Goal: Information Seeking & Learning: Check status

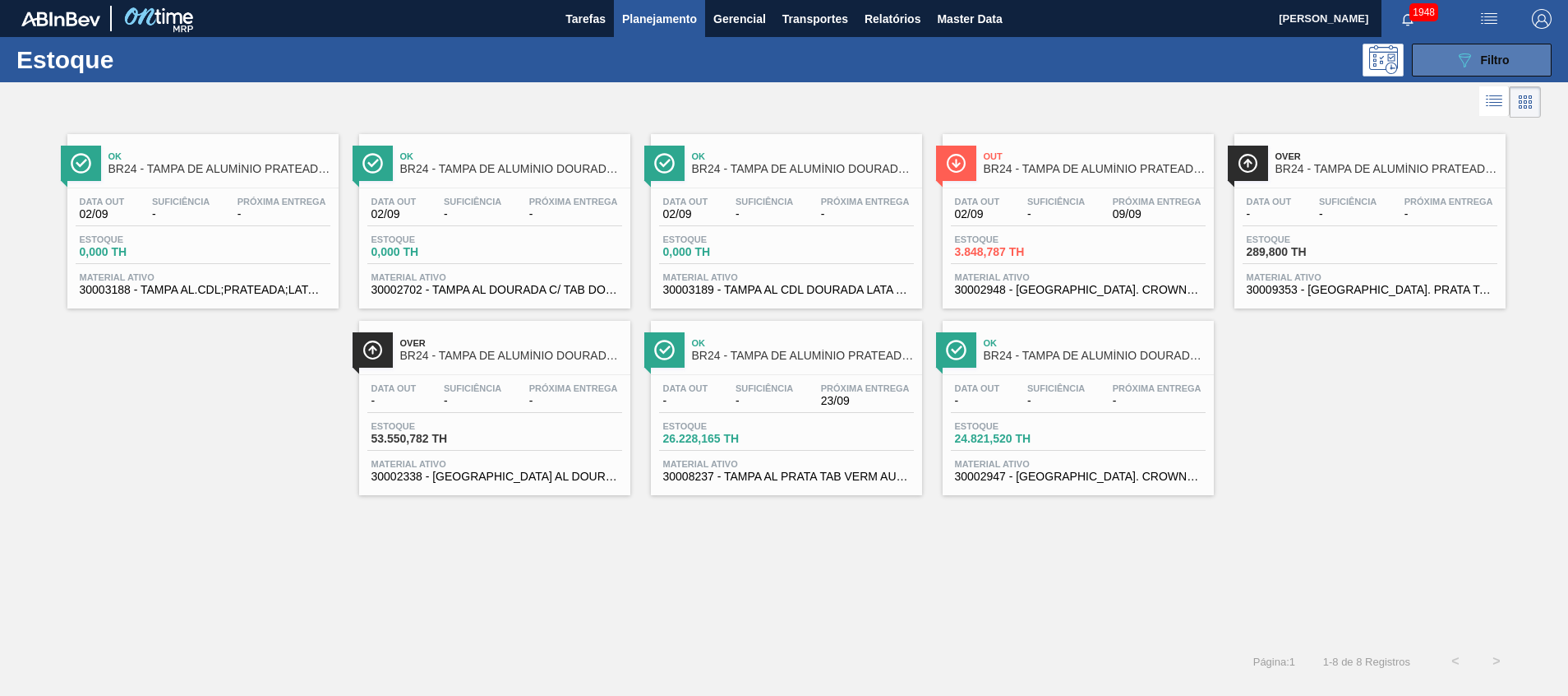
click at [1436, 65] on button "089F7B8B-B2A5-4AFE-B5C0-19BA573D28AC Filtro" at bounding box center [1482, 60] width 140 height 33
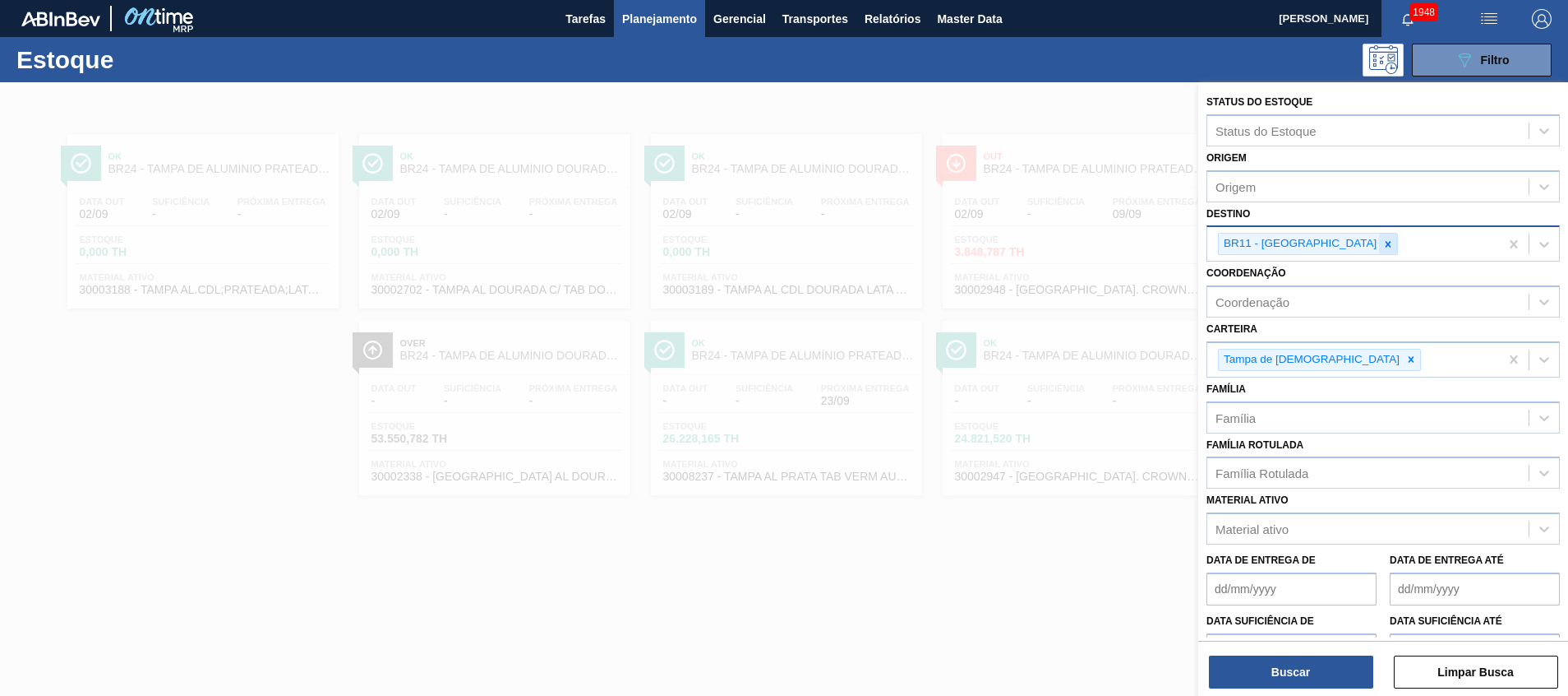
click at [1383, 241] on icon at bounding box center [1388, 244] width 11 height 11
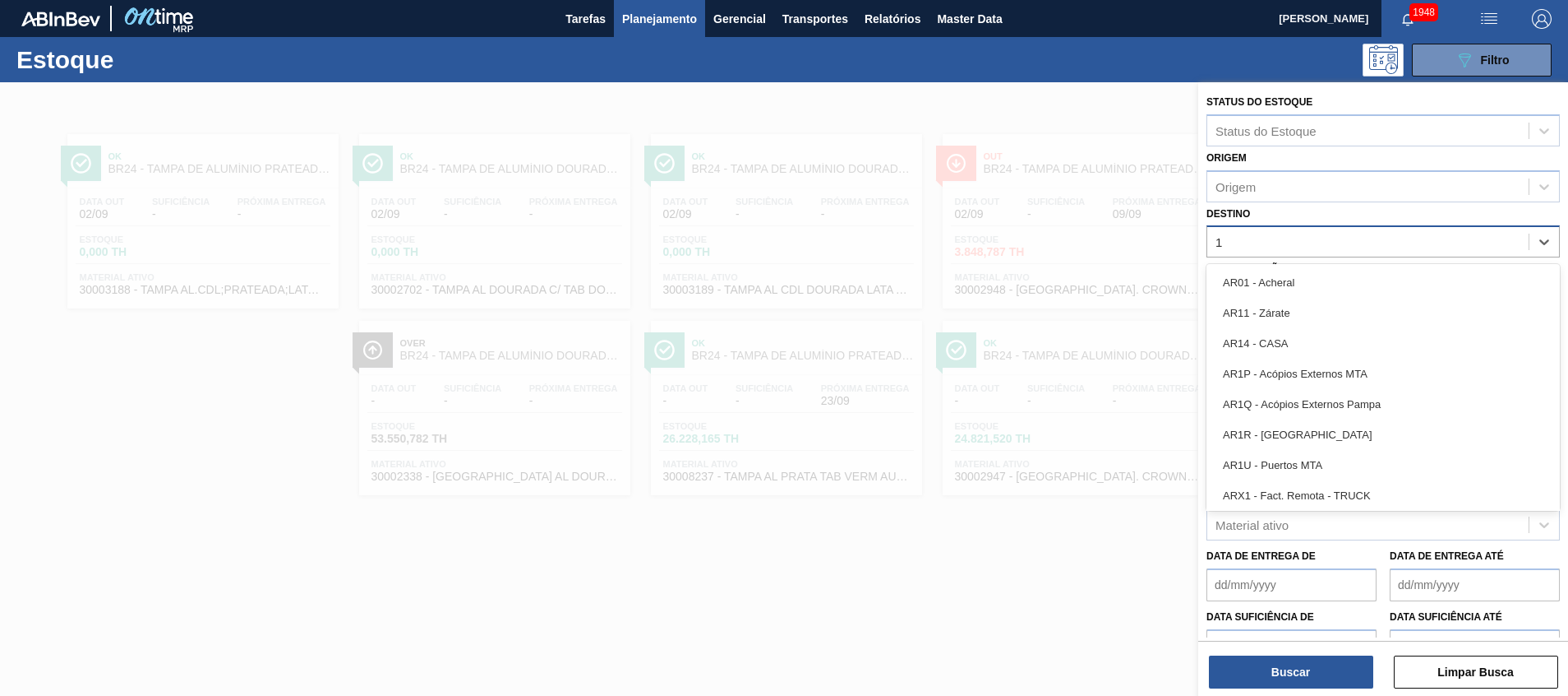
type input "17"
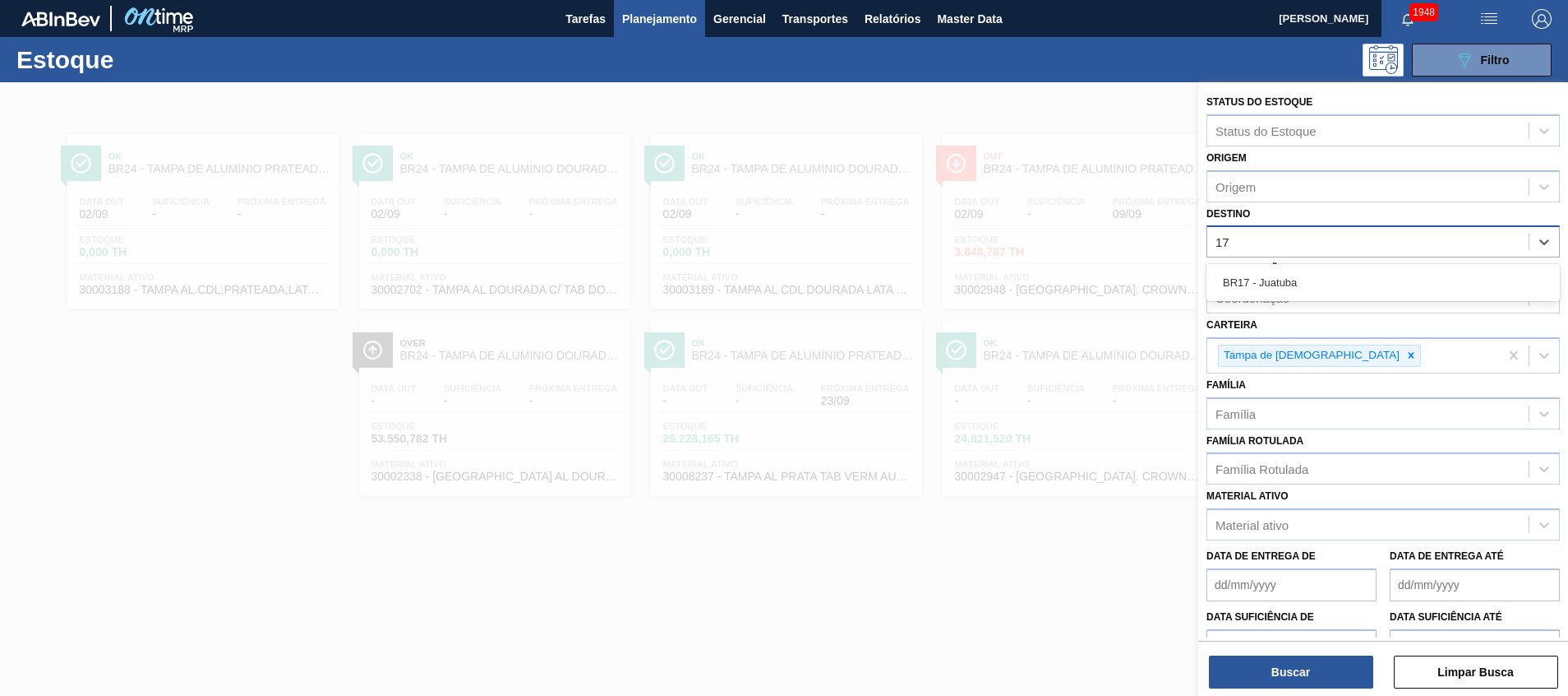
click at [1286, 279] on div "BR17 - Juatuba" at bounding box center [1383, 282] width 354 height 30
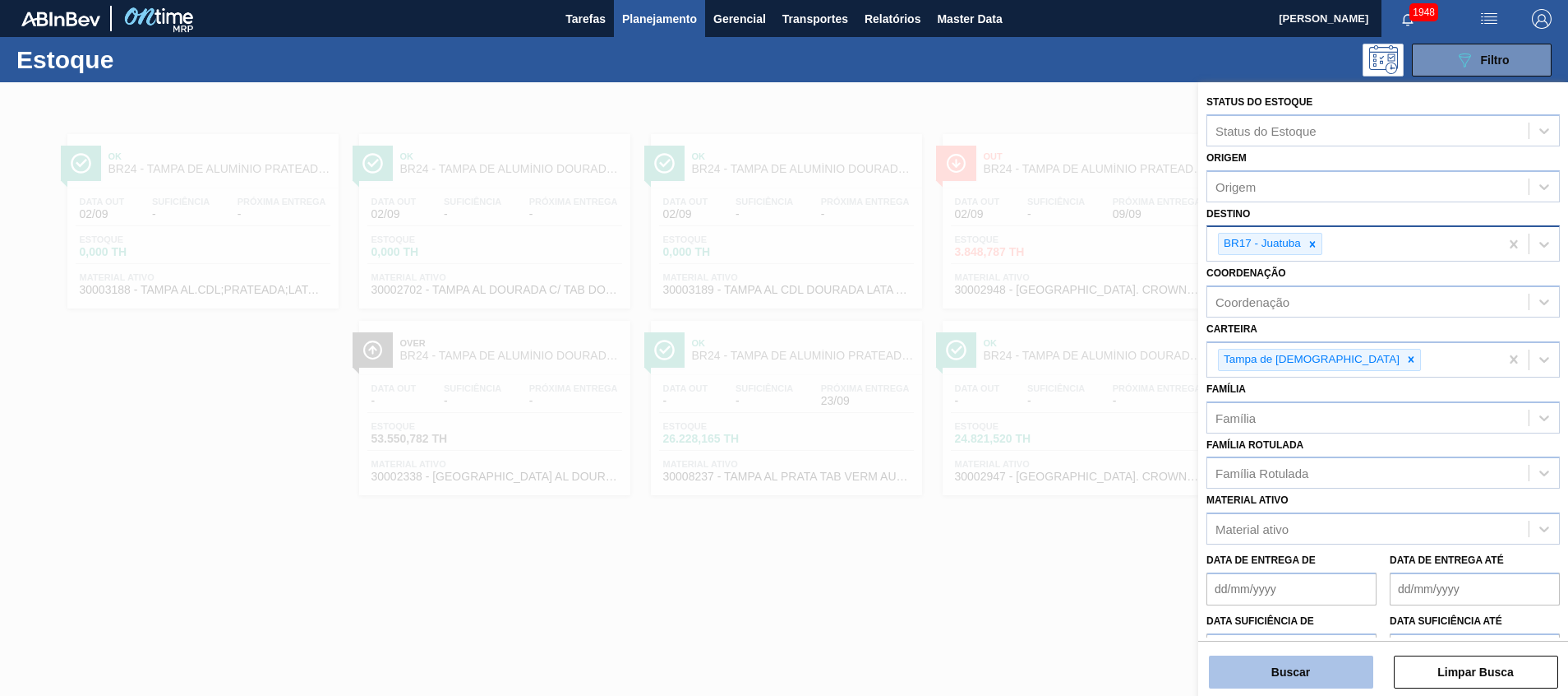
click at [1280, 676] on button "Buscar" at bounding box center [1292, 671] width 165 height 33
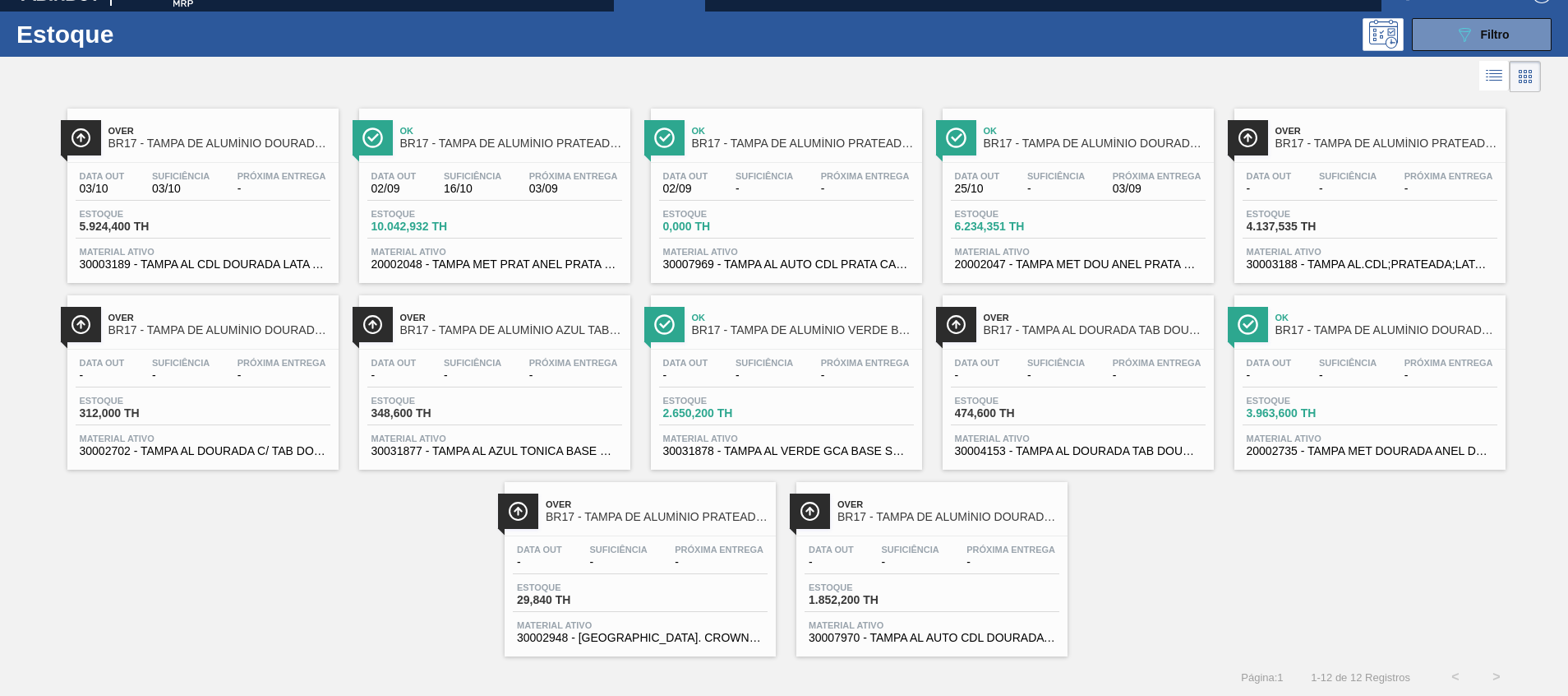
scroll to position [27, 0]
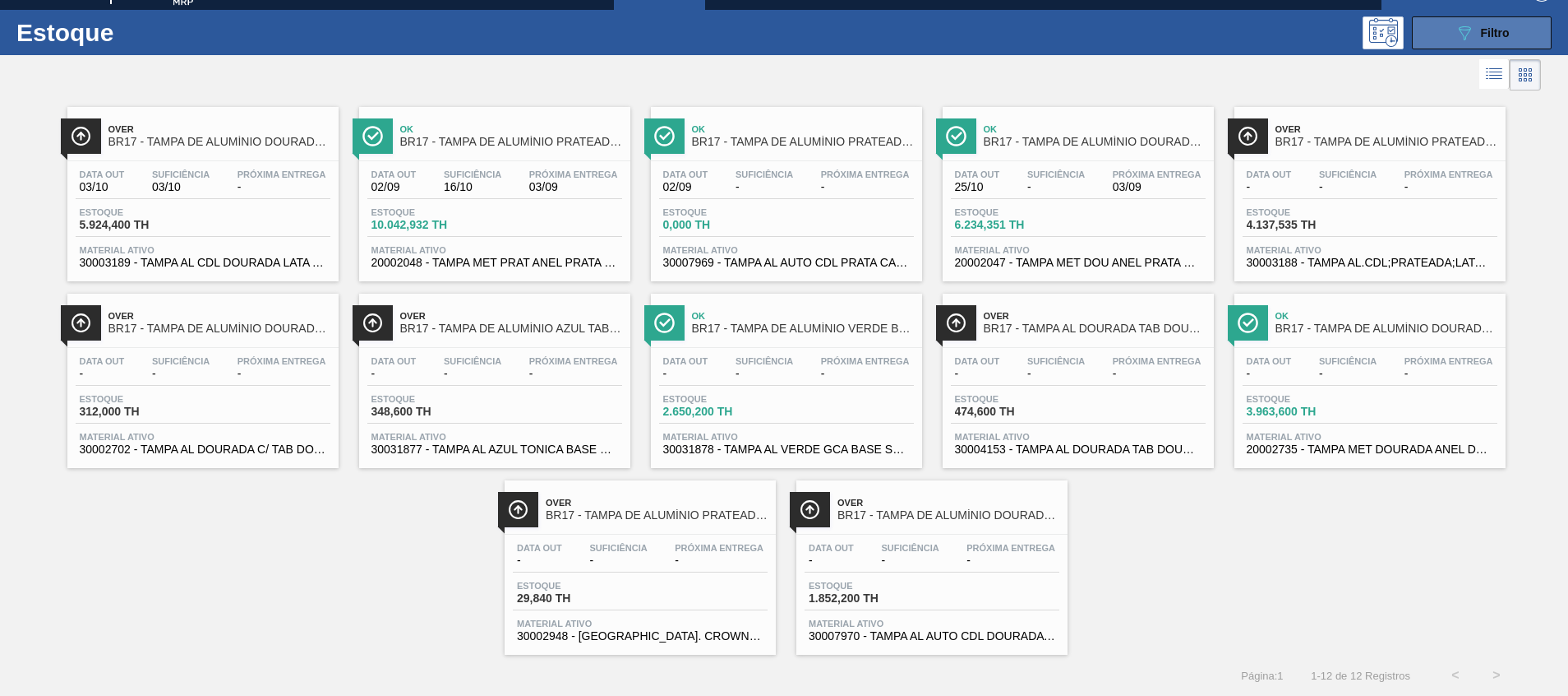
click at [1474, 22] on button "089F7B8B-B2A5-4AFE-B5C0-19BA573D28AC Filtro" at bounding box center [1482, 32] width 140 height 33
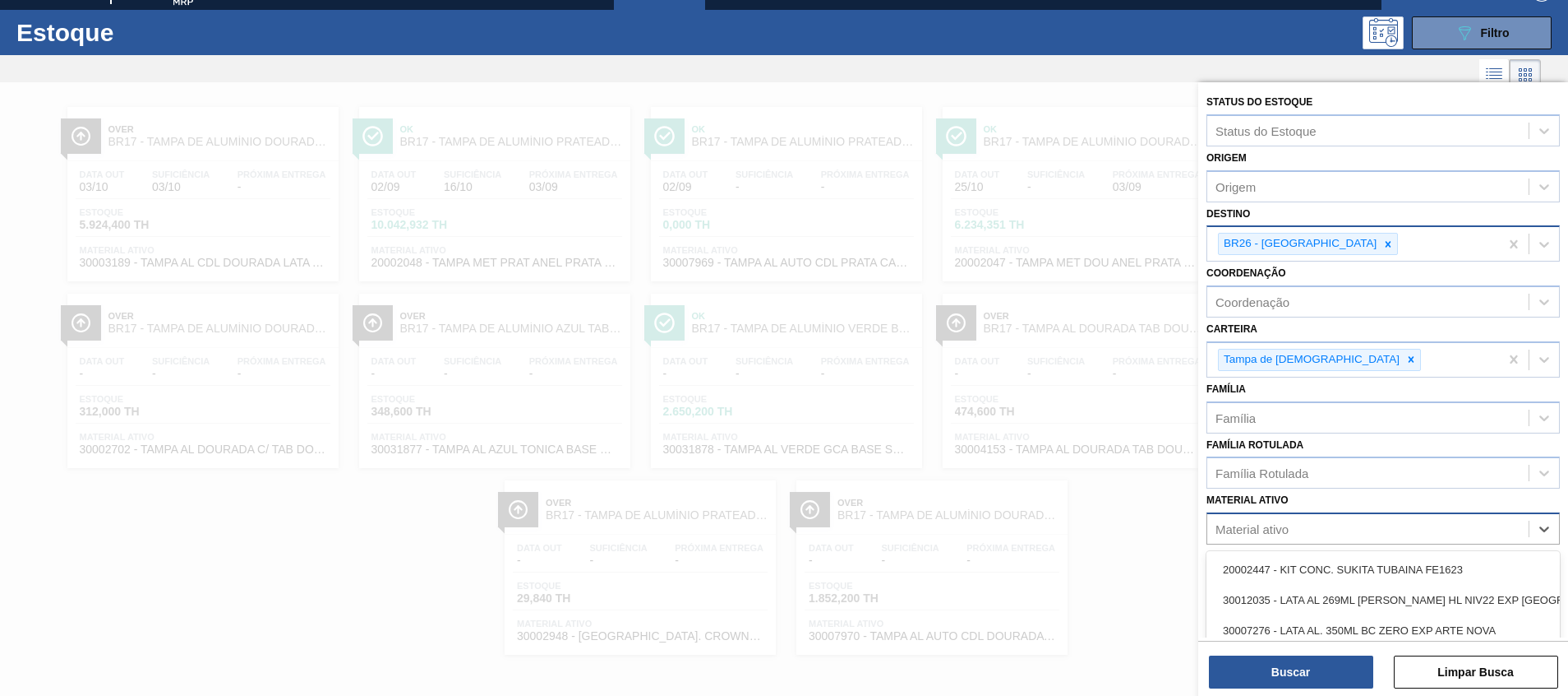
click at [1284, 526] on div "Material ativo" at bounding box center [1252, 529] width 73 height 14
paste ativo "30002884"
type ativo "30002884"
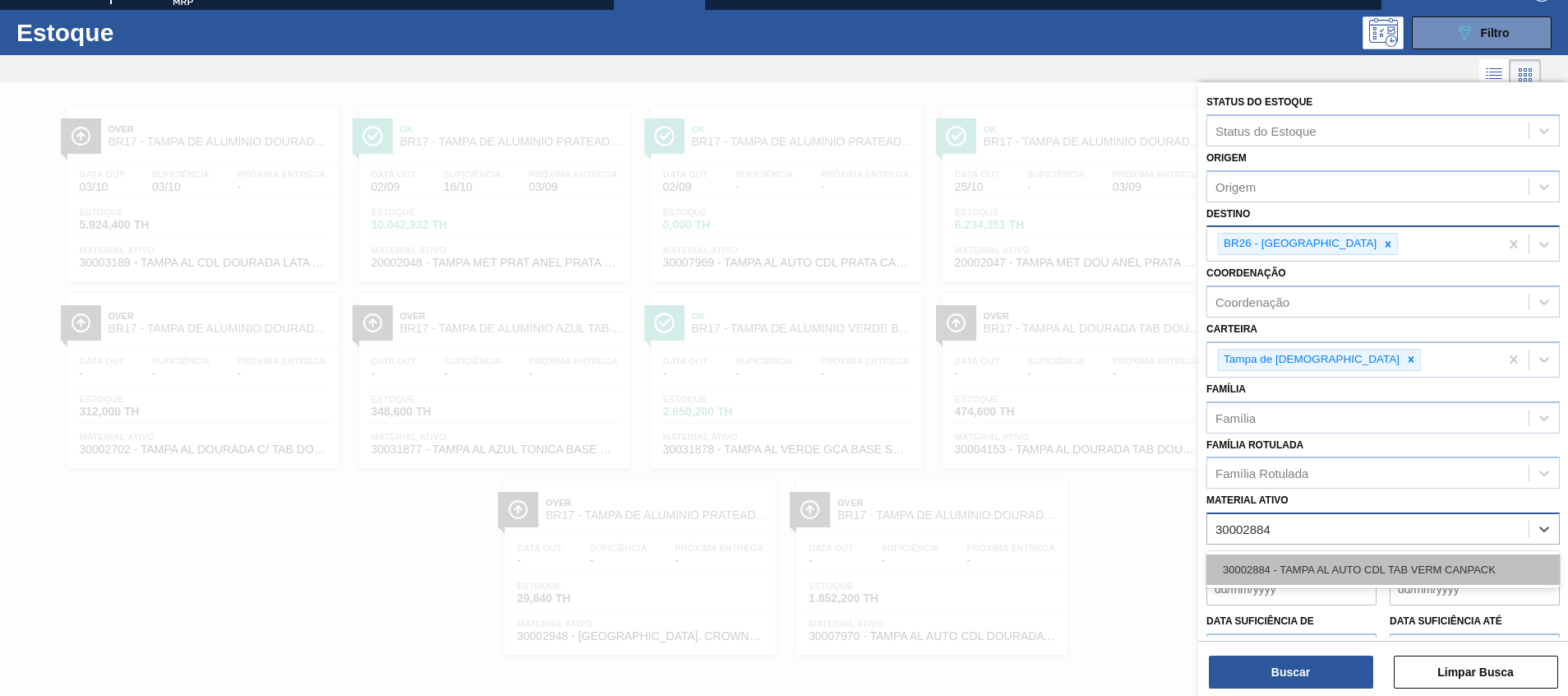
click at [1286, 569] on div "30002884 - TAMPA AL AUTO CDL TAB VERM CANPACK" at bounding box center [1383, 569] width 354 height 30
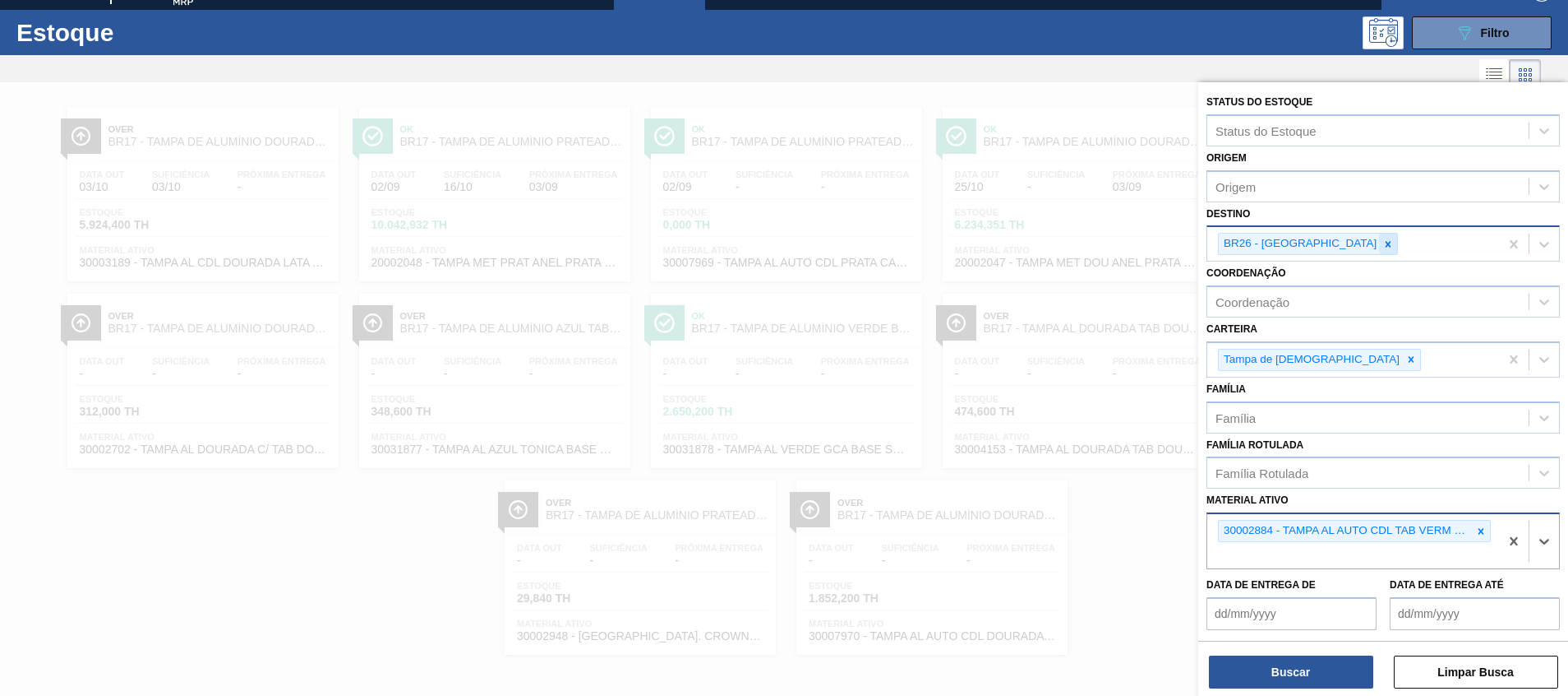
click at [1380, 241] on div at bounding box center [1388, 244] width 18 height 21
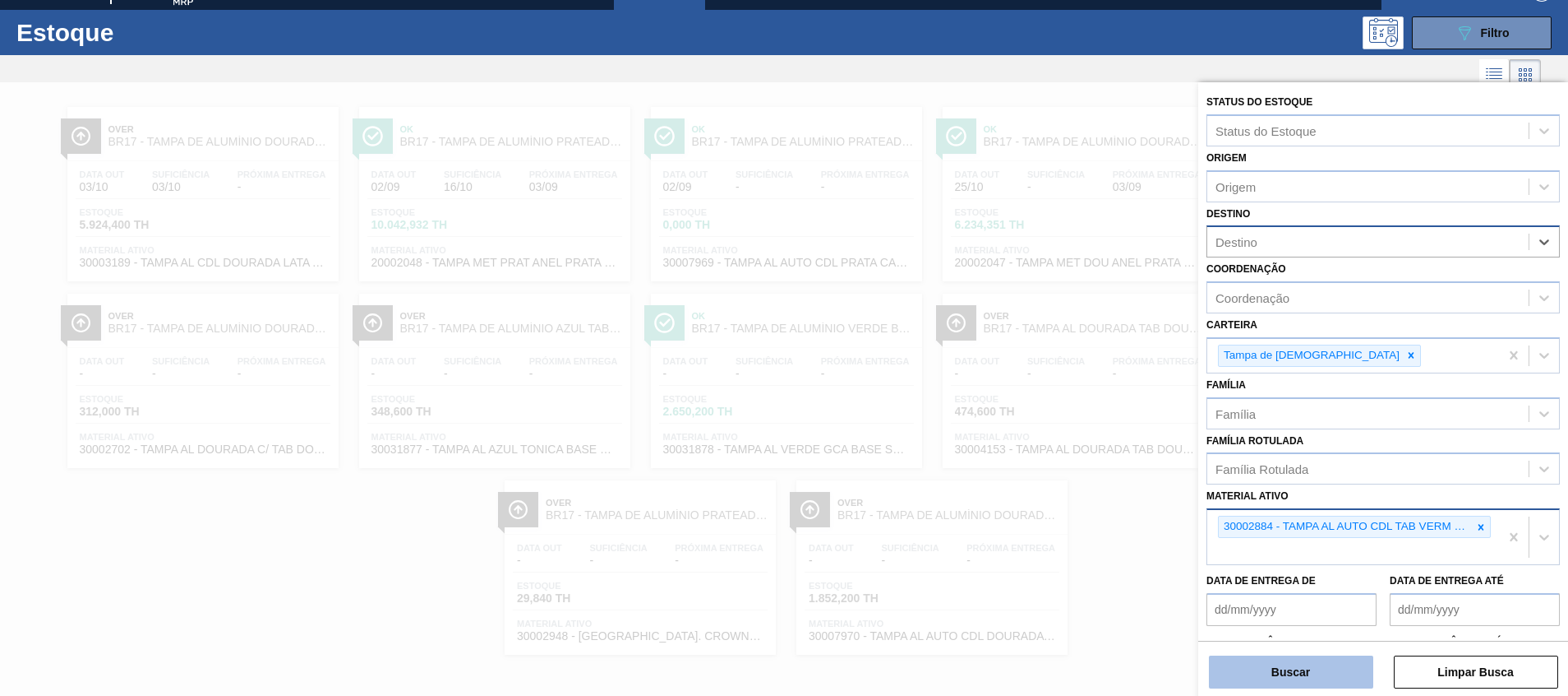
click at [1305, 672] on button "Buscar" at bounding box center [1292, 671] width 165 height 33
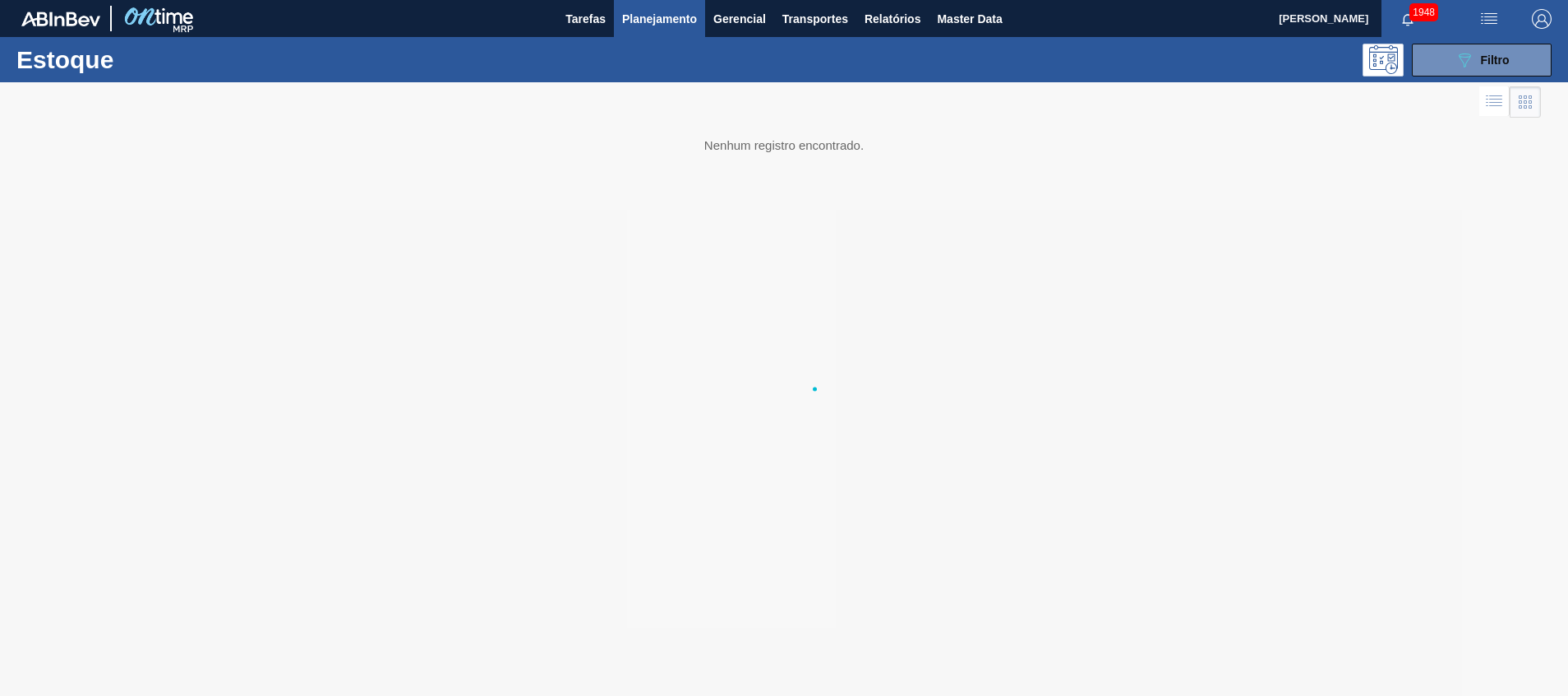
scroll to position [0, 0]
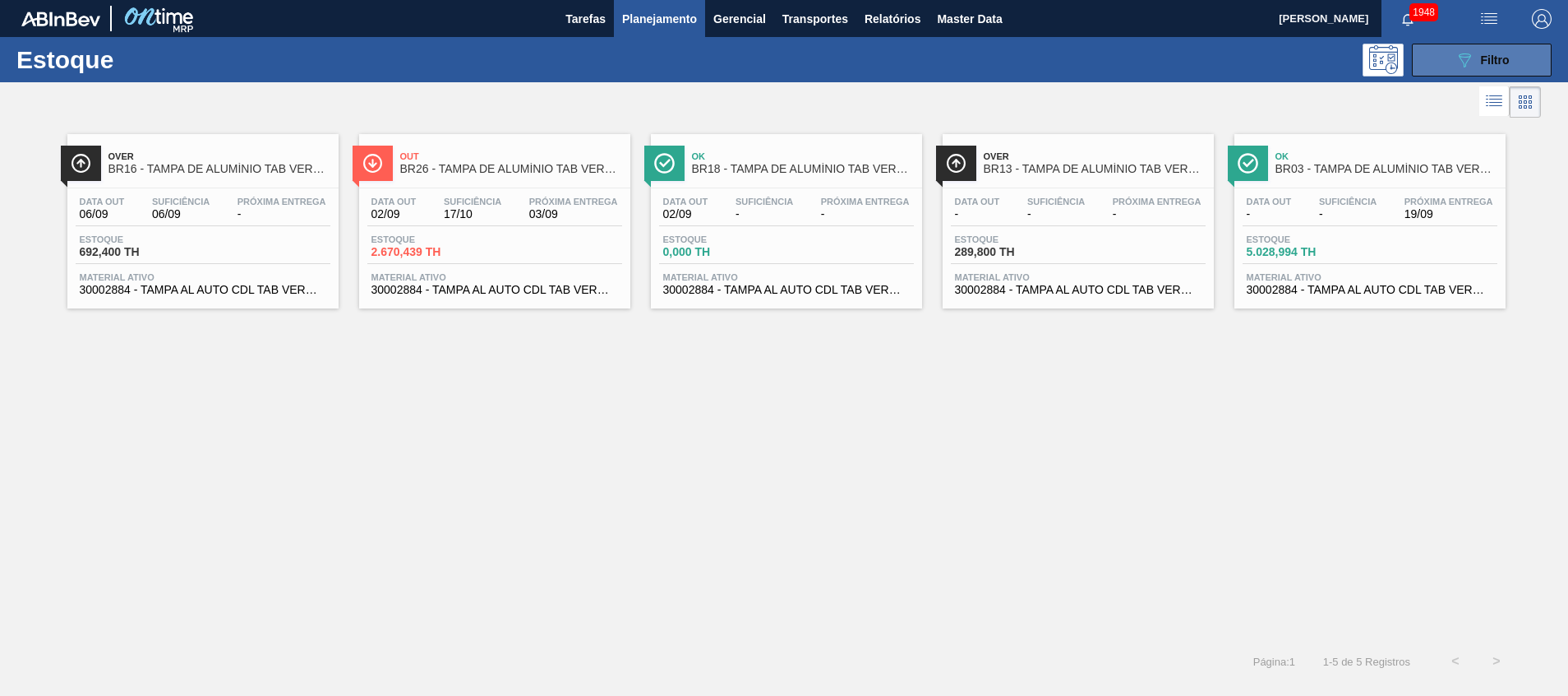
click at [1439, 57] on button "089F7B8B-B2A5-4AFE-B5C0-19BA573D28AC Filtro" at bounding box center [1482, 60] width 140 height 33
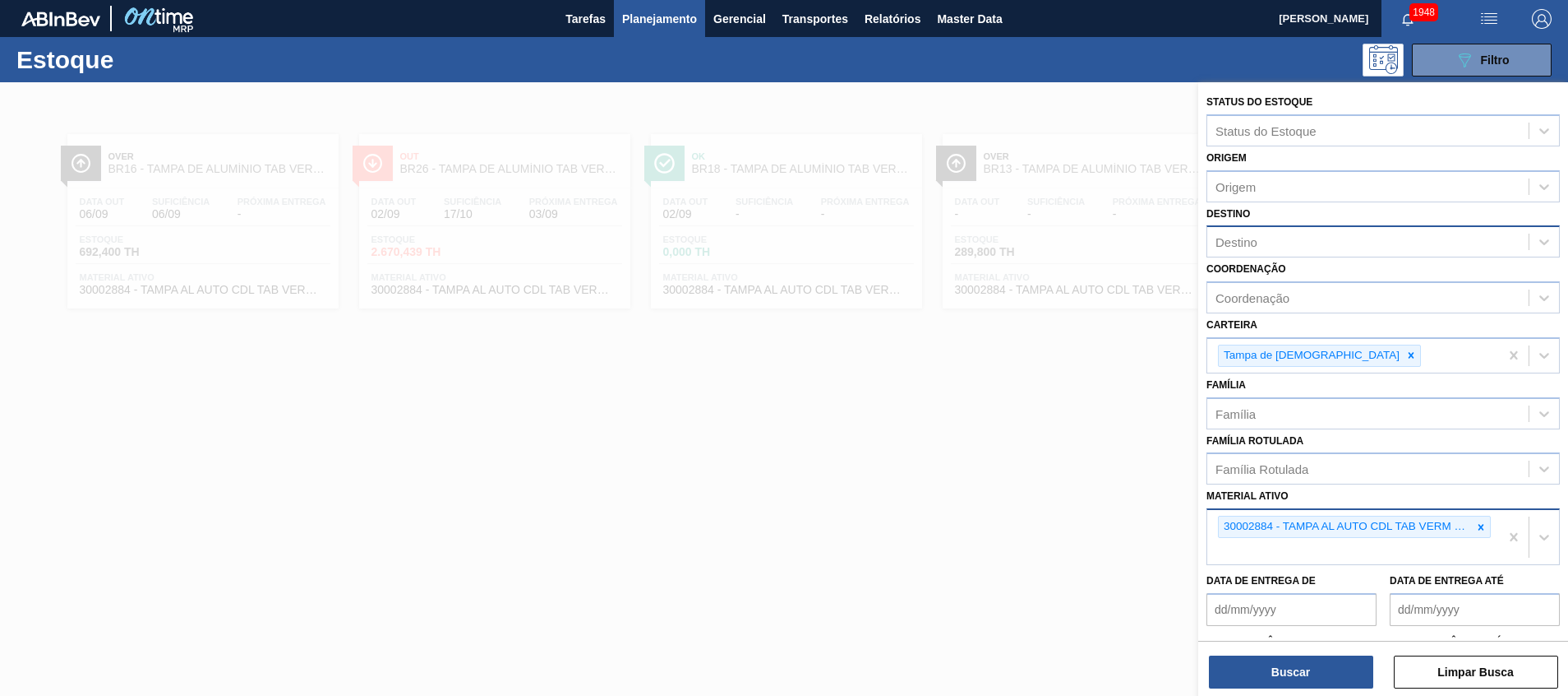
click at [1039, 388] on div at bounding box center [784, 430] width 1568 height 696
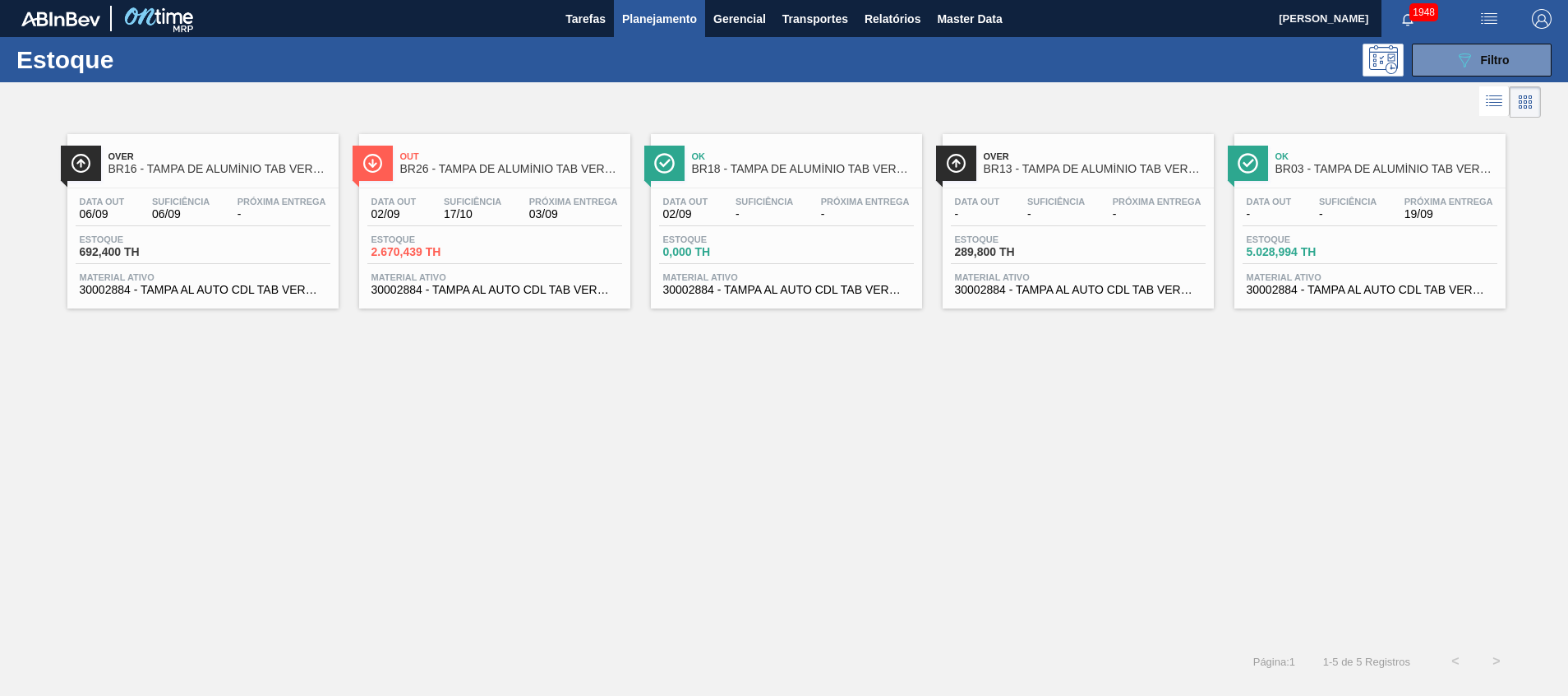
click at [1404, 170] on span "BR03 - TAMPA DE ALUMÍNIO TAB VERMELHO CANPACK CDL" at bounding box center [1386, 169] width 222 height 12
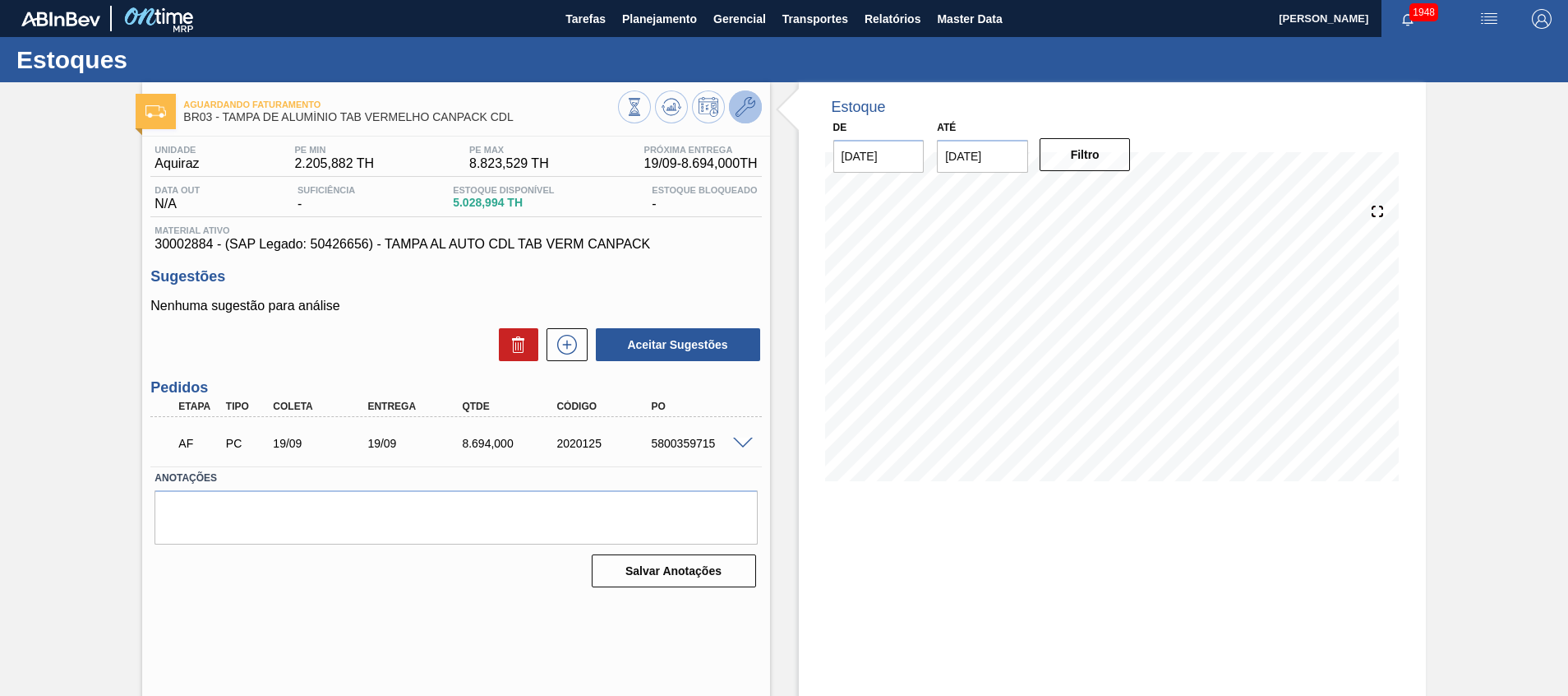
click at [748, 112] on icon at bounding box center [745, 107] width 20 height 20
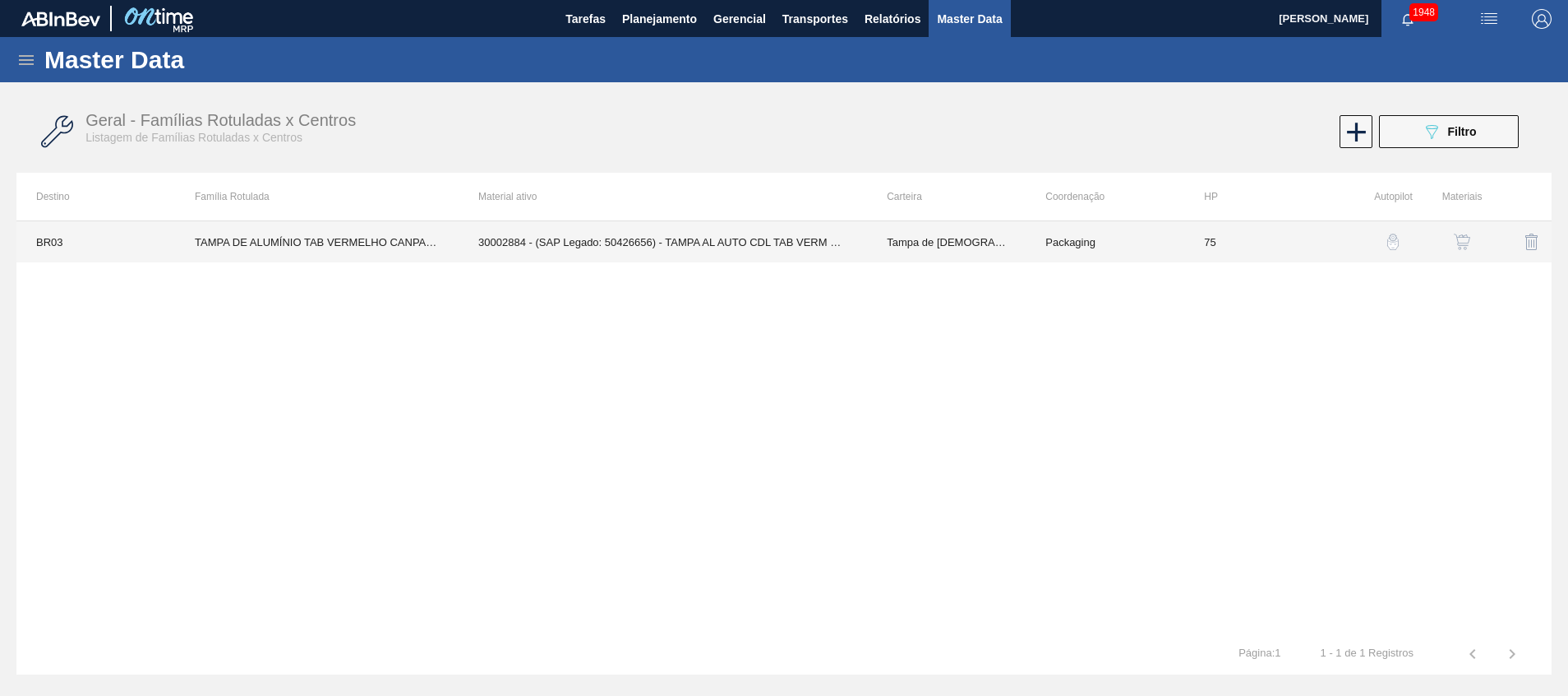
click at [737, 247] on td "30002884 - (SAP Legado: 50426656) - TAMPA AL AUTO CDL TAB VERM CANPACK" at bounding box center [663, 241] width 409 height 41
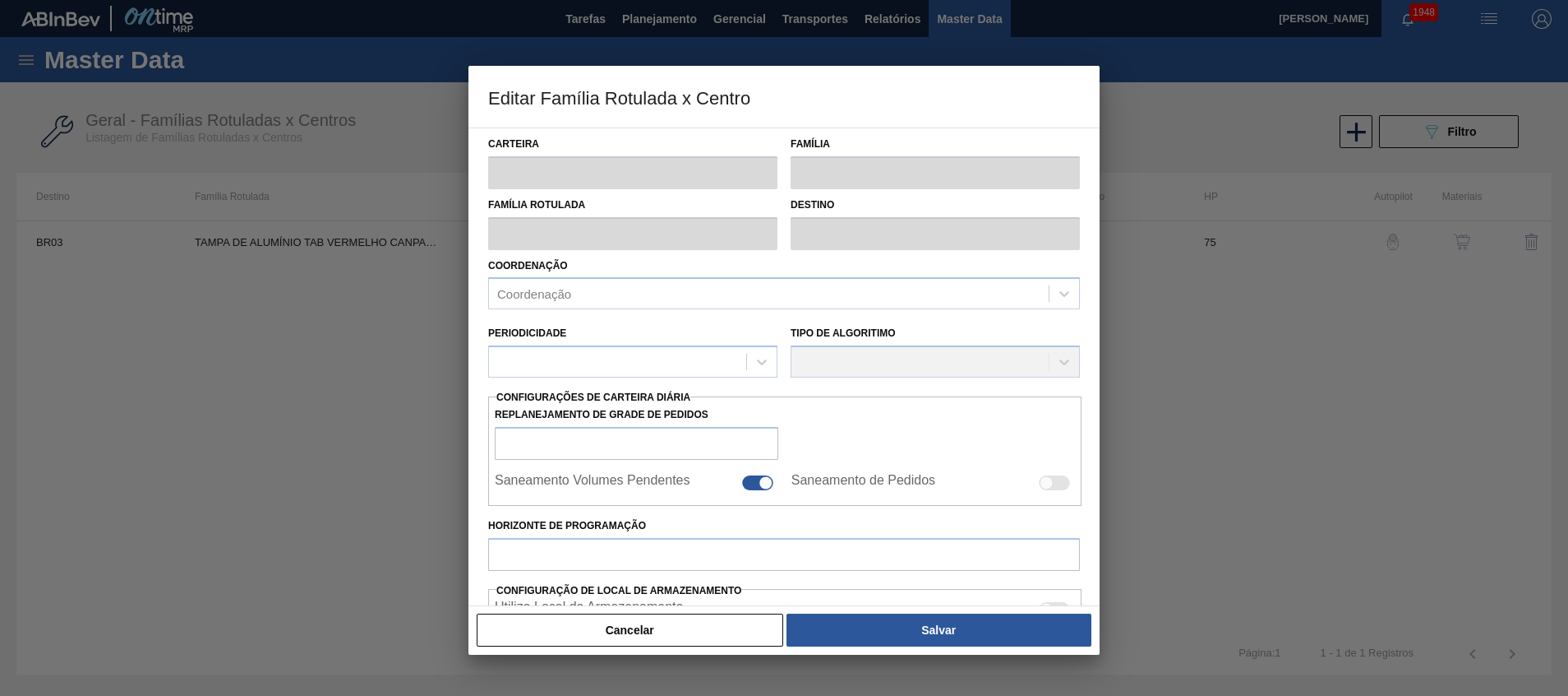
type input "Tampa de Lata"
type input "Tampa de Alumínio"
type input "TAMPA DE ALUMÍNIO TAB VERMELHO CANPACK CDL"
type input "BR03 - Aquiraz"
type input "75"
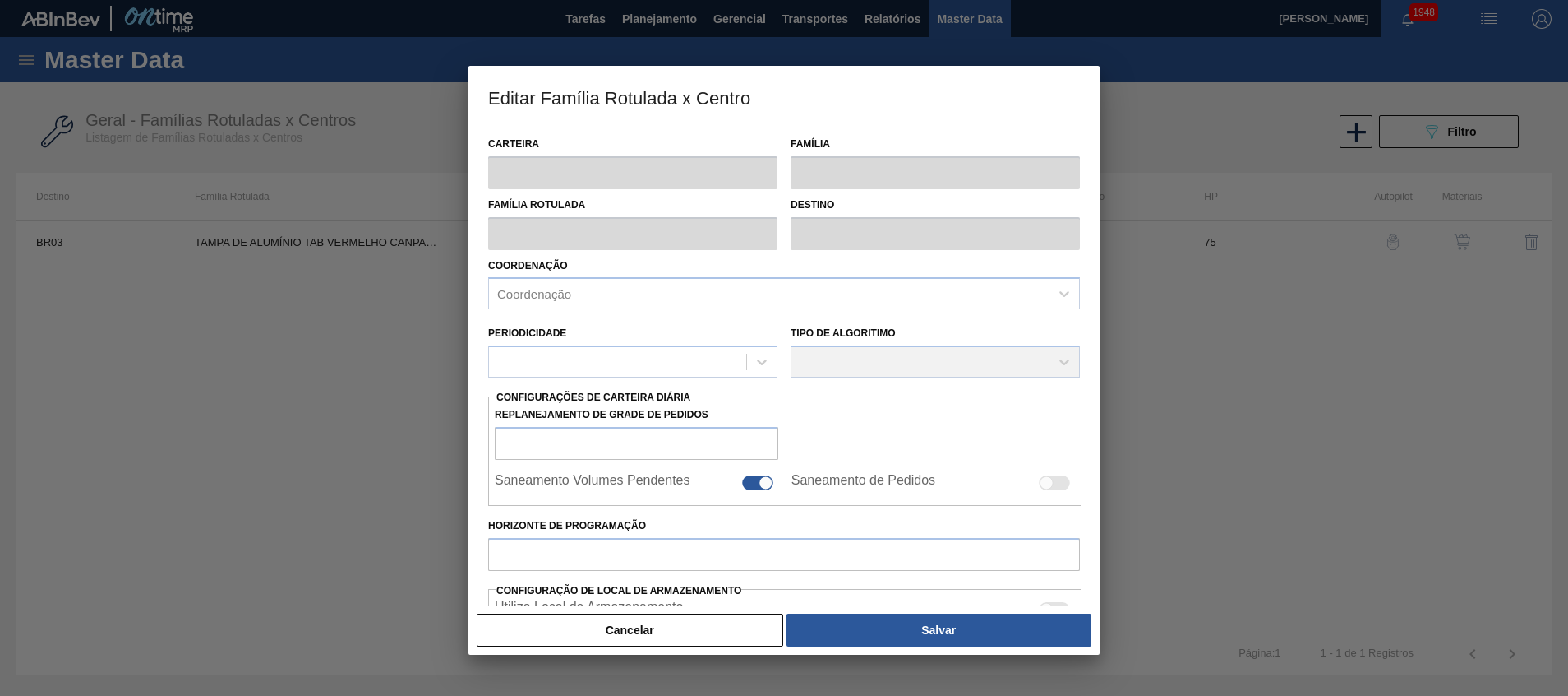
type input "2.205,882"
type input "8.823,529"
type input "67"
type input "6.617,647"
checkbox input "true"
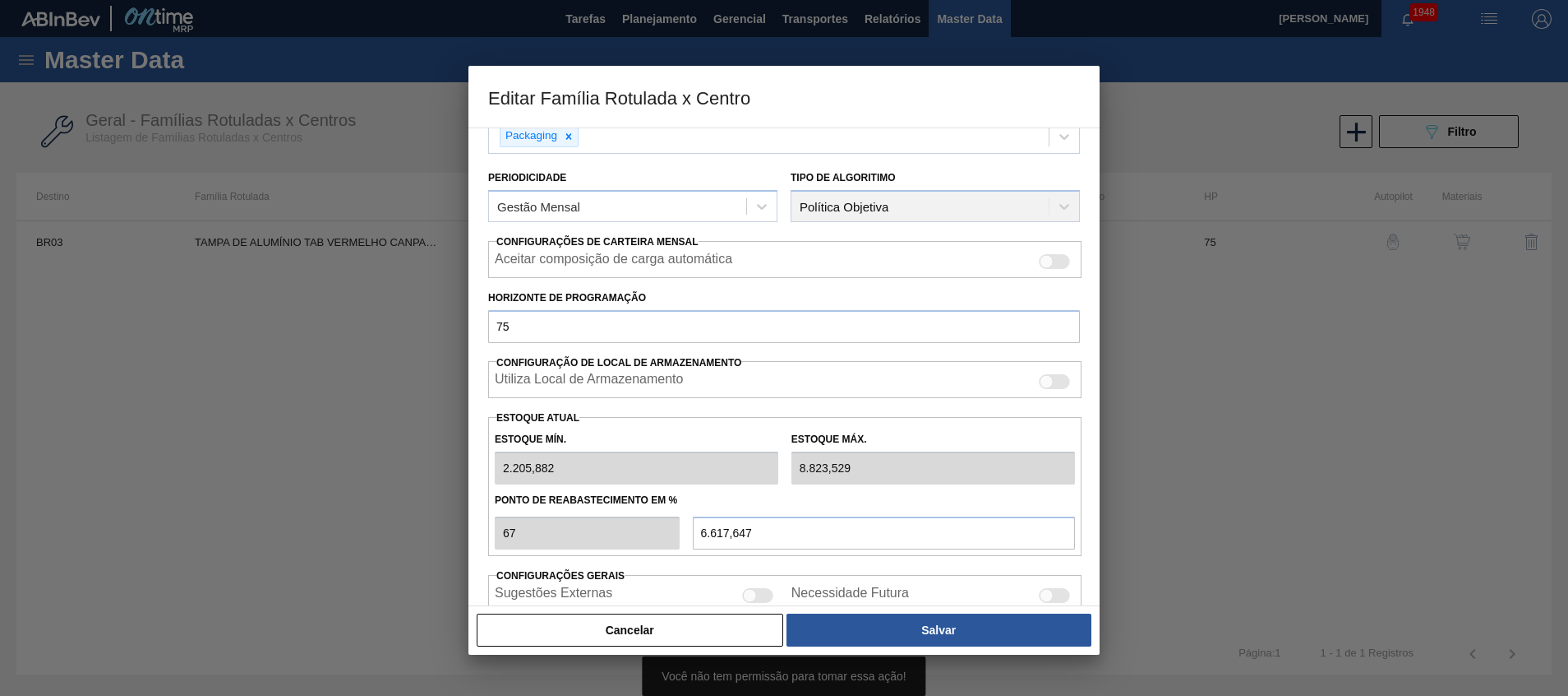
scroll to position [247, 0]
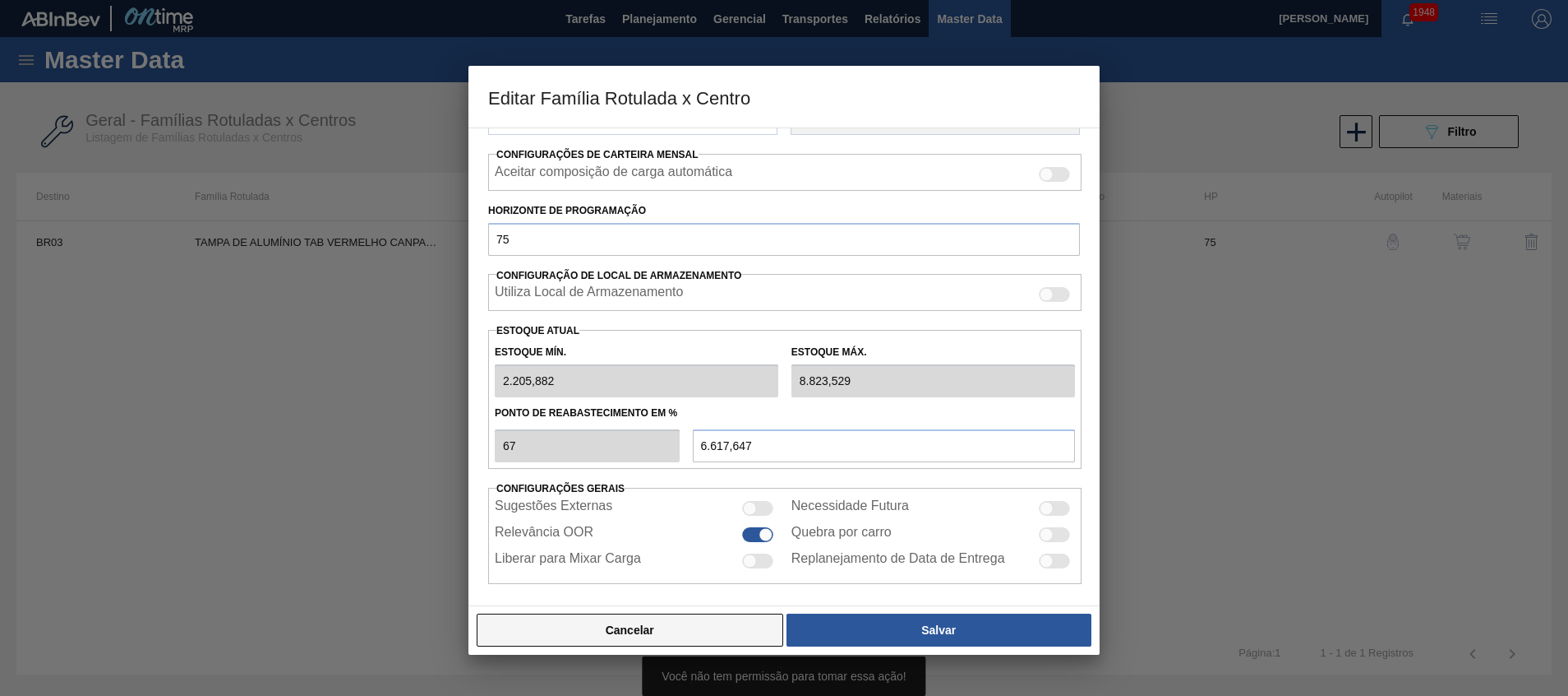
click at [589, 642] on button "Cancelar" at bounding box center [630, 630] width 307 height 33
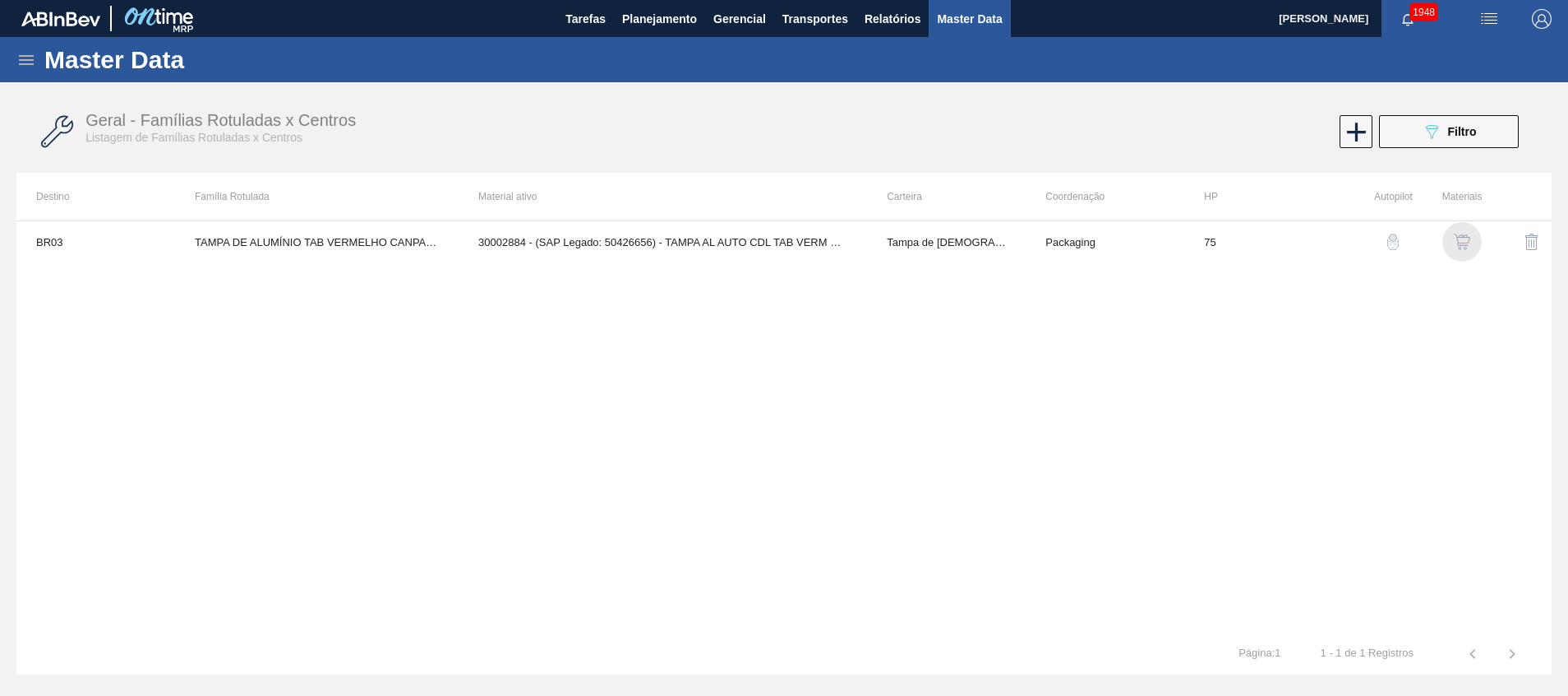
click at [1468, 235] on img "button" at bounding box center [1462, 241] width 16 height 16
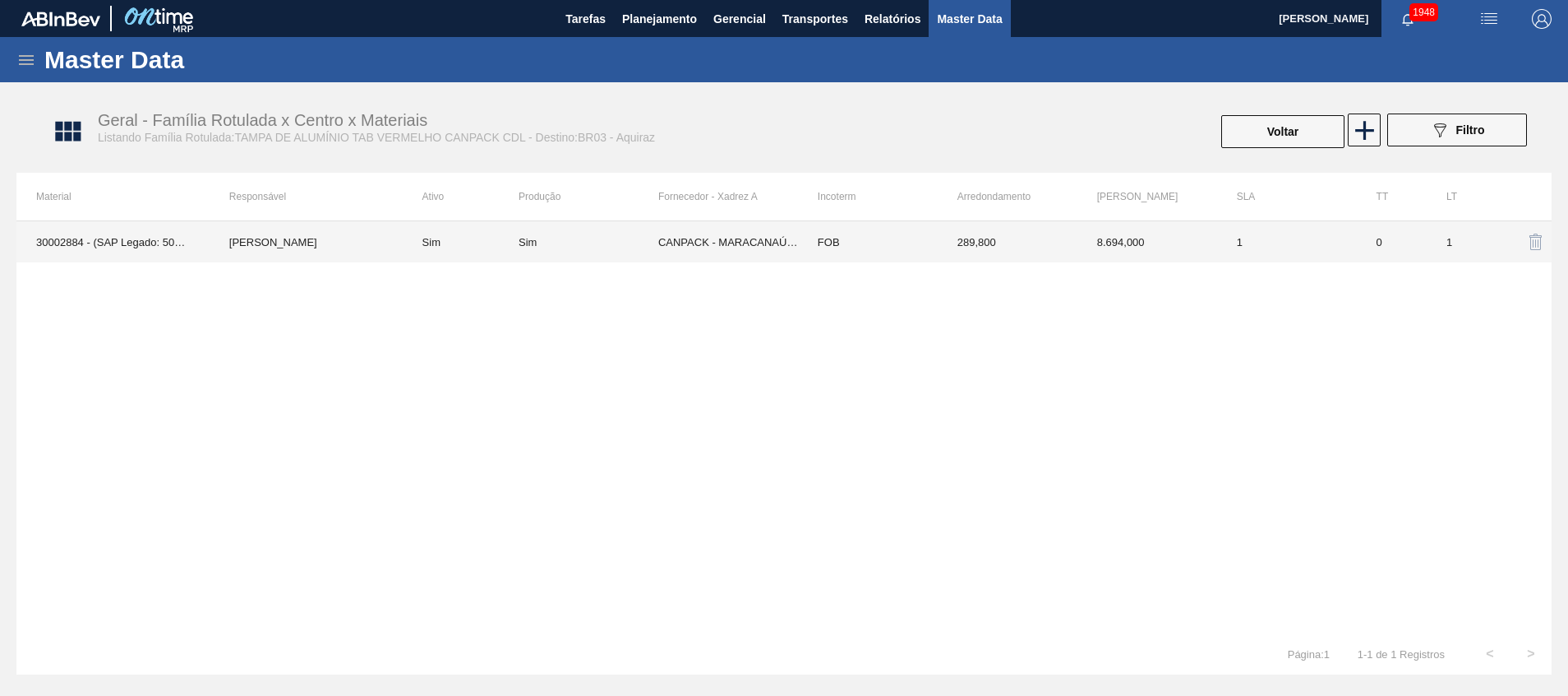
click at [800, 242] on td "FOB" at bounding box center [868, 241] width 140 height 41
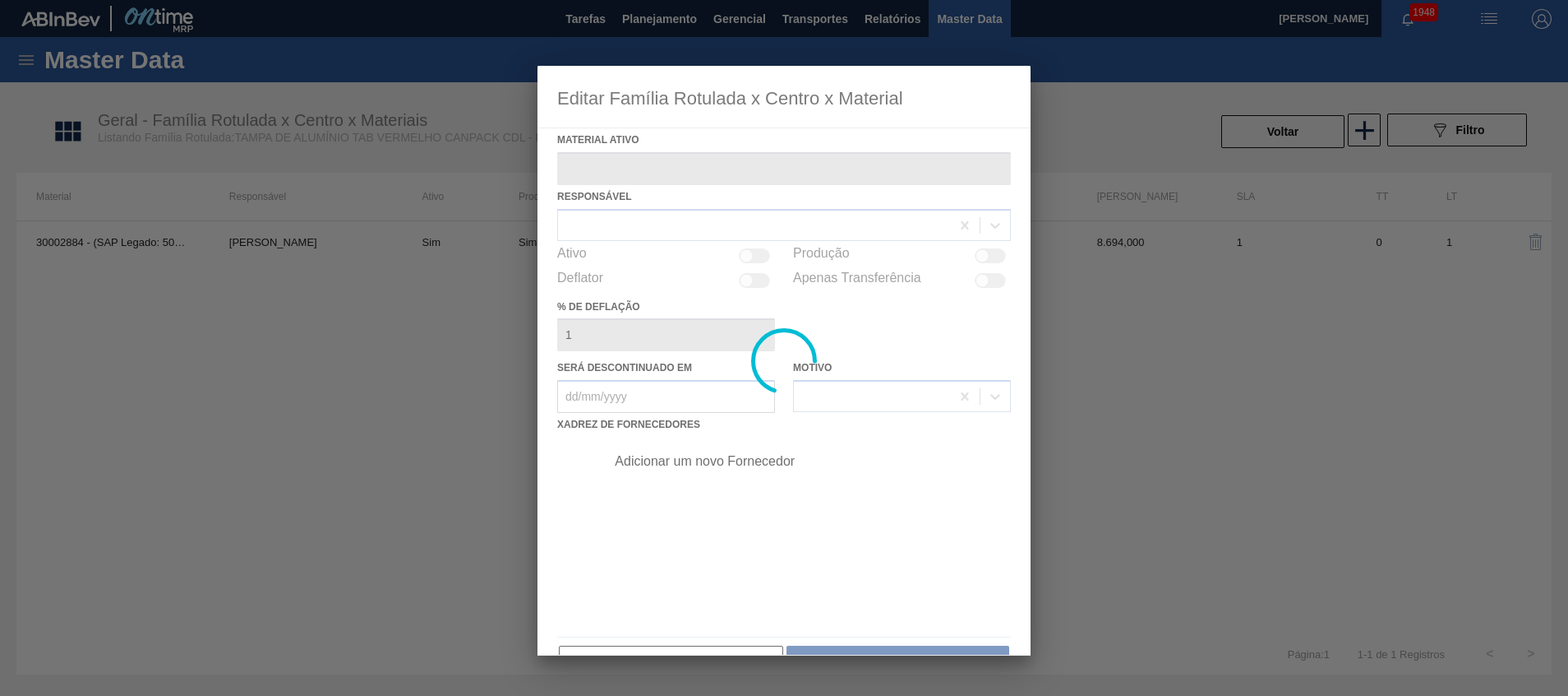
type ativo "30002884 - (SAP Legado: 50426656) - TAMPA AL AUTO CDL TAB VERM CANPACK"
checkbox input "true"
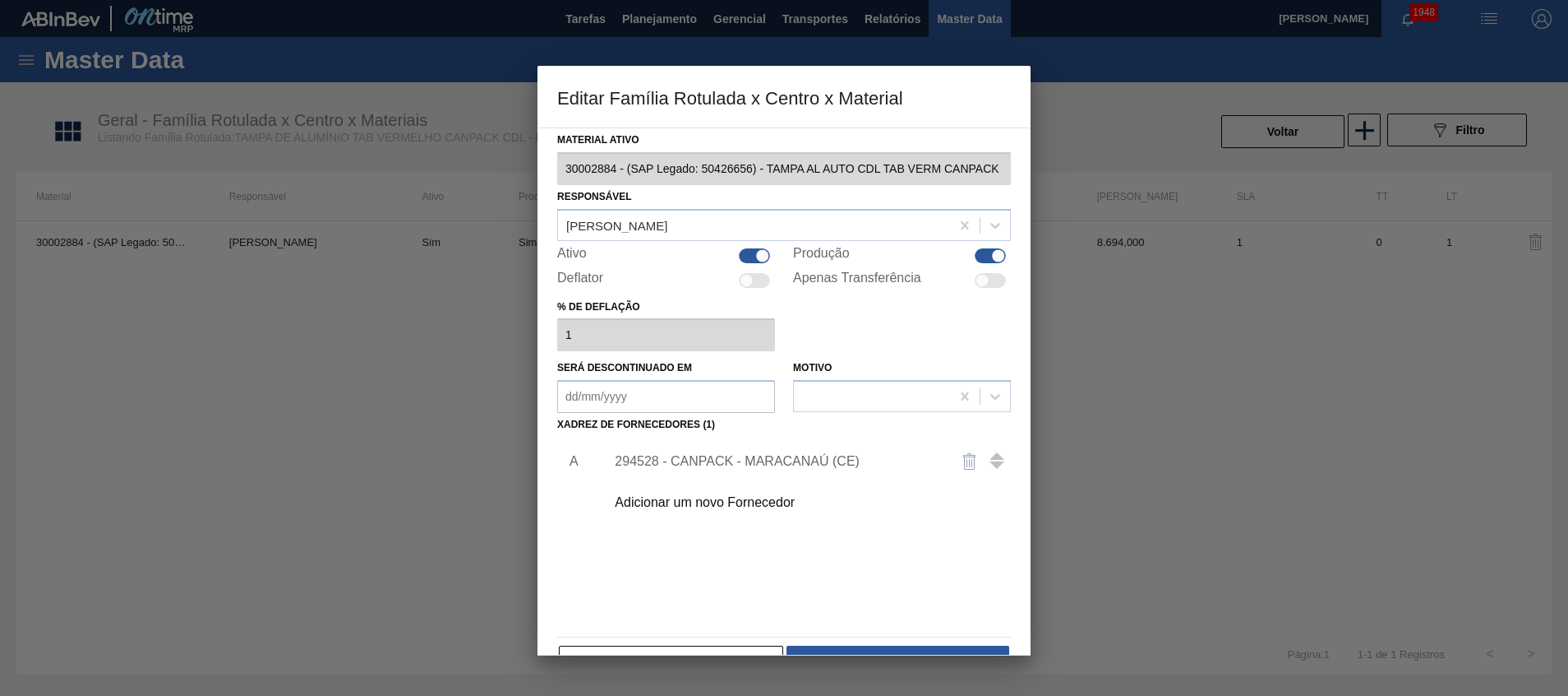
click at [748, 453] on div "294528 - CANPACK - MARACANAÚ (CE)" at bounding box center [803, 461] width 415 height 41
click at [757, 455] on div "294528 - CANPACK - MARACANAÚ (CE)" at bounding box center [776, 462] width 323 height 15
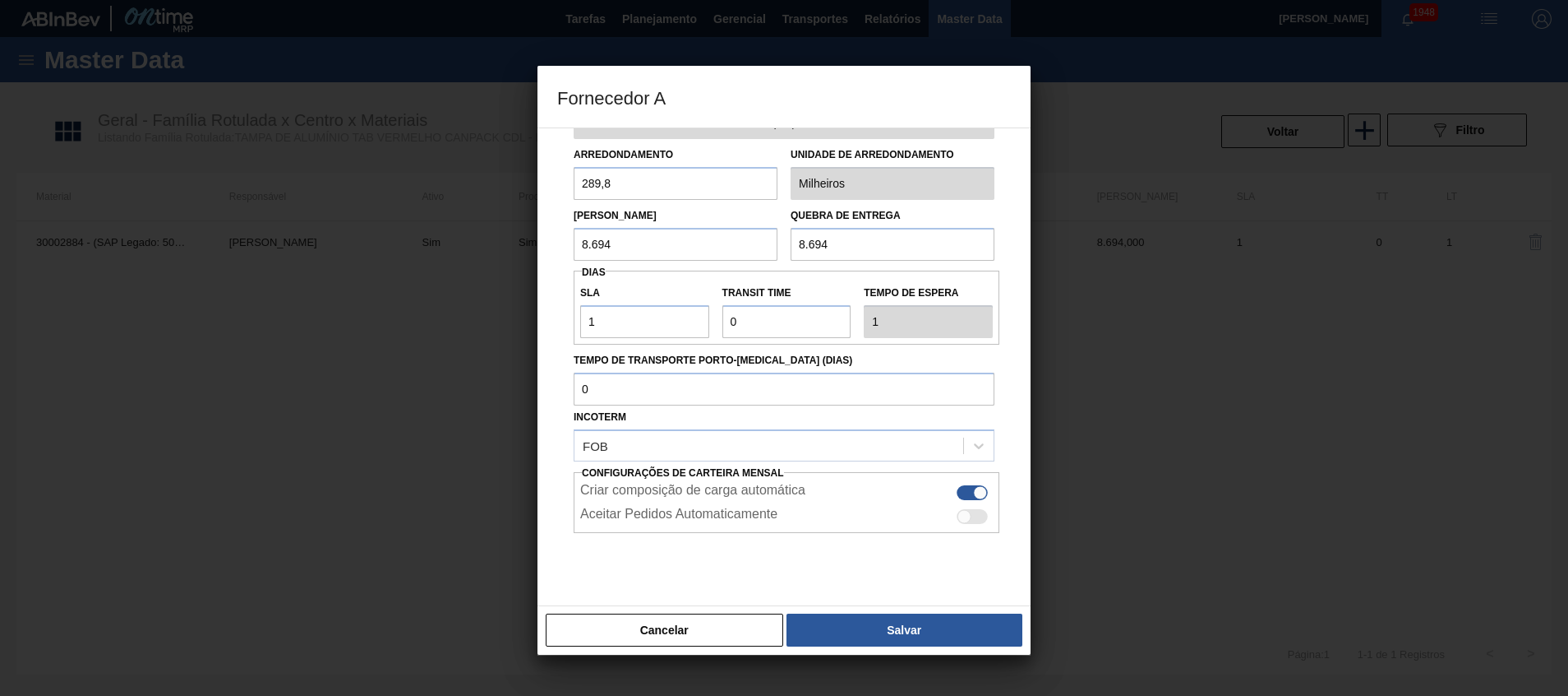
scroll to position [87, 0]
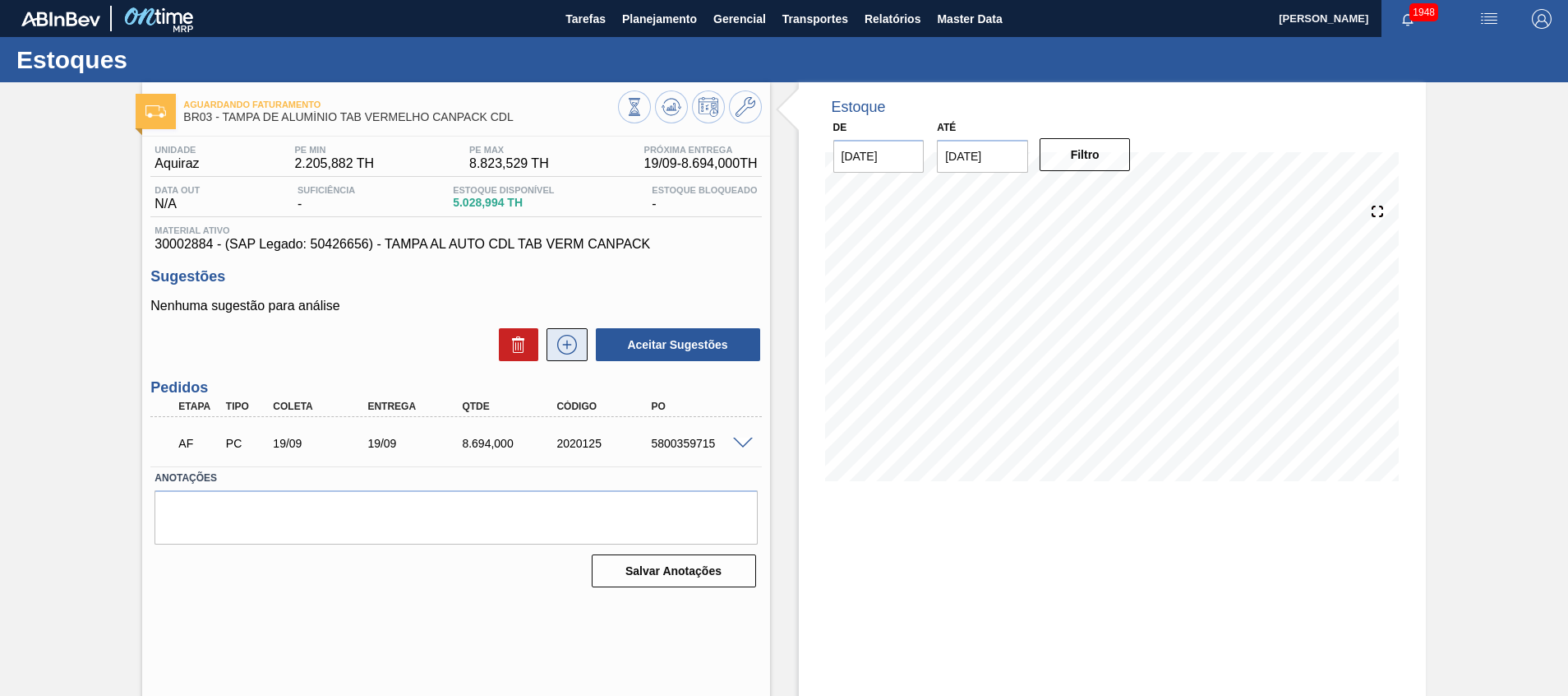
click at [573, 335] on icon at bounding box center [567, 345] width 26 height 20
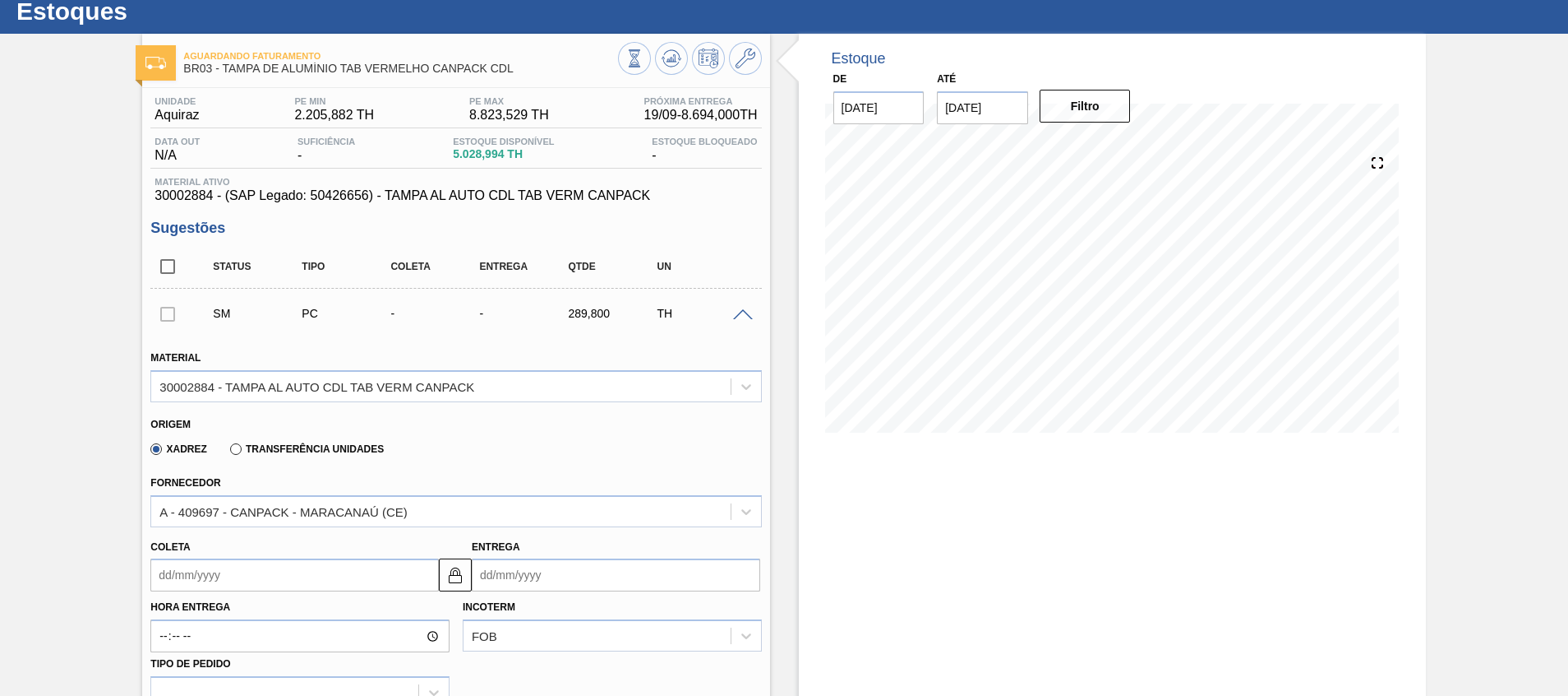
scroll to position [123, 0]
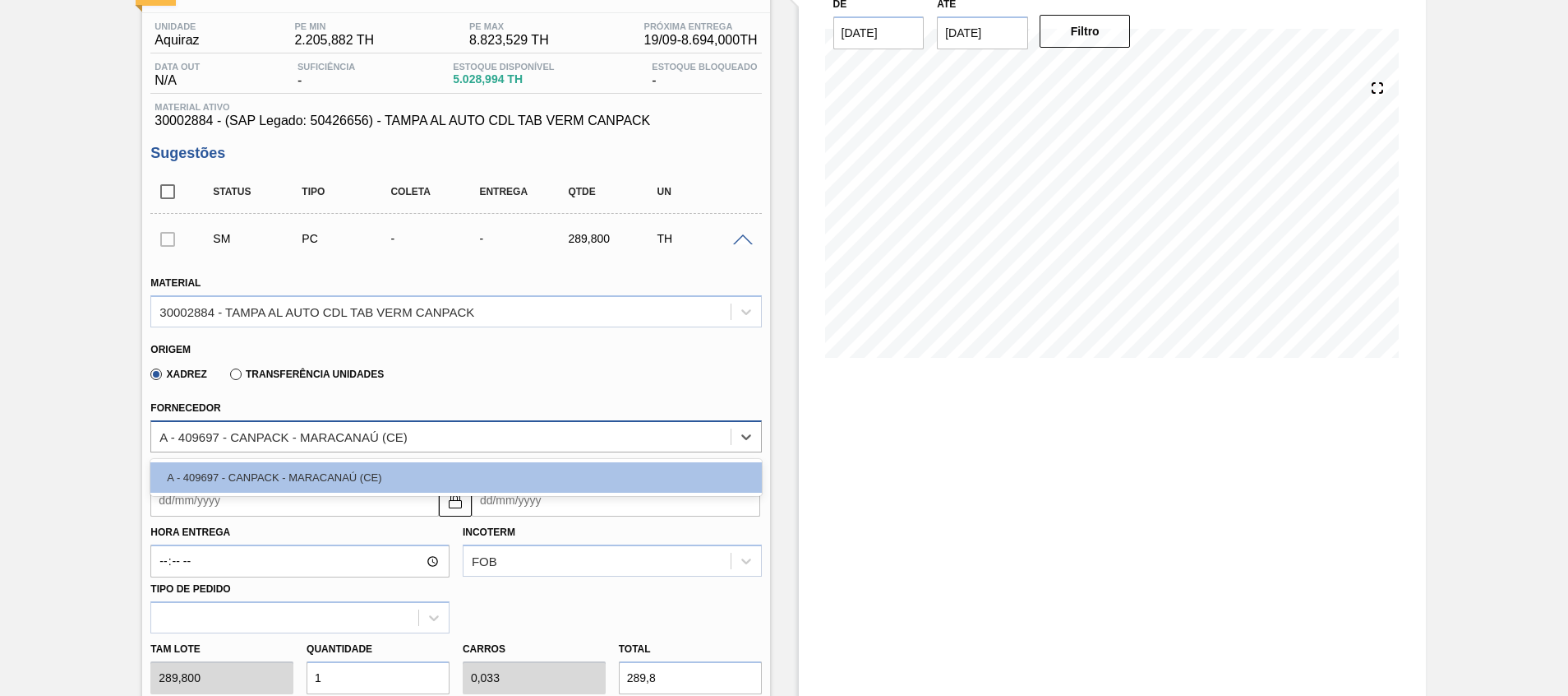
click at [371, 424] on div "A - 409697 - CANPACK - MARACANAÚ (CE)" at bounding box center [441, 436] width 579 height 24
click at [424, 437] on div "A - 409697 - CANPACK - MARACANAÚ (CE)" at bounding box center [441, 436] width 579 height 24
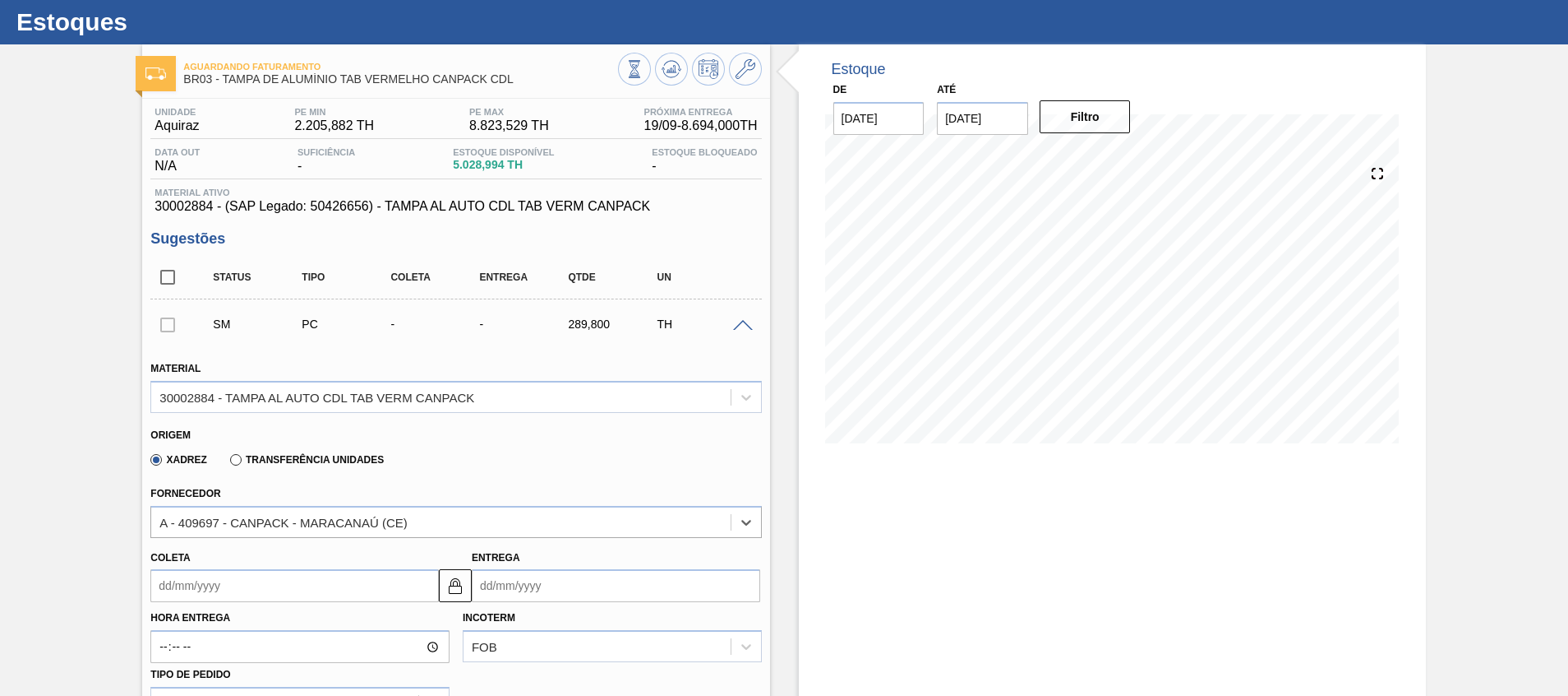
scroll to position [0, 0]
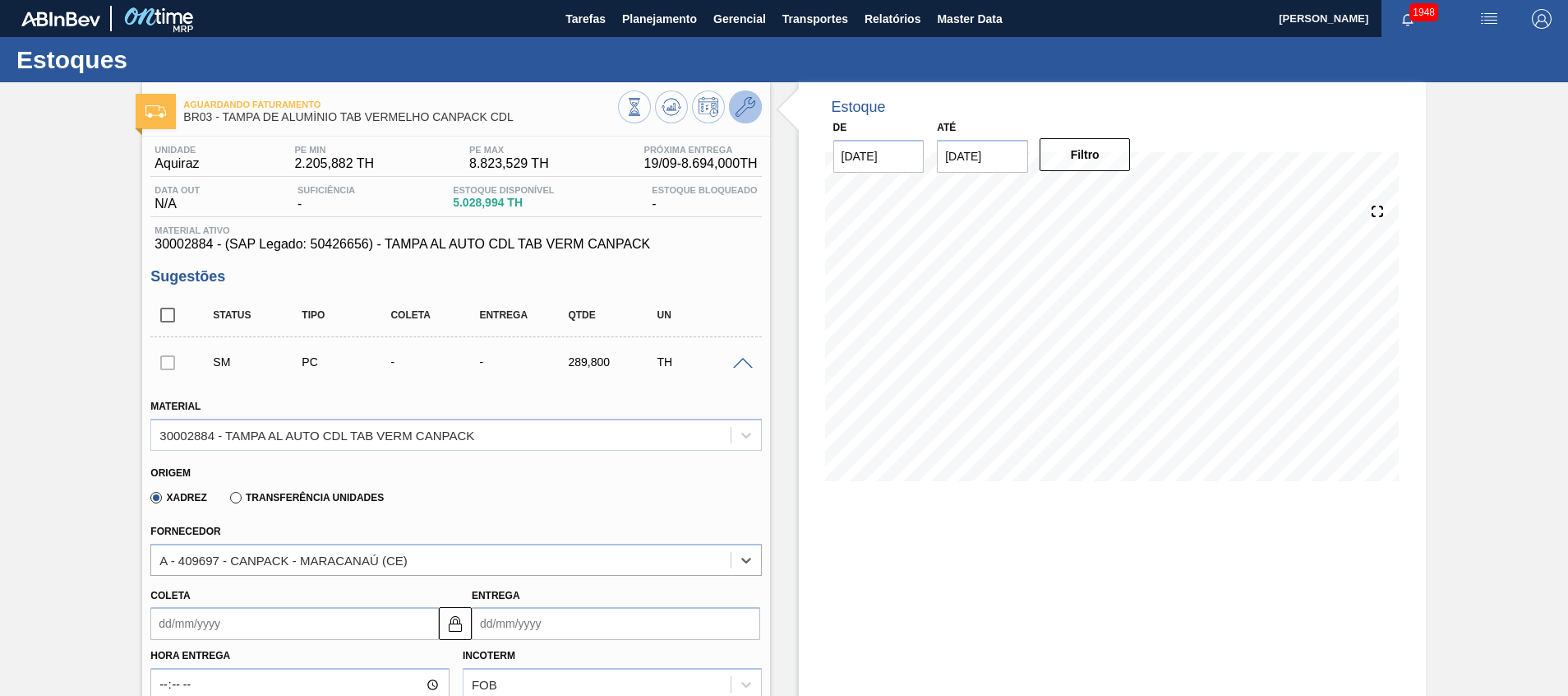
click at [740, 119] on button at bounding box center [746, 107] width 33 height 33
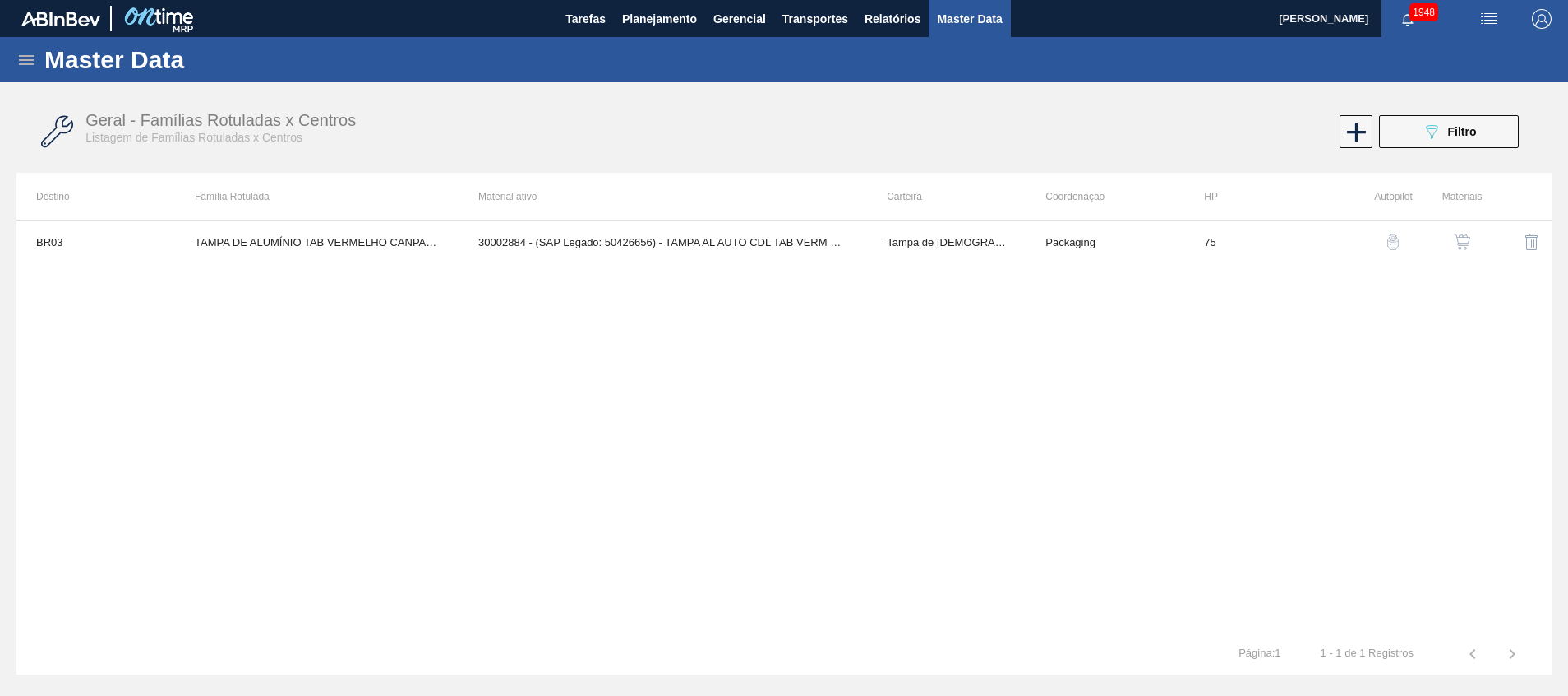
click at [1463, 236] on img "button" at bounding box center [1462, 241] width 16 height 16
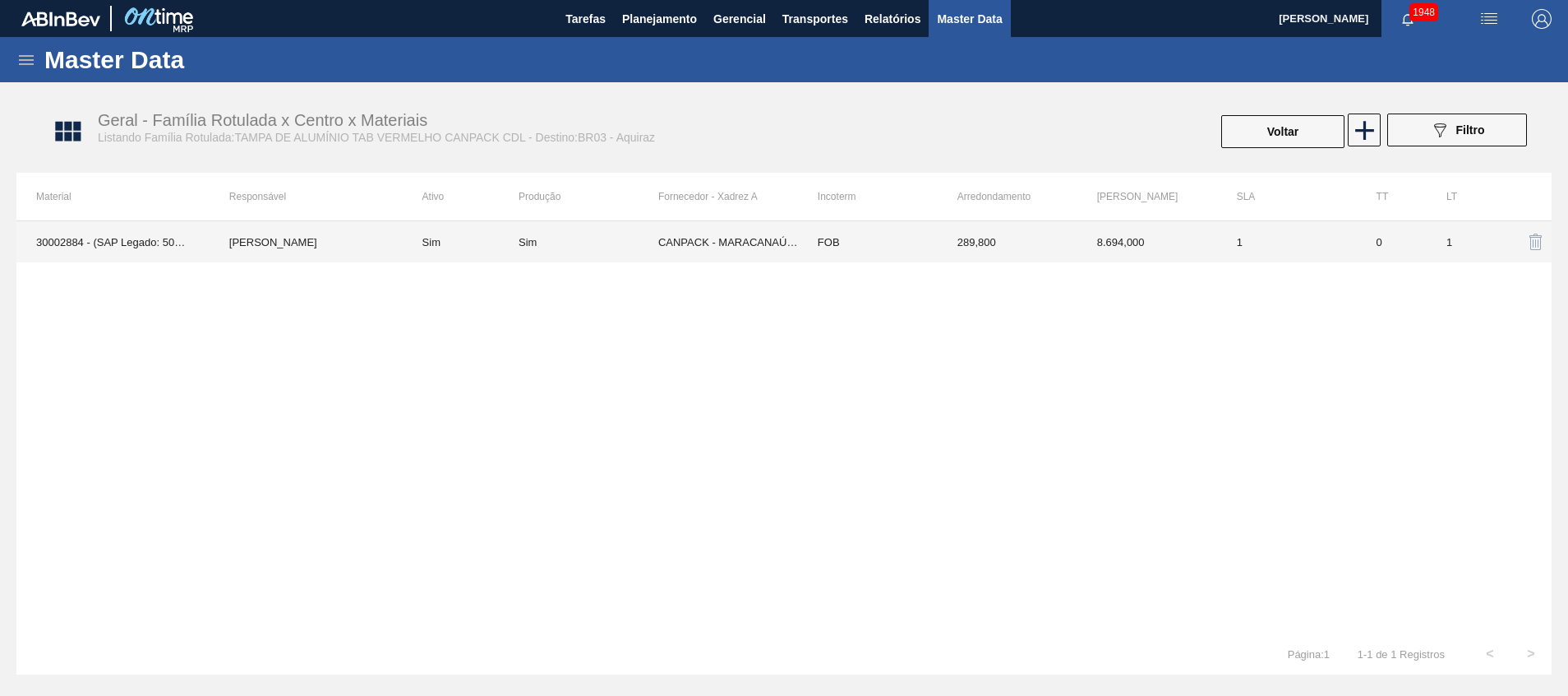
click at [521, 244] on div "Sim" at bounding box center [527, 241] width 18 height 12
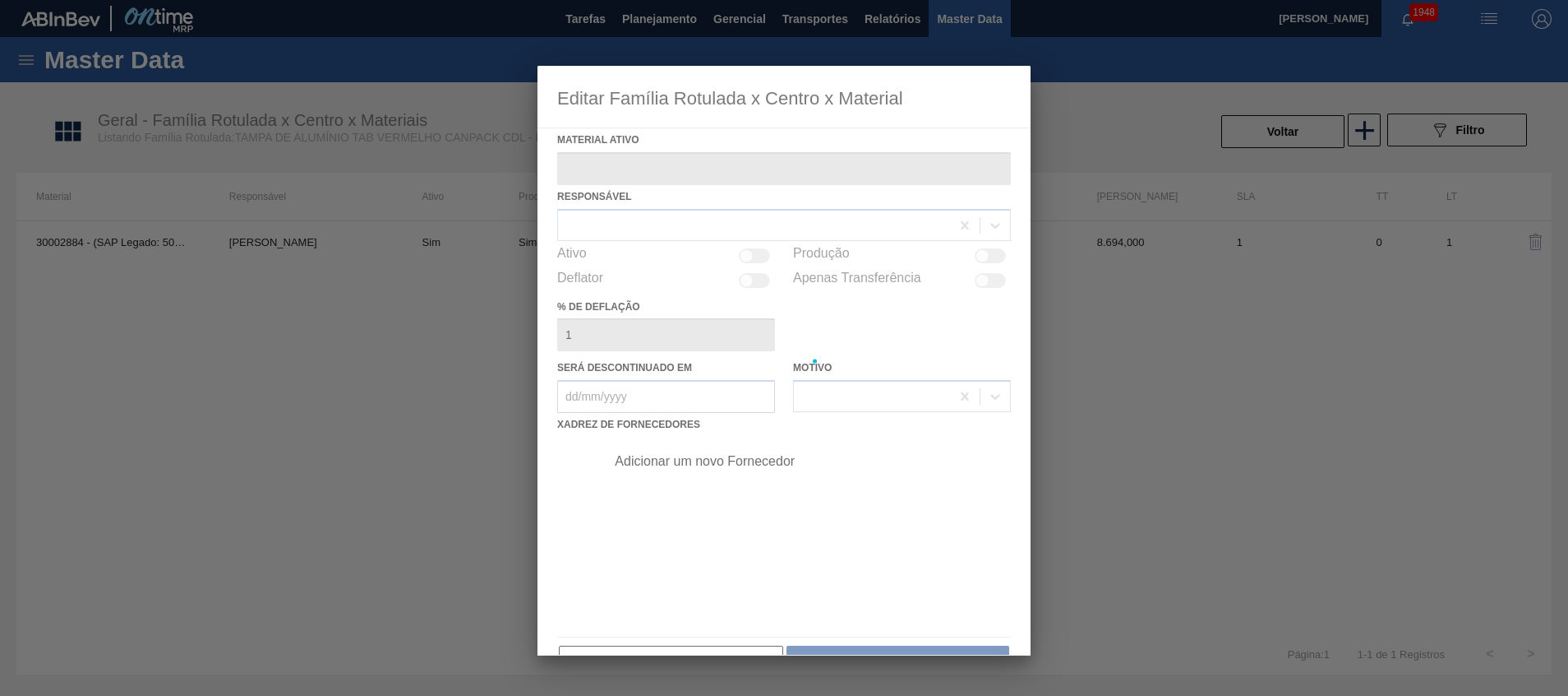
type ativo "30002884 - (SAP Legado: 50426656) - TAMPA AL AUTO CDL TAB VERM CANPACK"
checkbox input "true"
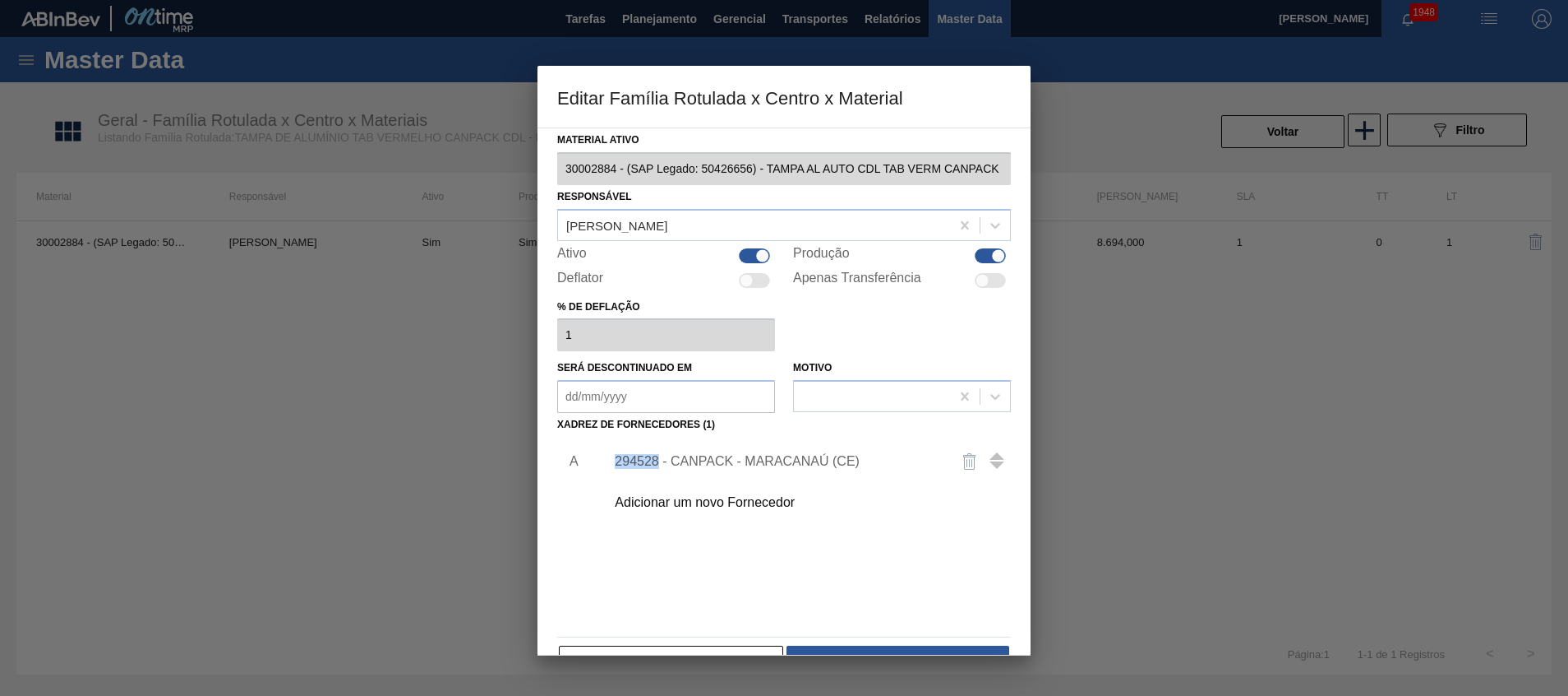
drag, startPoint x: 608, startPoint y: 462, endPoint x: 515, endPoint y: 72, distance: 400.9
click at [658, 460] on div "294528 - CANPACK - MARACANAÚ (CE)" at bounding box center [803, 461] width 415 height 41
click at [795, 450] on div "294528 - CANPACK - MARACANAÚ (CE)" at bounding box center [803, 461] width 415 height 41
click at [756, 455] on div "294528 - CANPACK - MARACANAÚ (CE)" at bounding box center [776, 462] width 323 height 15
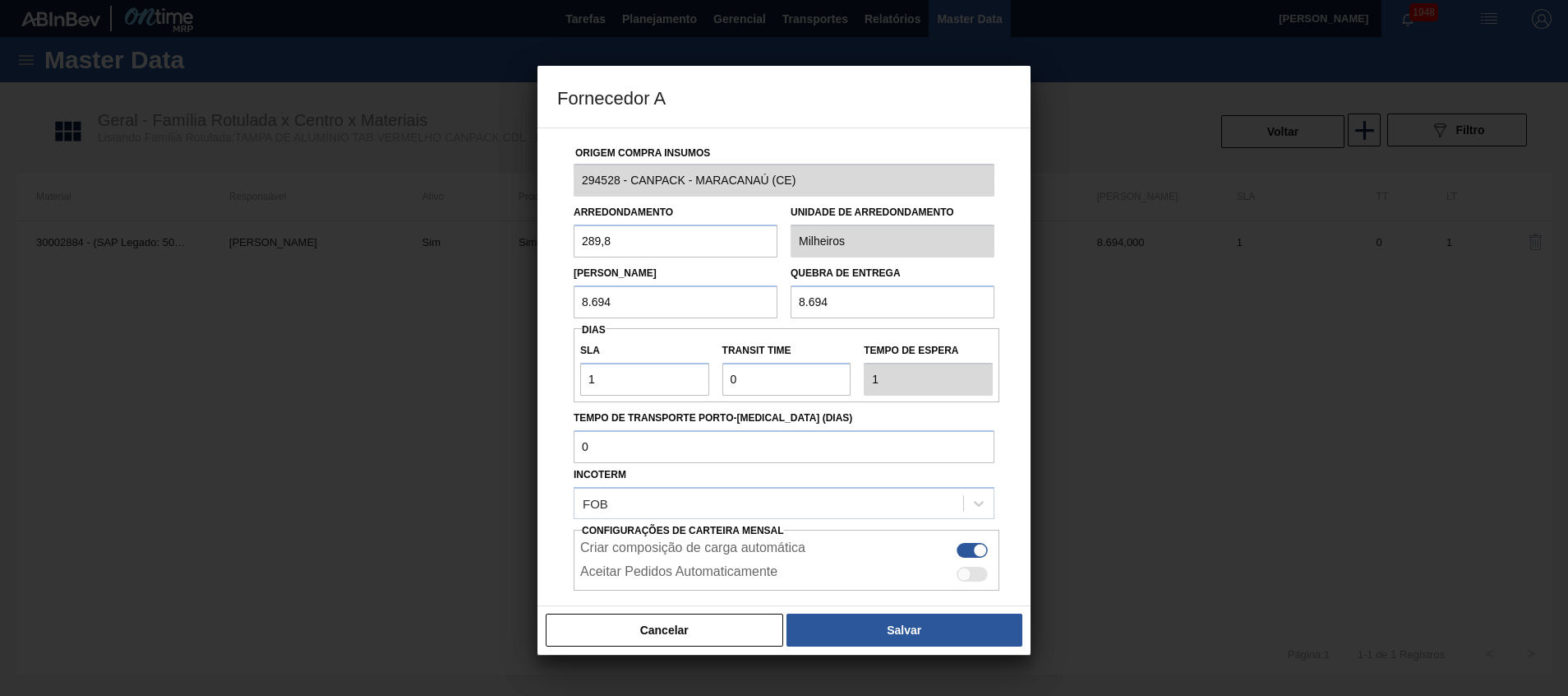
click at [543, 186] on div "Origem Compra Insumos 294528 - CANPACK - MARACANAÚ (CE) Arredondamento 289,8 Un…" at bounding box center [784, 367] width 493 height 479
click at [724, 626] on button "Cancelar" at bounding box center [664, 630] width 238 height 33
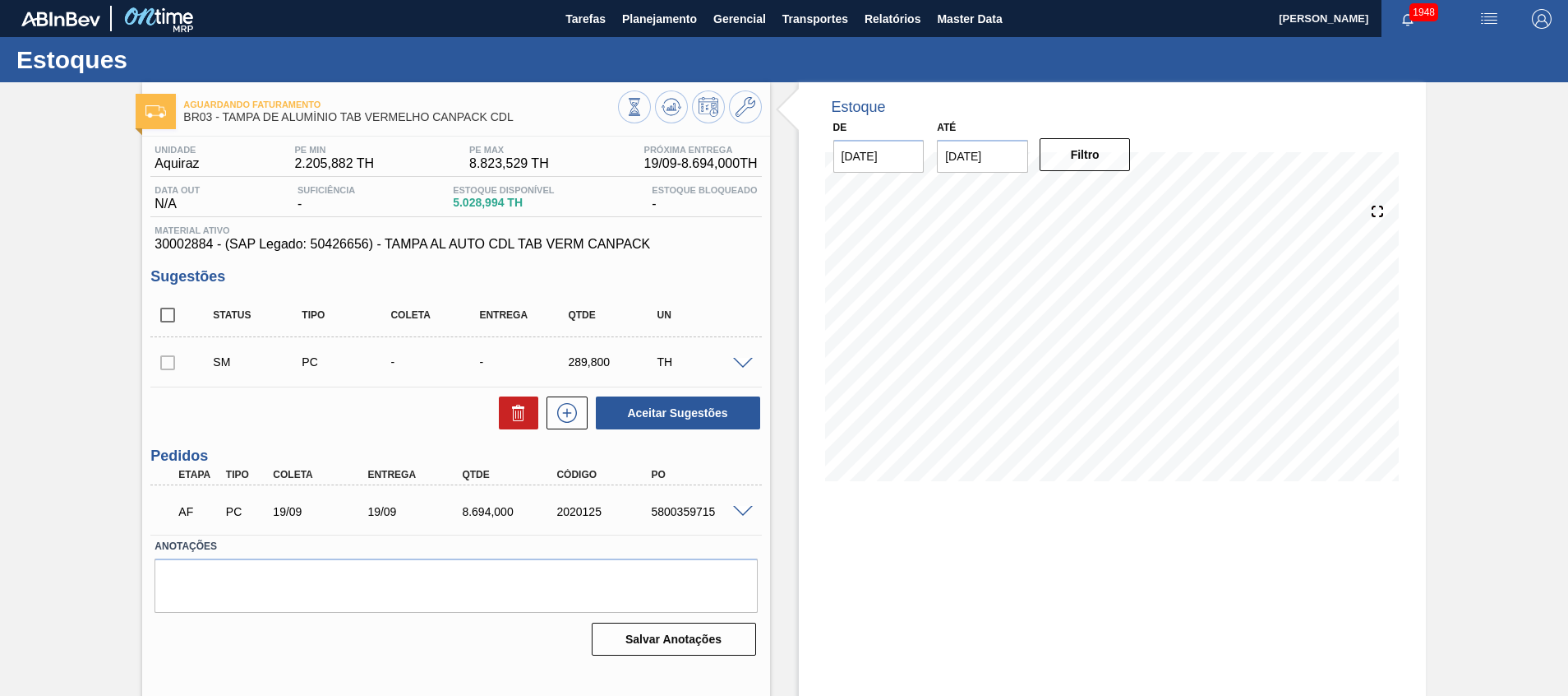
click at [742, 365] on span at bounding box center [743, 364] width 20 height 12
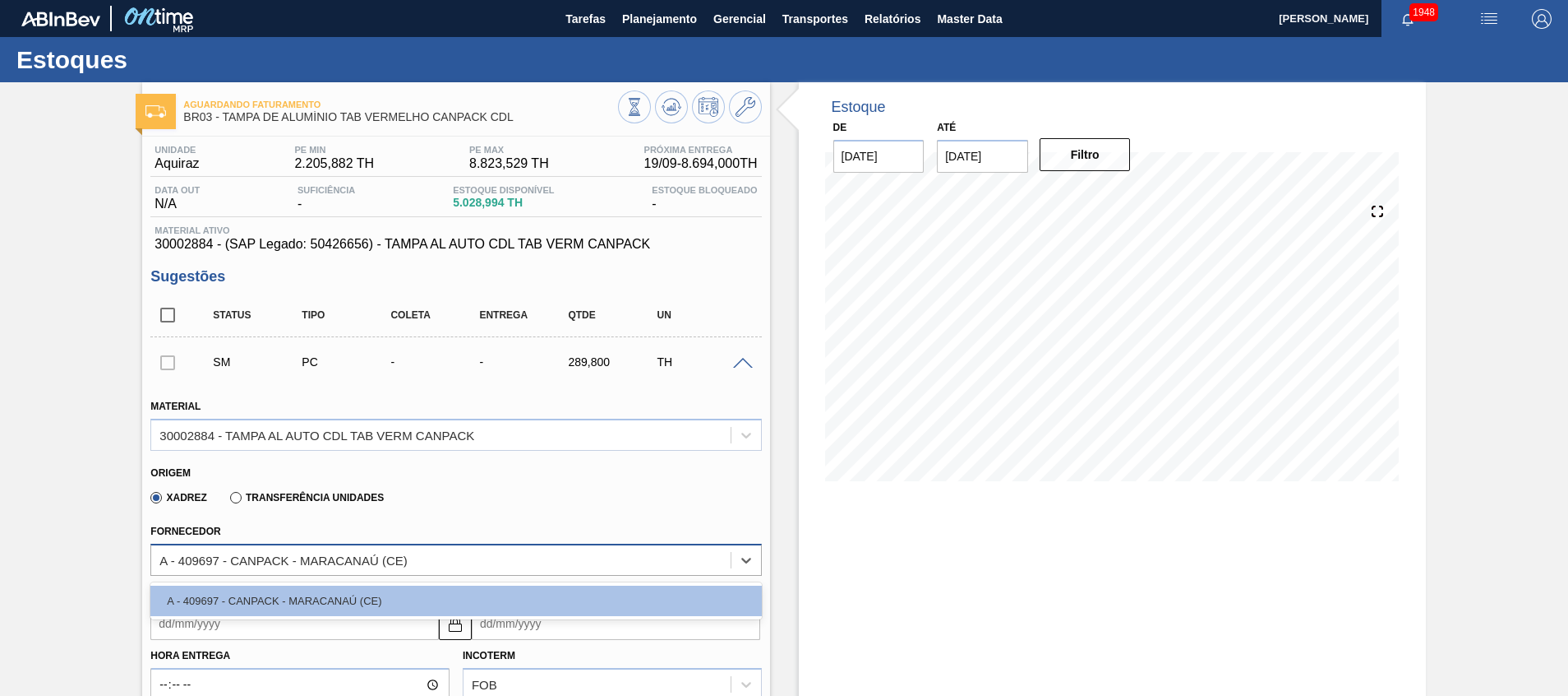
drag, startPoint x: 179, startPoint y: 559, endPoint x: 205, endPoint y: 564, distance: 26.5
click at [205, 564] on div "A - 409697 - CANPACK - MARACANAÚ (CE)" at bounding box center [283, 560] width 247 height 14
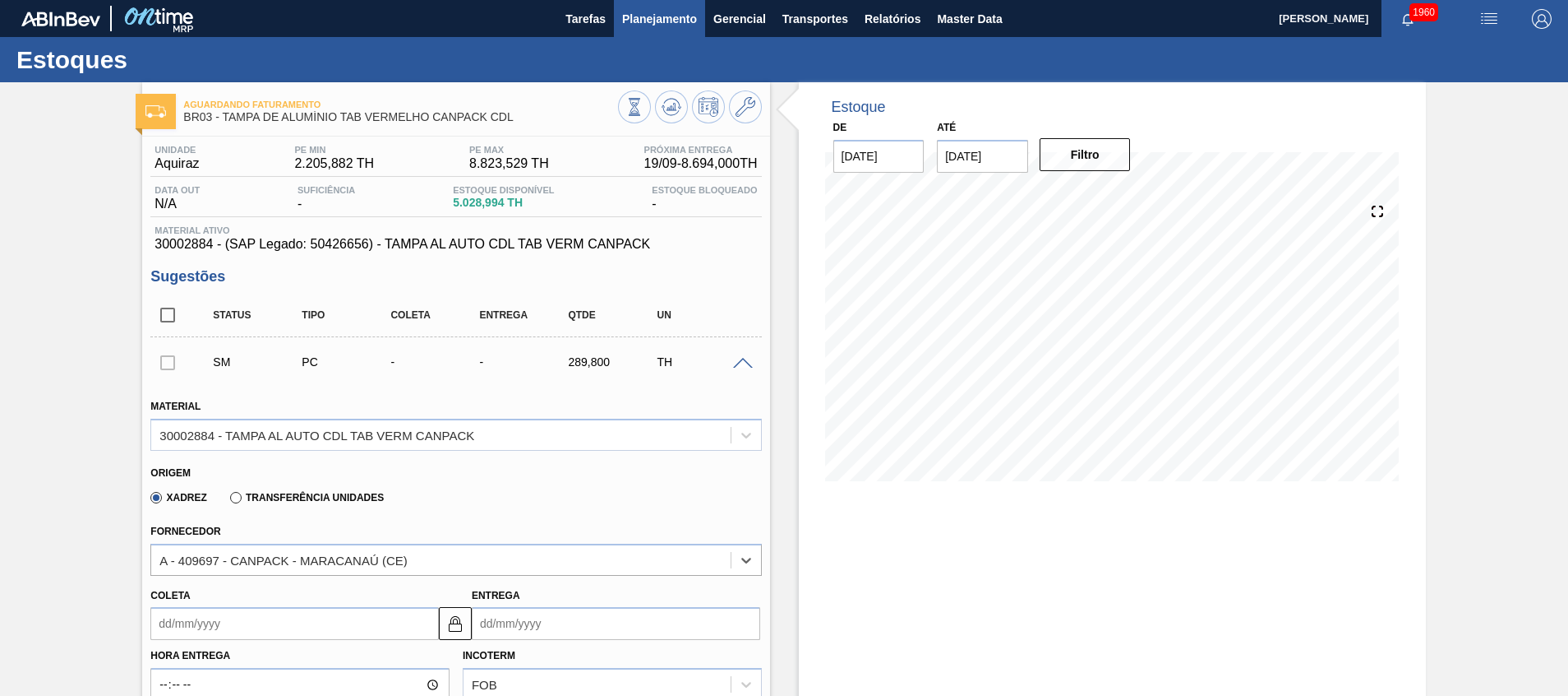
click at [647, 28] on button "Planejamento" at bounding box center [660, 18] width 91 height 37
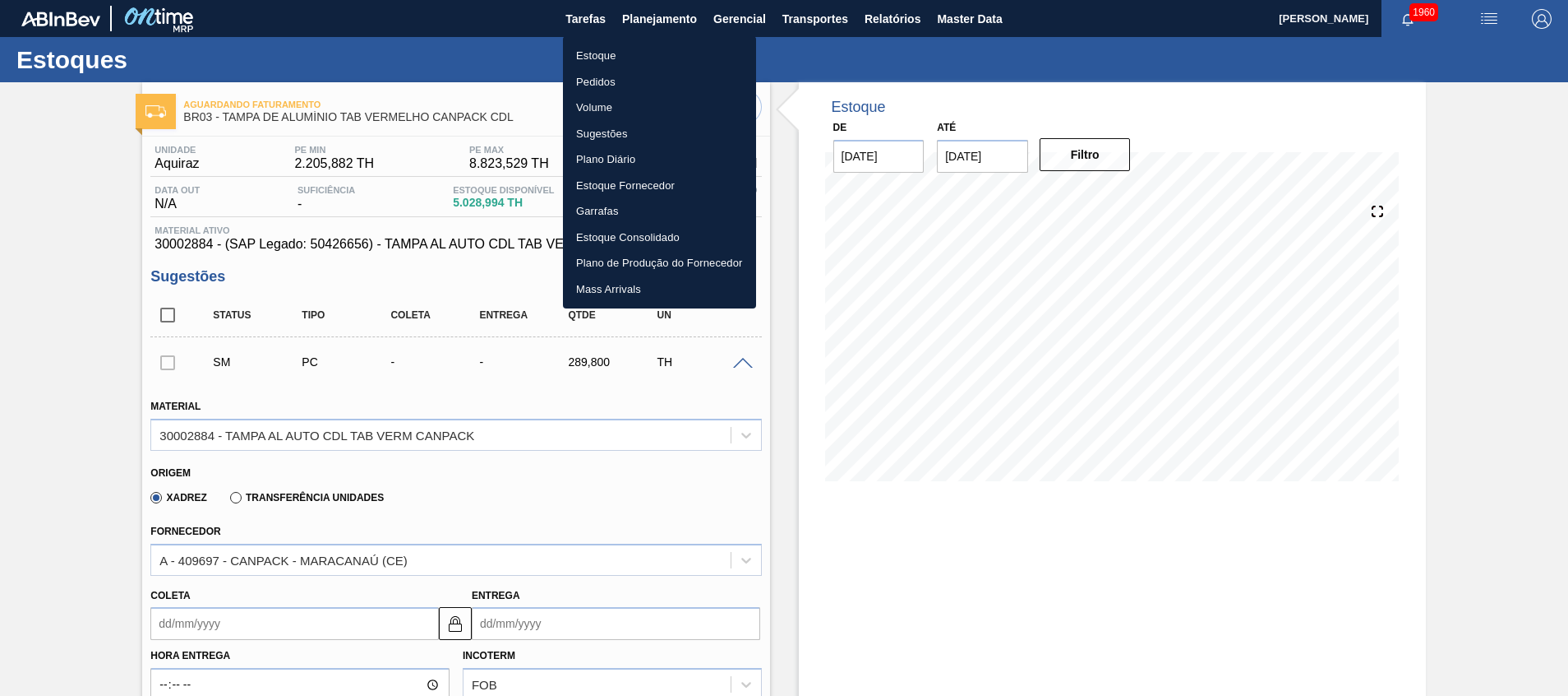
click at [626, 58] on li "Estoque" at bounding box center [660, 56] width 193 height 27
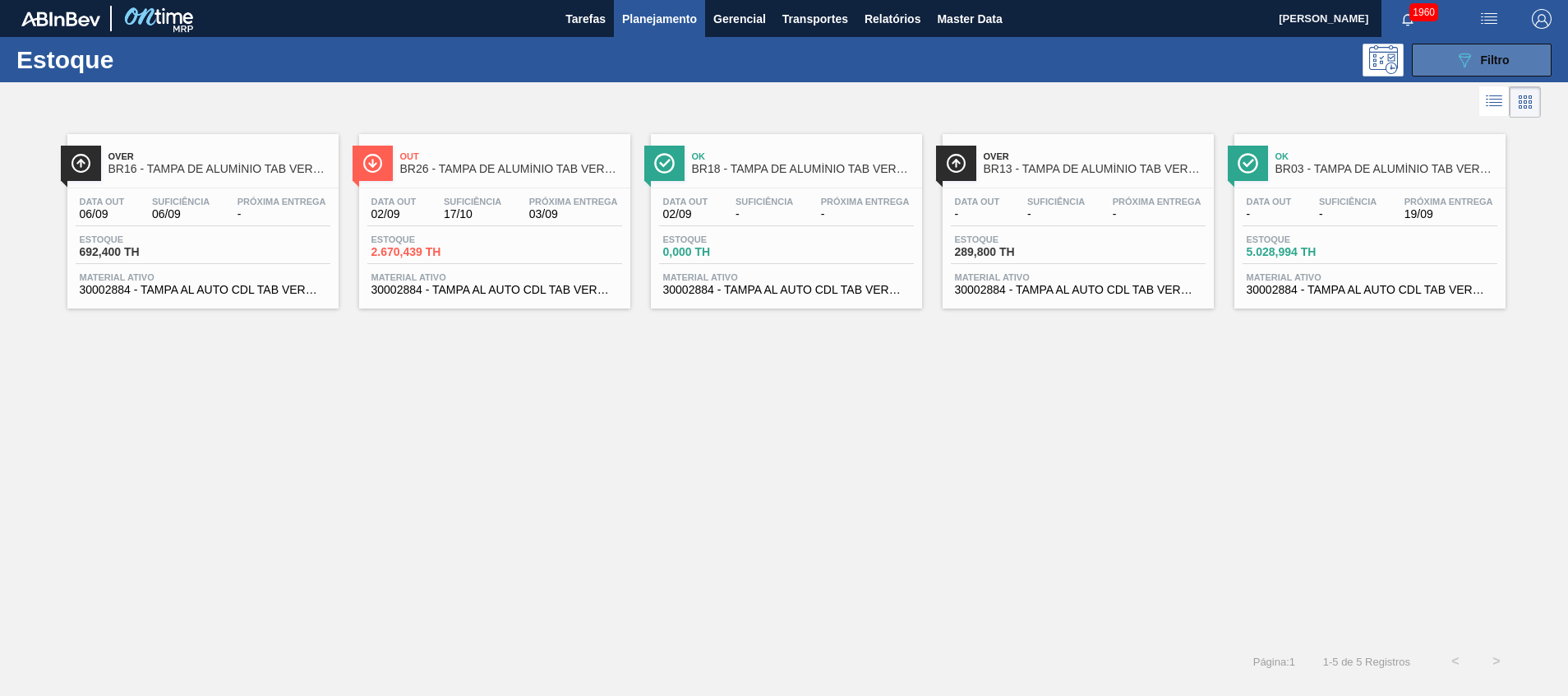
click at [1481, 68] on div "089F7B8B-B2A5-4AFE-B5C0-19BA573D28AC Filtro" at bounding box center [1483, 60] width 55 height 20
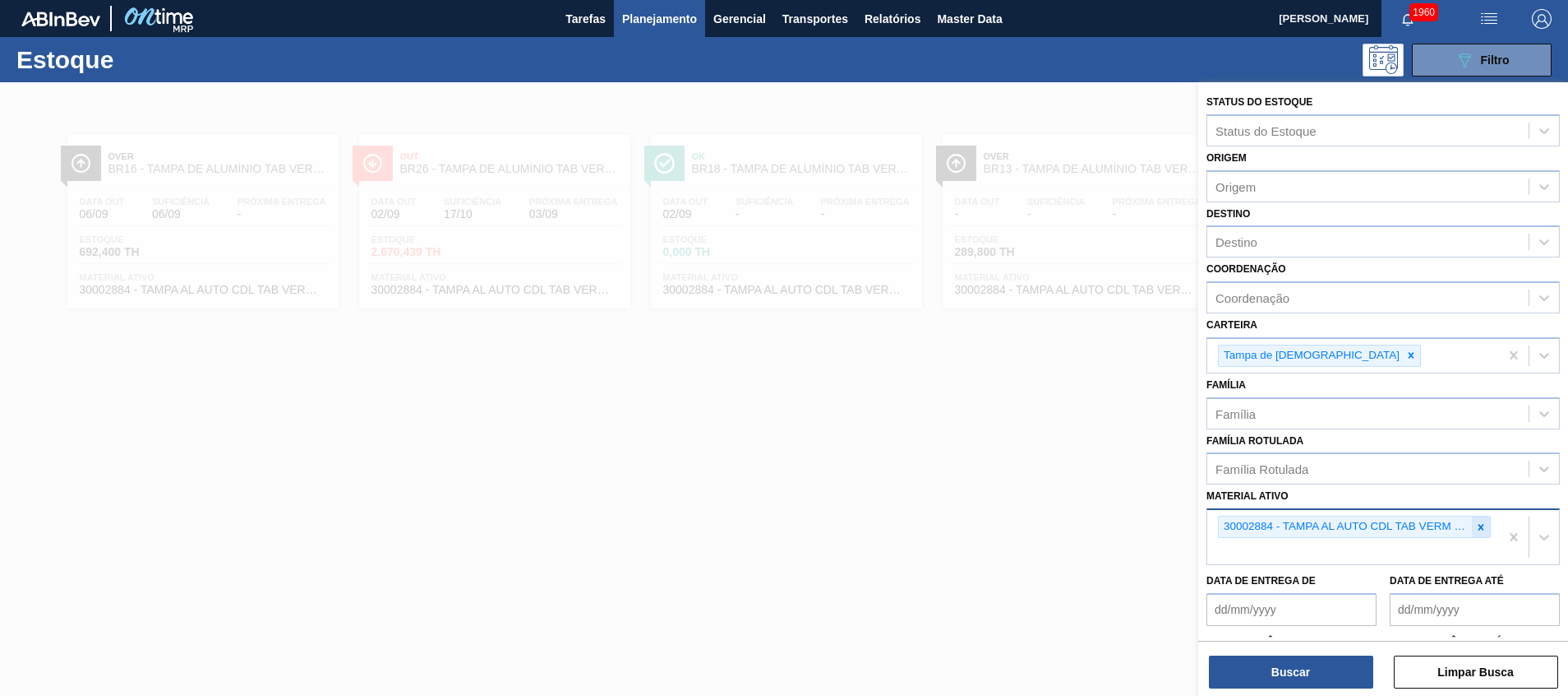
click at [1477, 529] on icon at bounding box center [1481, 527] width 11 height 11
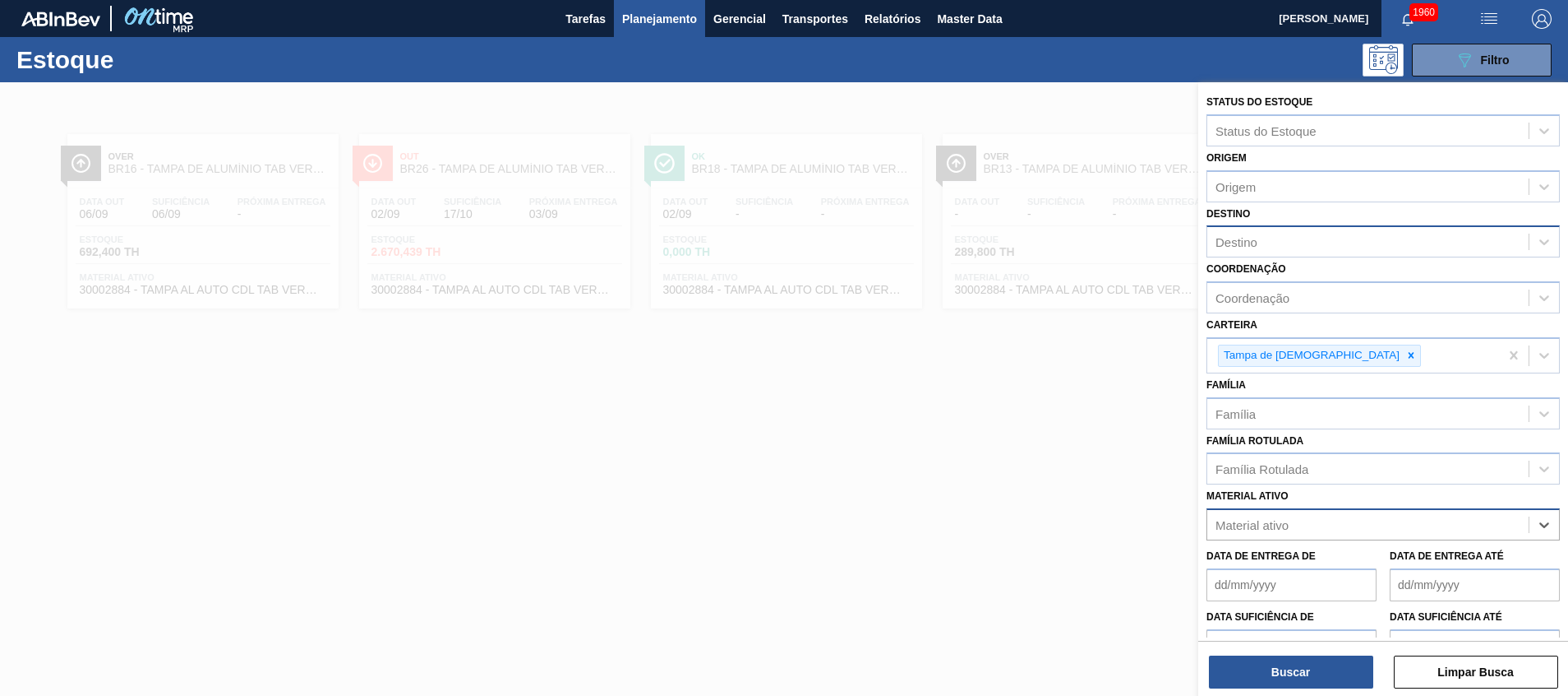
click at [1275, 246] on div "Destino" at bounding box center [1368, 241] width 322 height 24
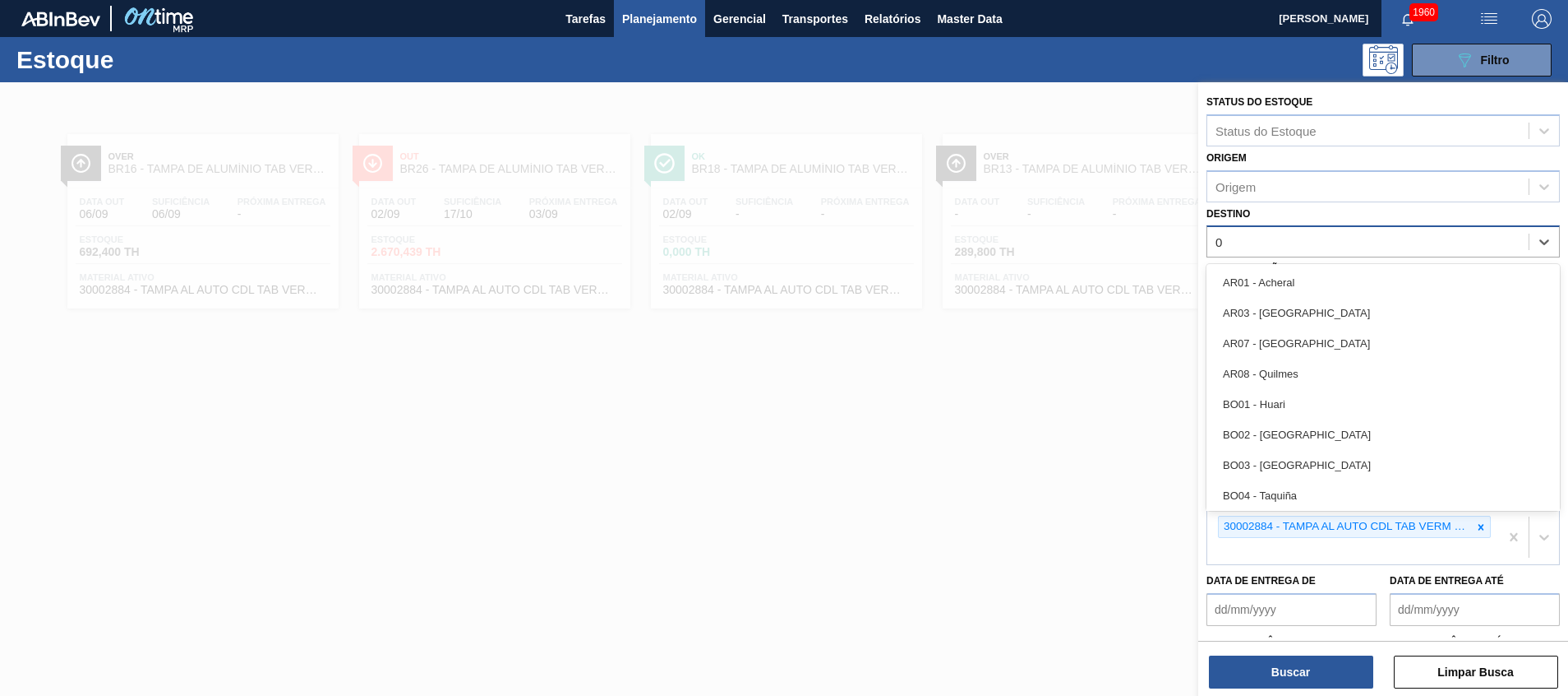
type input "02"
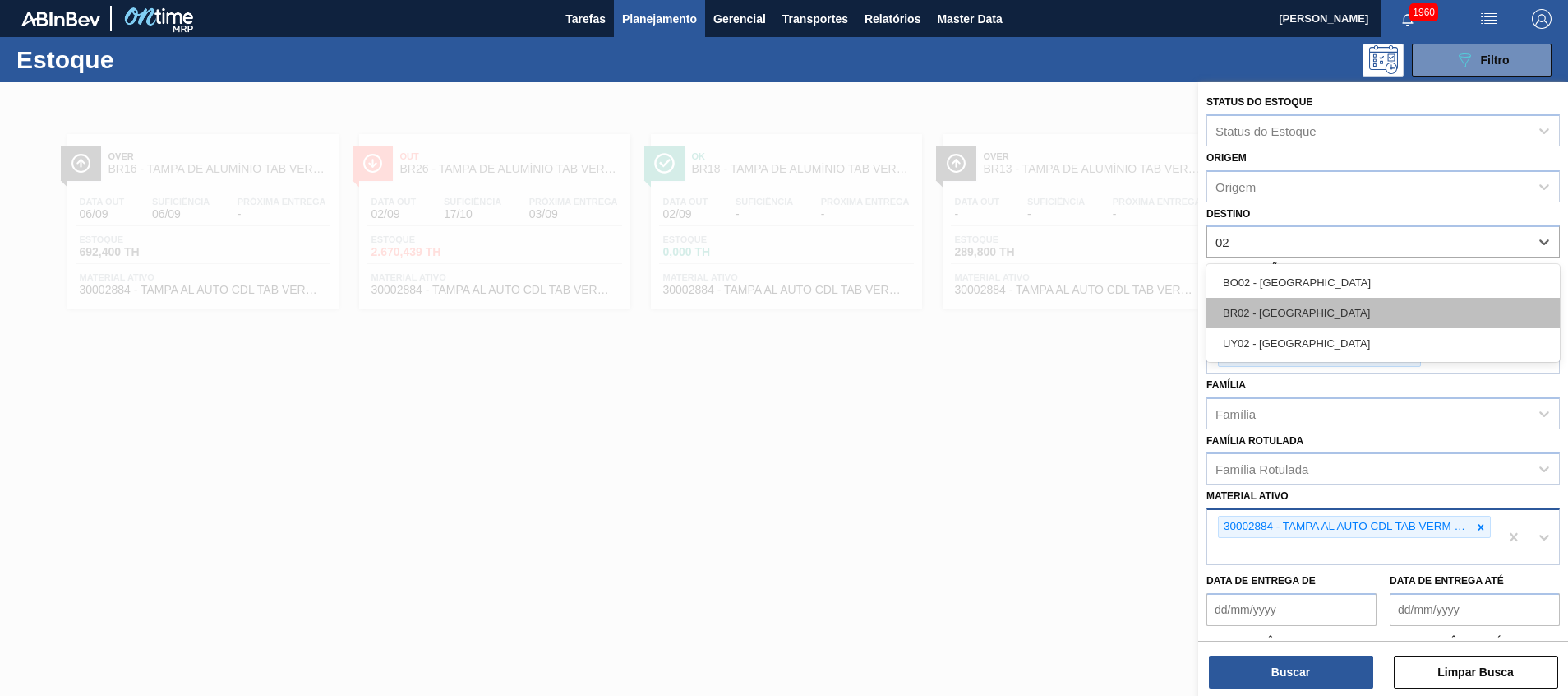
click at [1266, 312] on div "BR02 - Sergipe" at bounding box center [1383, 312] width 354 height 30
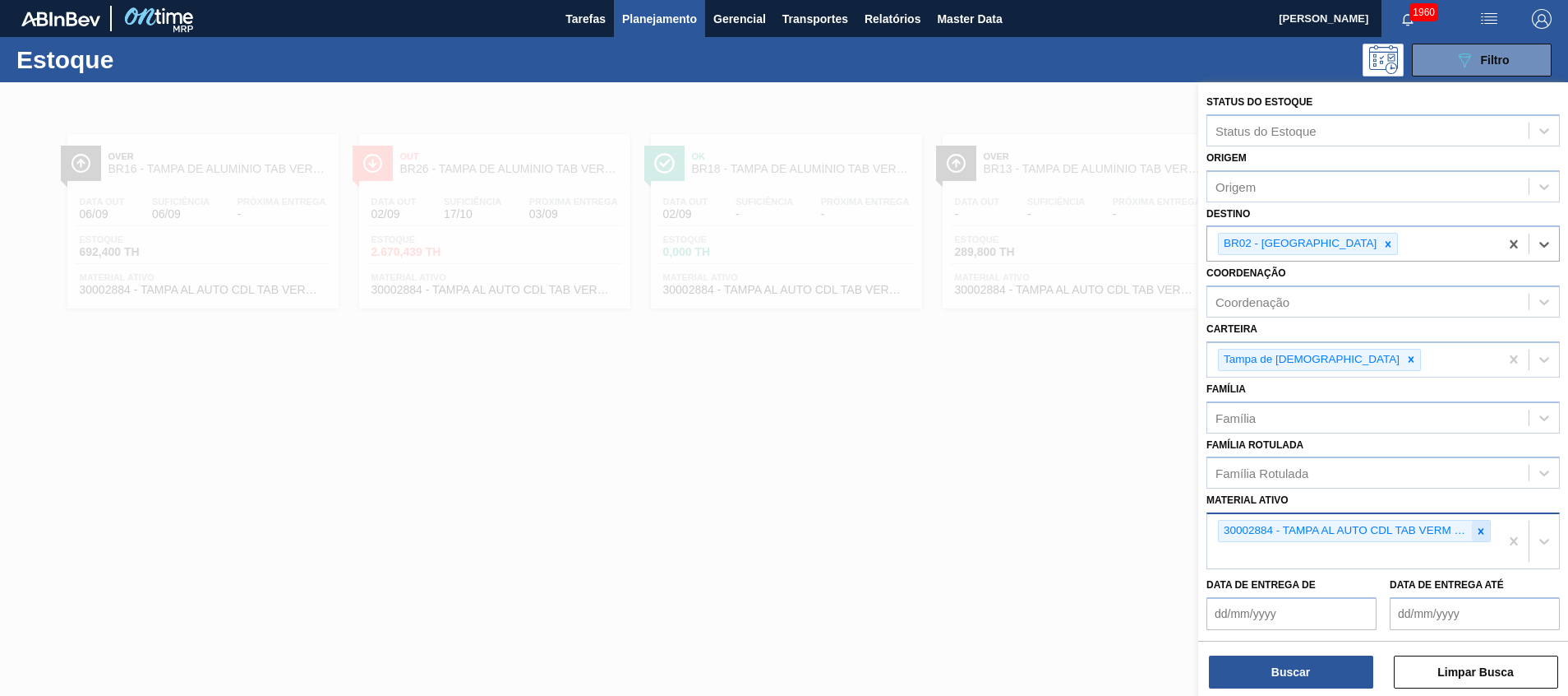
click at [1479, 540] on div at bounding box center [1481, 531] width 18 height 21
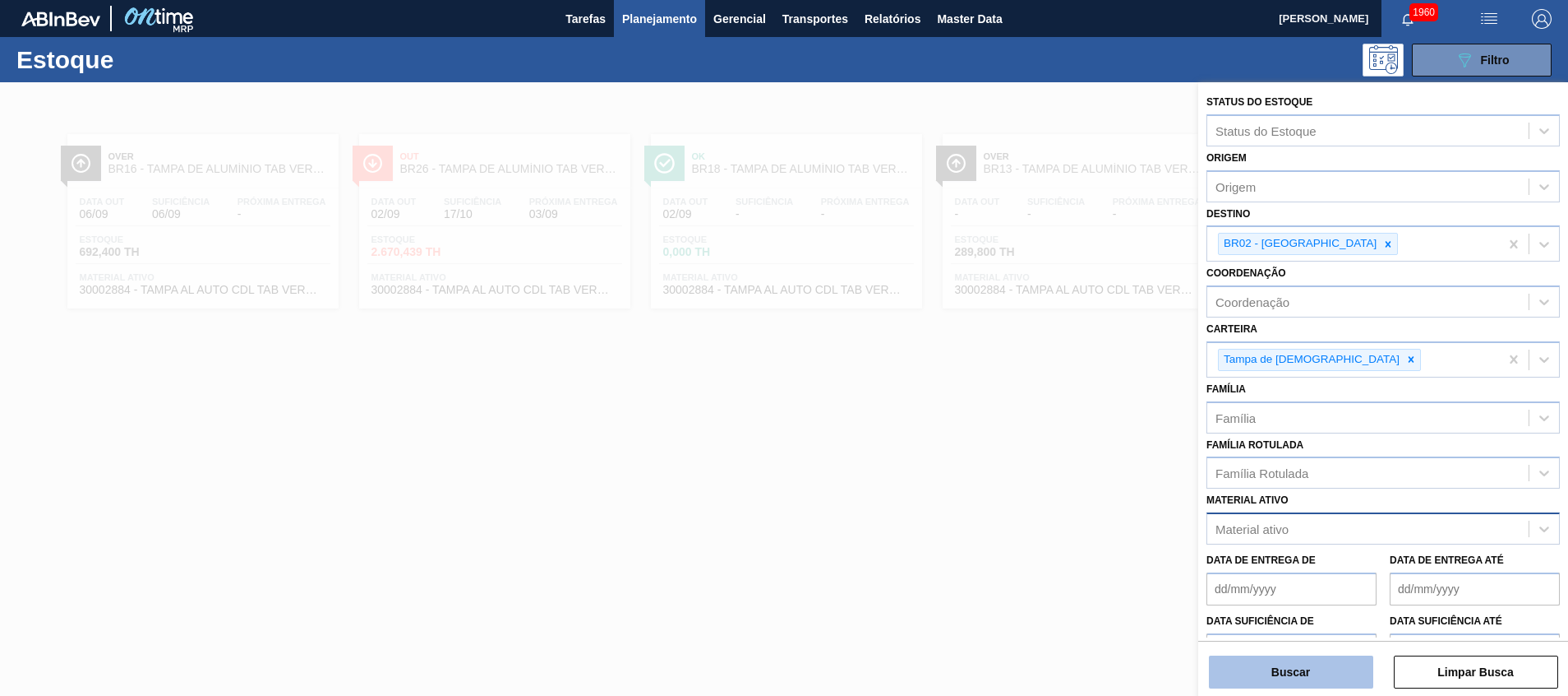
click at [1314, 672] on button "Buscar" at bounding box center [1292, 671] width 165 height 33
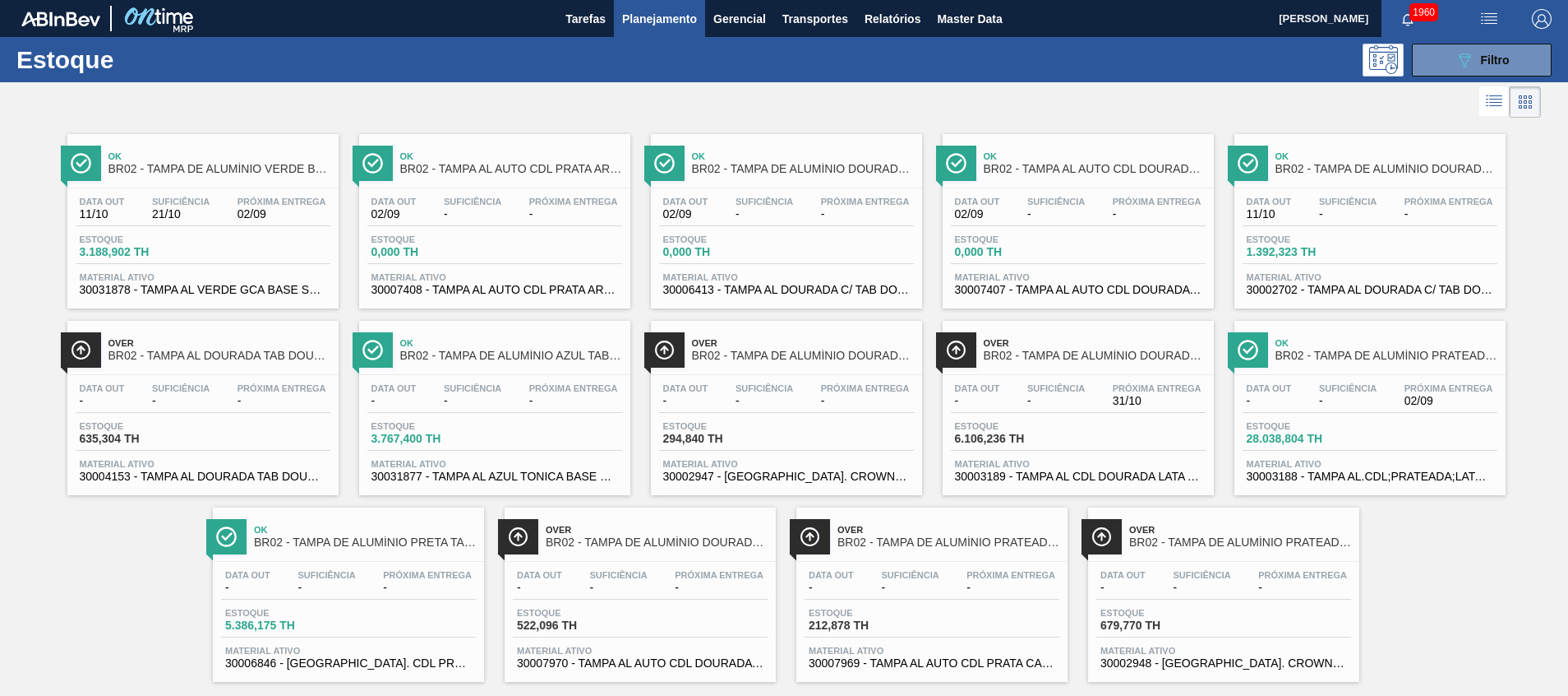
scroll to position [27, 0]
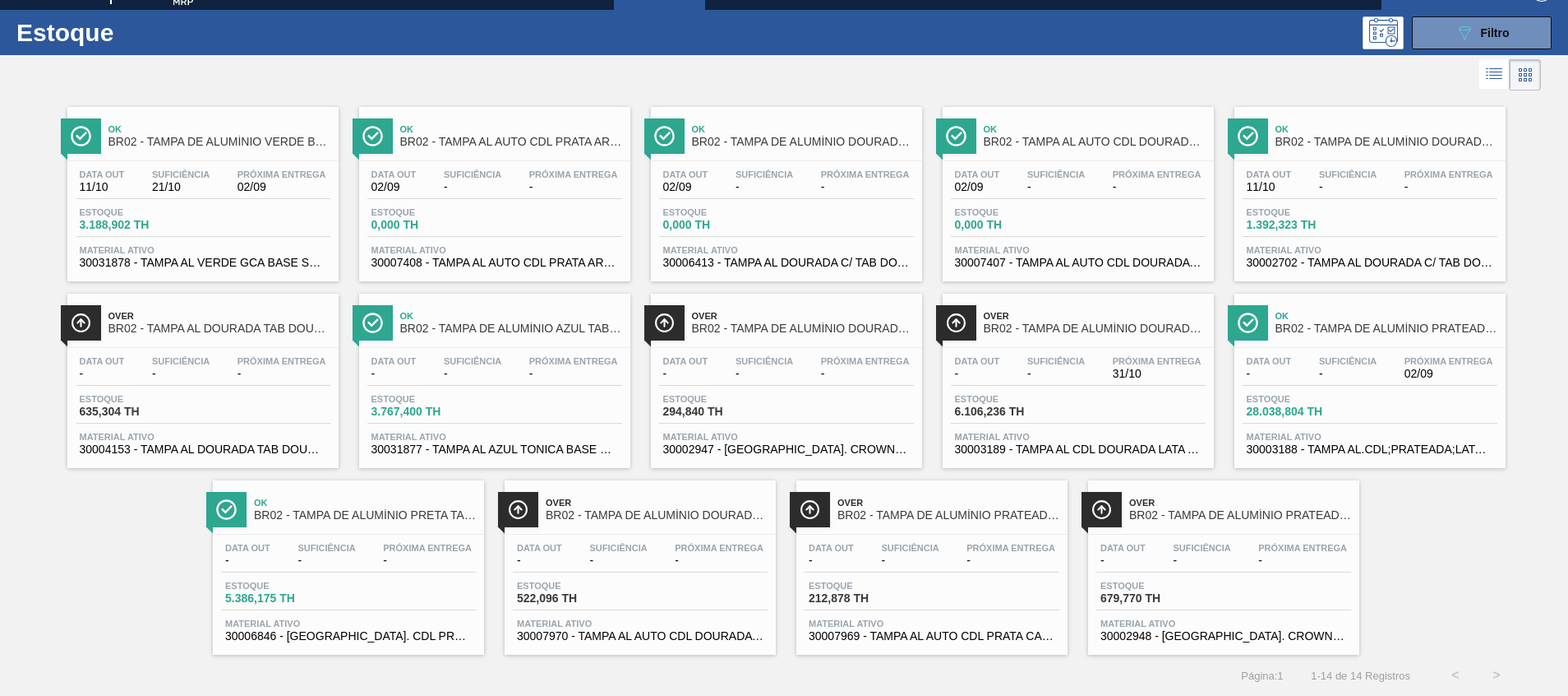
click at [1423, 420] on div "Estoque 28.038,804 TH" at bounding box center [1369, 408] width 255 height 29
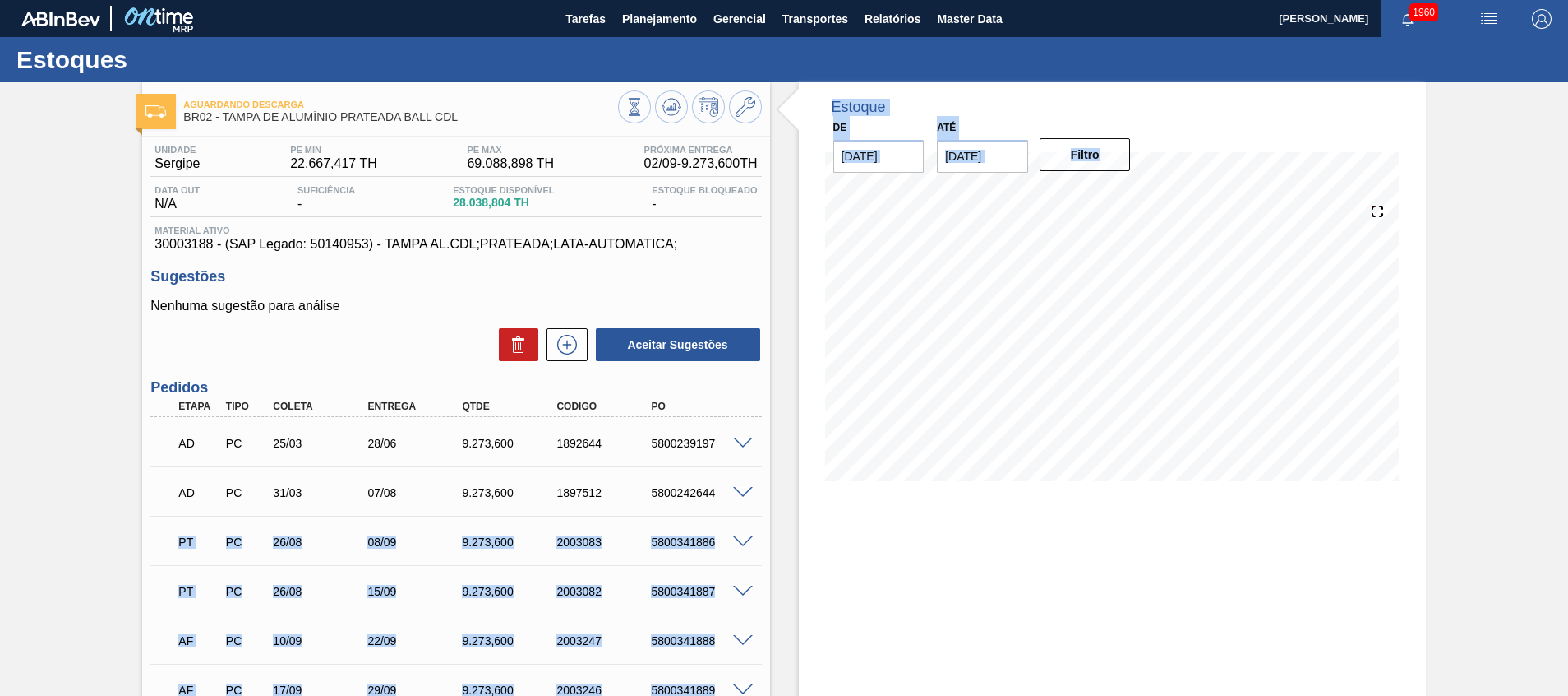
drag, startPoint x: 282, startPoint y: 544, endPoint x: 821, endPoint y: 554, distance: 539.1
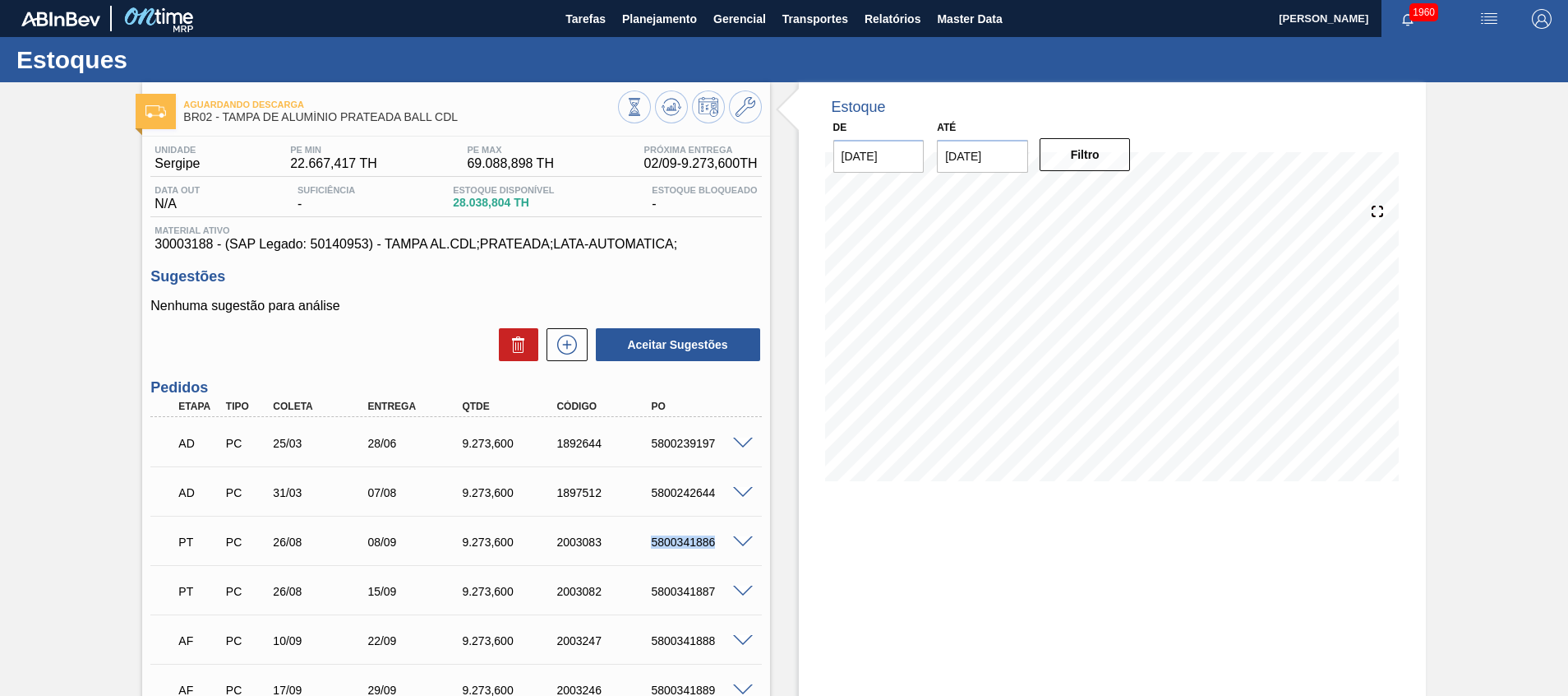
drag, startPoint x: 649, startPoint y: 531, endPoint x: 728, endPoint y: 534, distance: 79.1
click at [728, 534] on div "PT PC 26/08 08/09 9.273,600 2003083 5800341886" at bounding box center [455, 540] width 610 height 41
click at [917, 626] on div "Estoque De 02/09/2025 Até 16/09/2025 Filtro" at bounding box center [1112, 514] width 627 height 865
drag, startPoint x: 454, startPoint y: 166, endPoint x: 552, endPoint y: 168, distance: 98.0
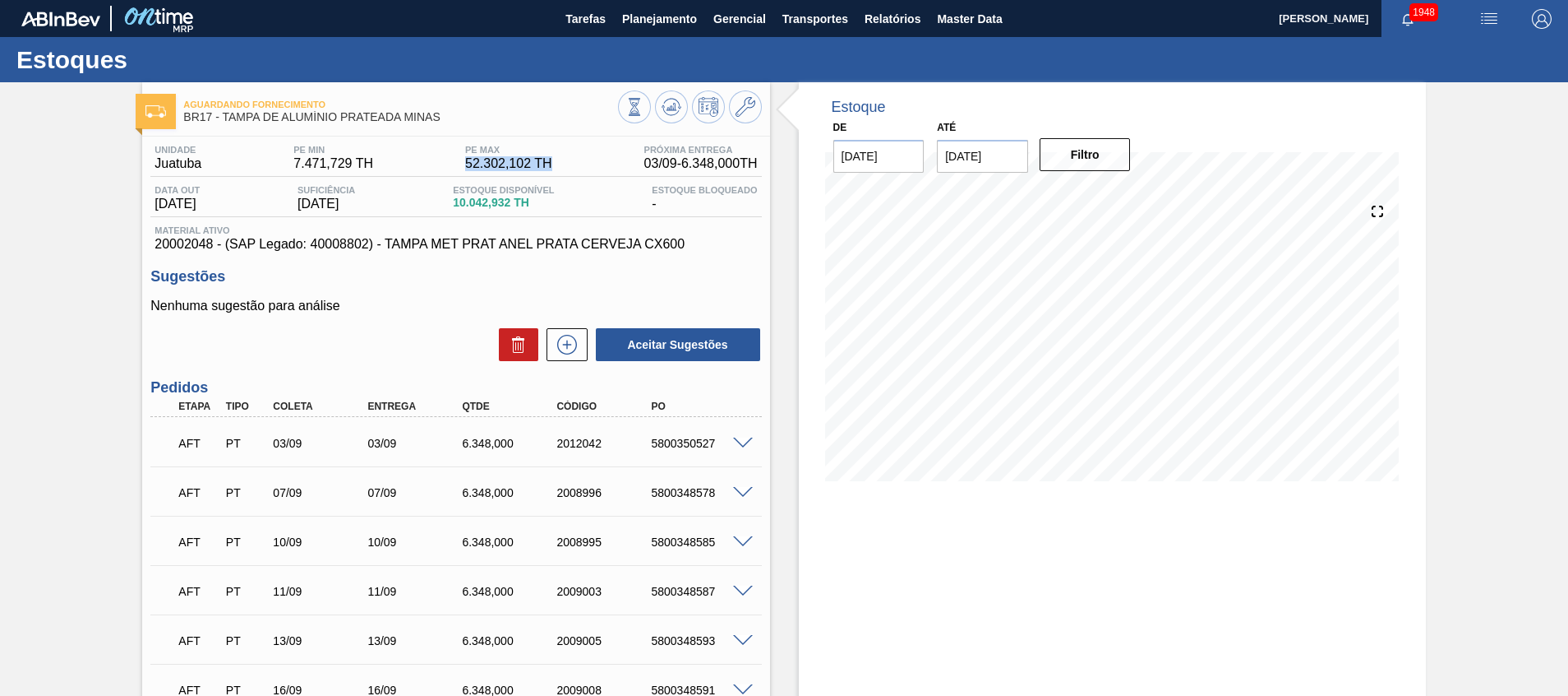
click at [552, 168] on div "Unidade Juatuba PE MIN 7.471,729 TH PE MAX 52.302,102 TH Próxima Entrega 03/09 …" at bounding box center [455, 161] width 610 height 32
click at [860, 523] on div "Estoque De 02/09/2025 Até 16/09/2025 Filtro 03/09 Projeção de Estoque 11,392.62…" at bounding box center [1112, 514] width 627 height 865
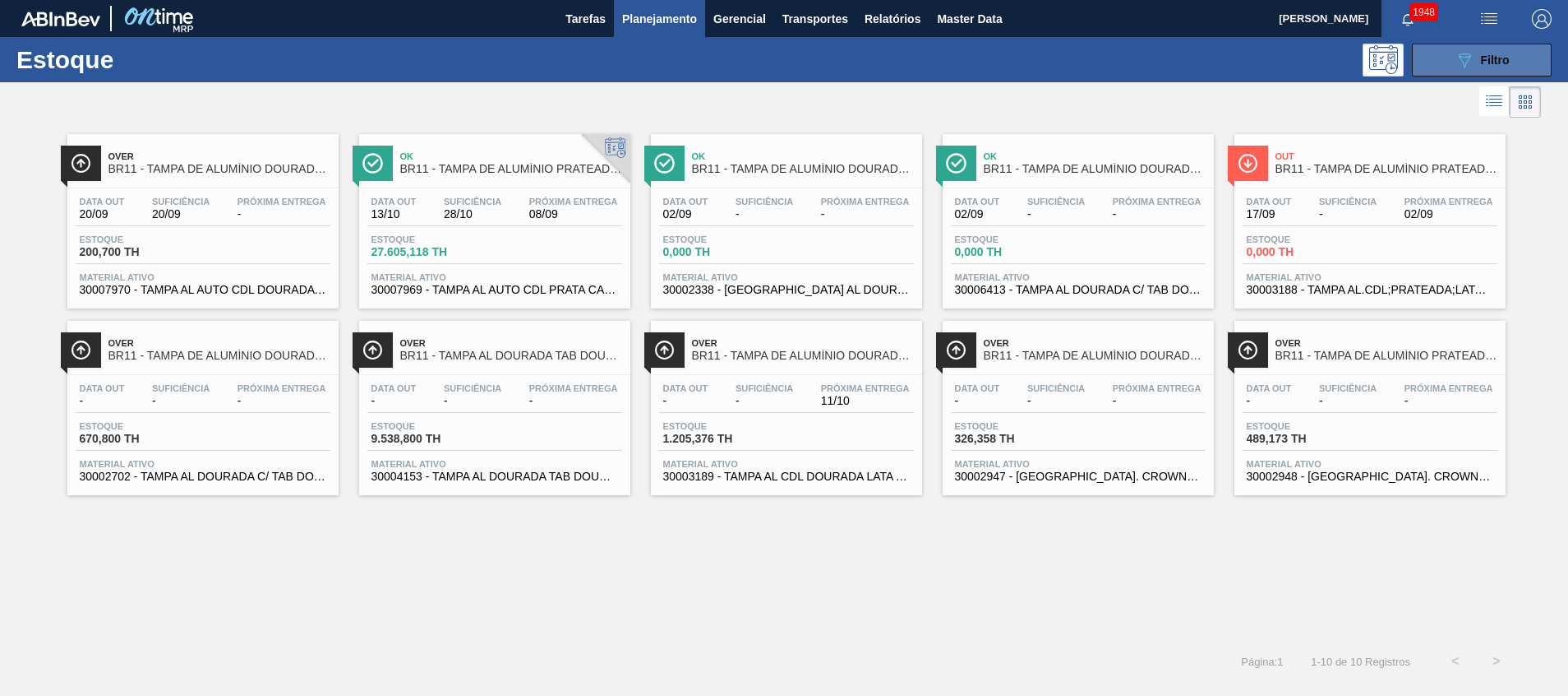
click at [1512, 48] on button "089F7B8B-B2A5-4AFE-B5C0-19BA573D28AC Filtro" at bounding box center [1482, 60] width 140 height 33
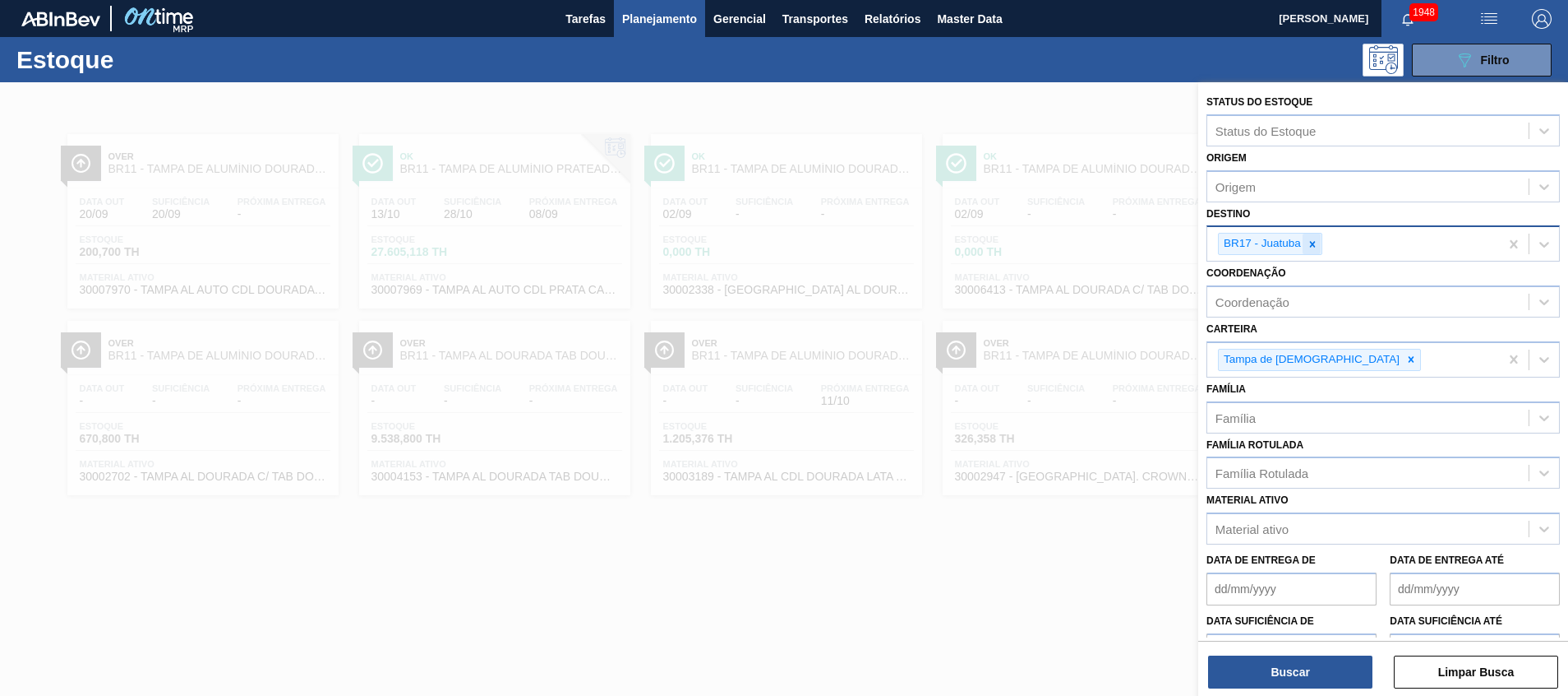
click at [1313, 247] on icon at bounding box center [1313, 244] width 11 height 11
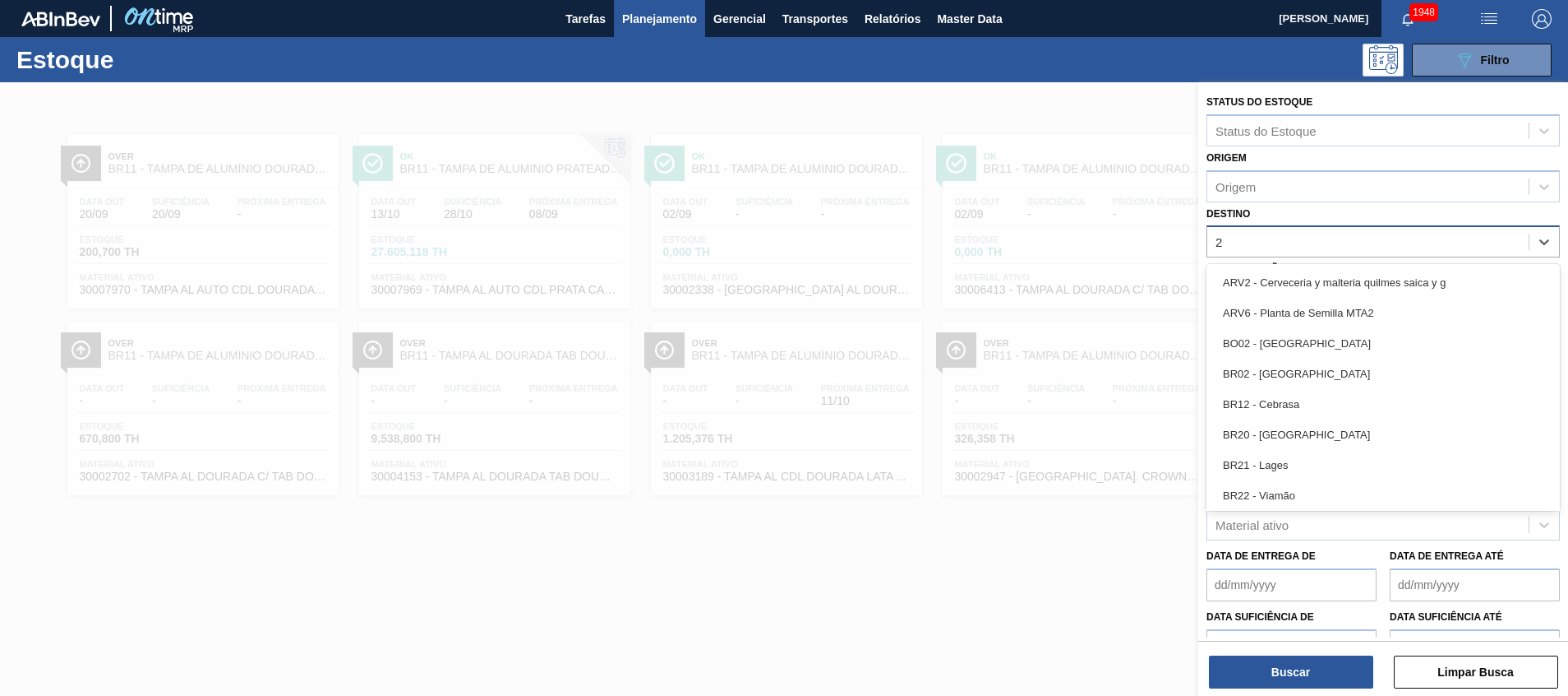
type input "26"
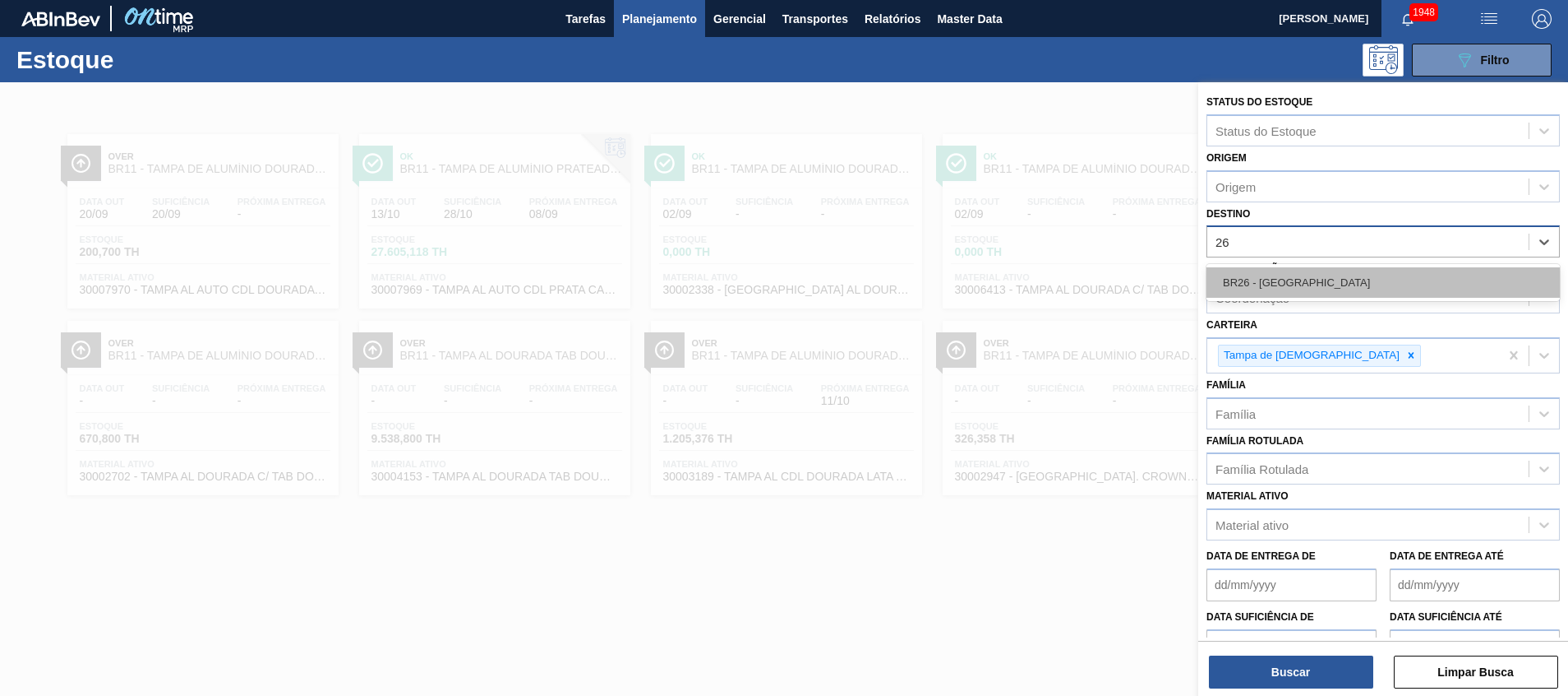
click at [1300, 272] on div "BR26 - Uberlândia" at bounding box center [1383, 282] width 354 height 30
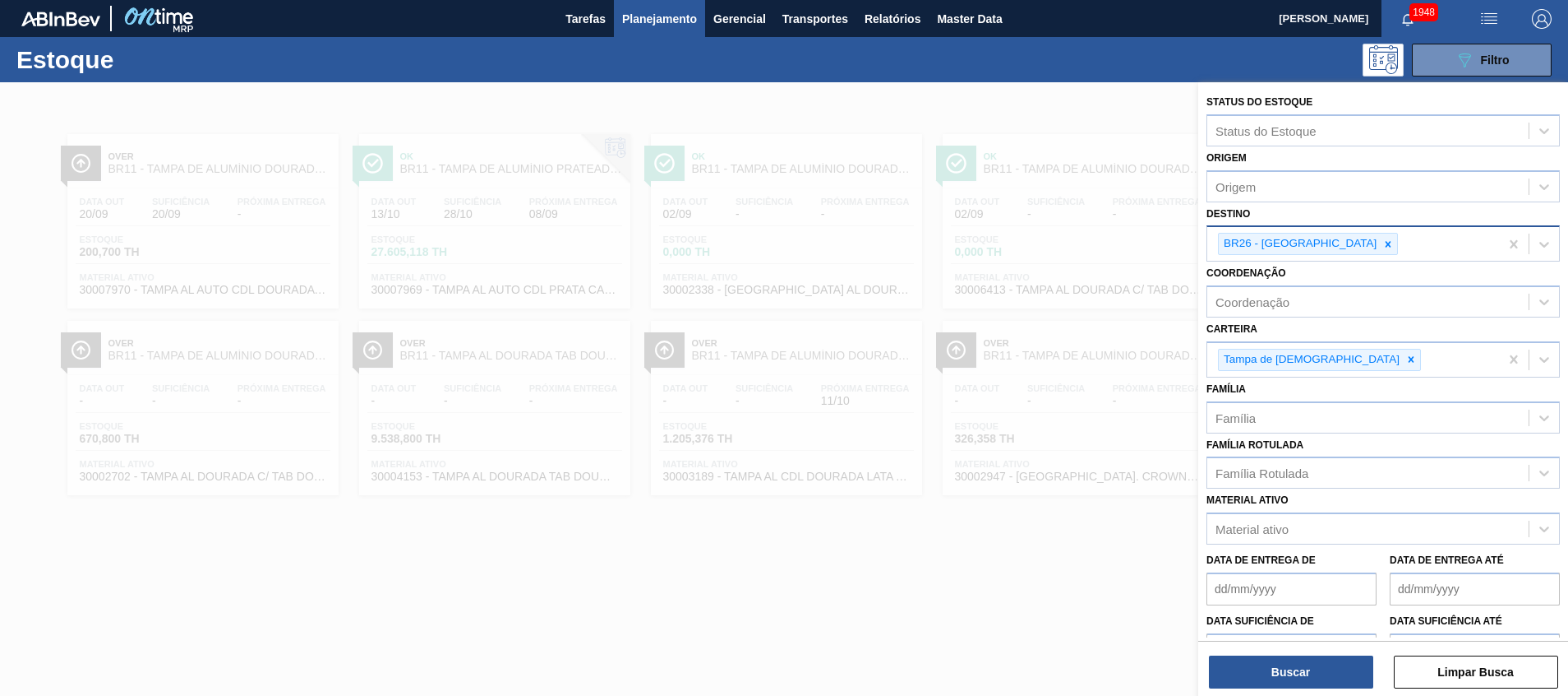
click at [1298, 690] on div "Status do Estoque Status do Estoque Origem Origem Destino BR26 - Uberlândia Coo…" at bounding box center [1383, 391] width 370 height 617
click at [1297, 682] on button "Buscar" at bounding box center [1292, 671] width 165 height 33
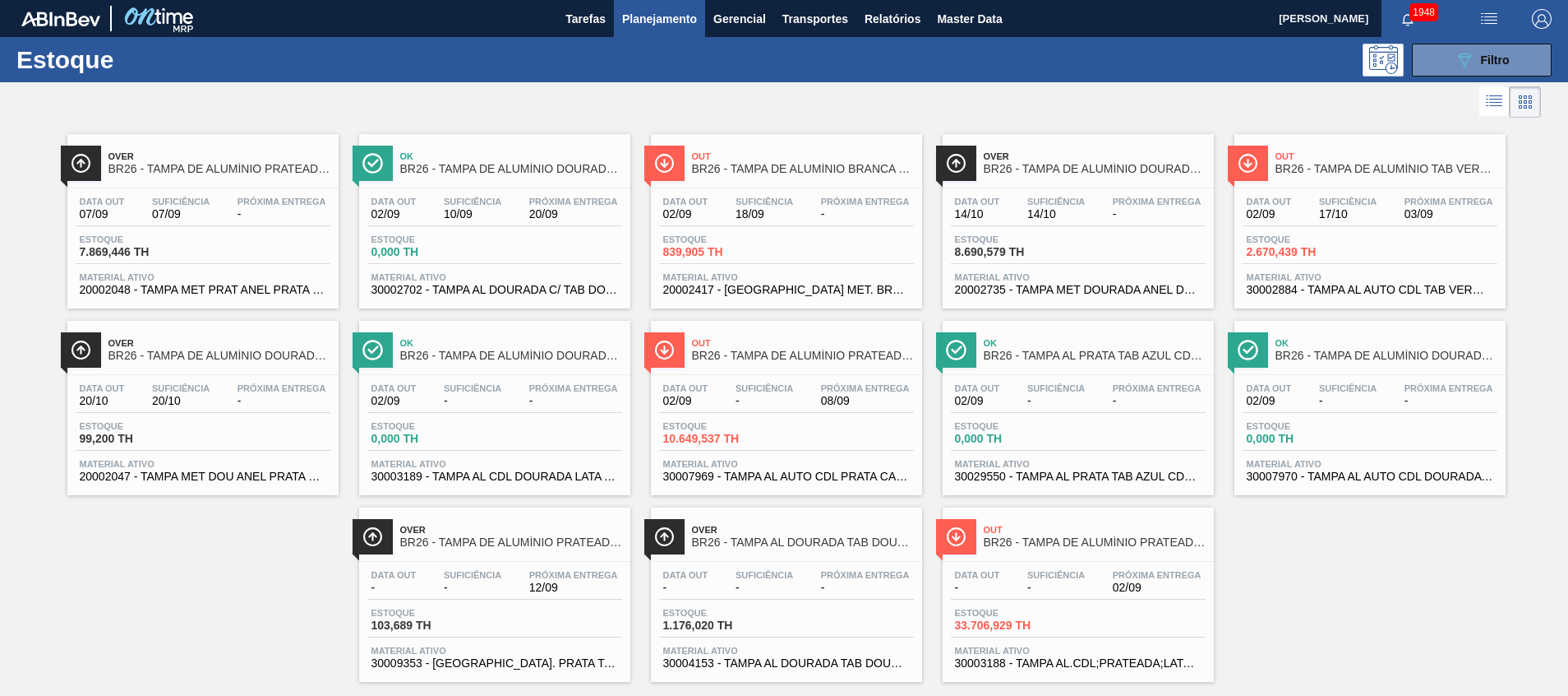
scroll to position [27, 0]
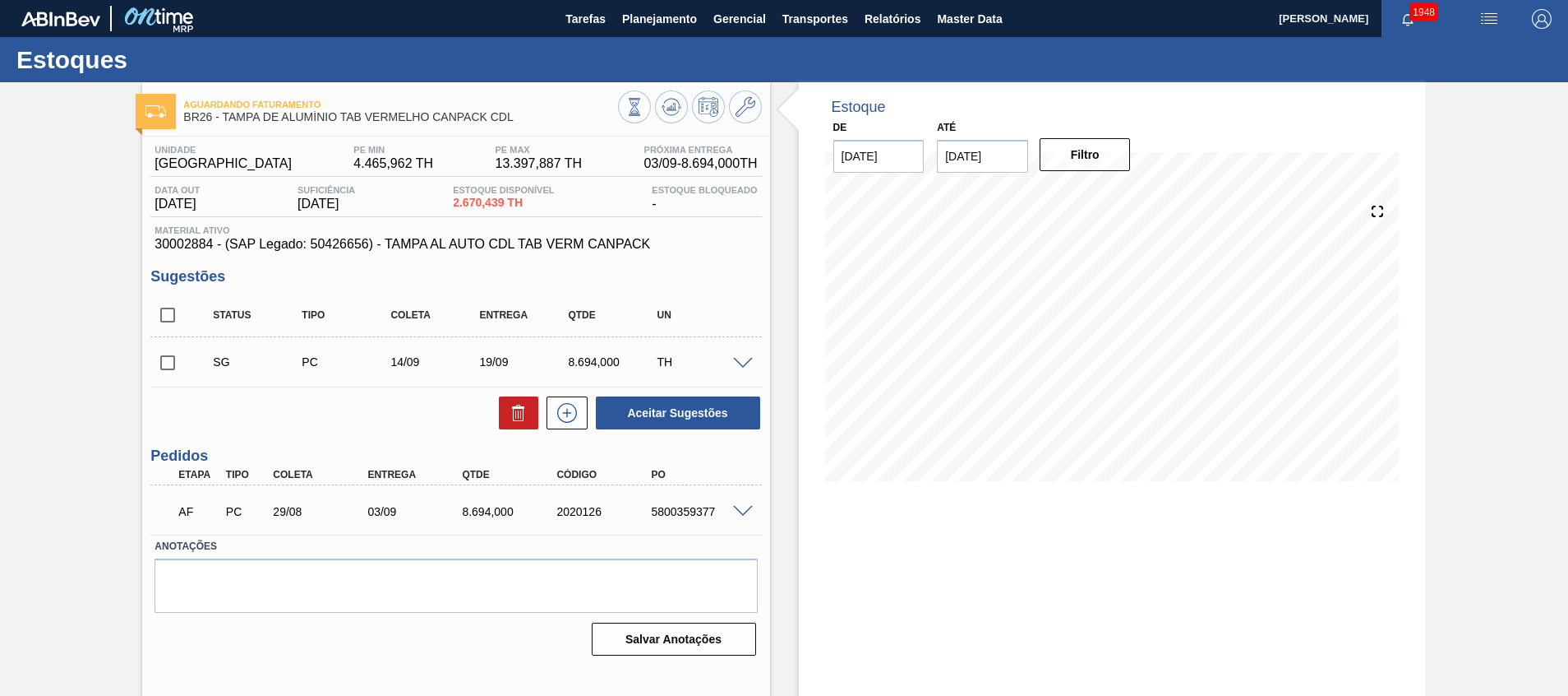
click at [742, 509] on span at bounding box center [743, 511] width 20 height 12
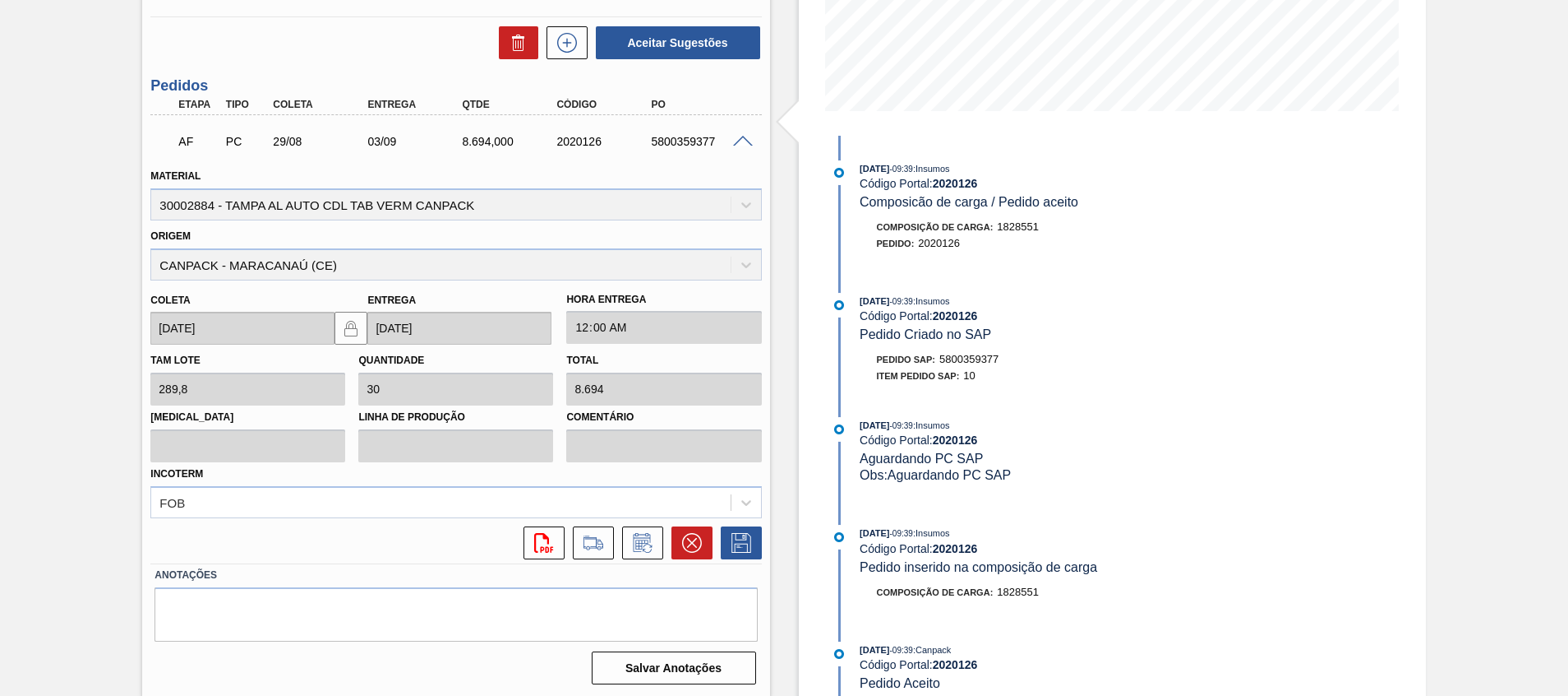
scroll to position [247, 0]
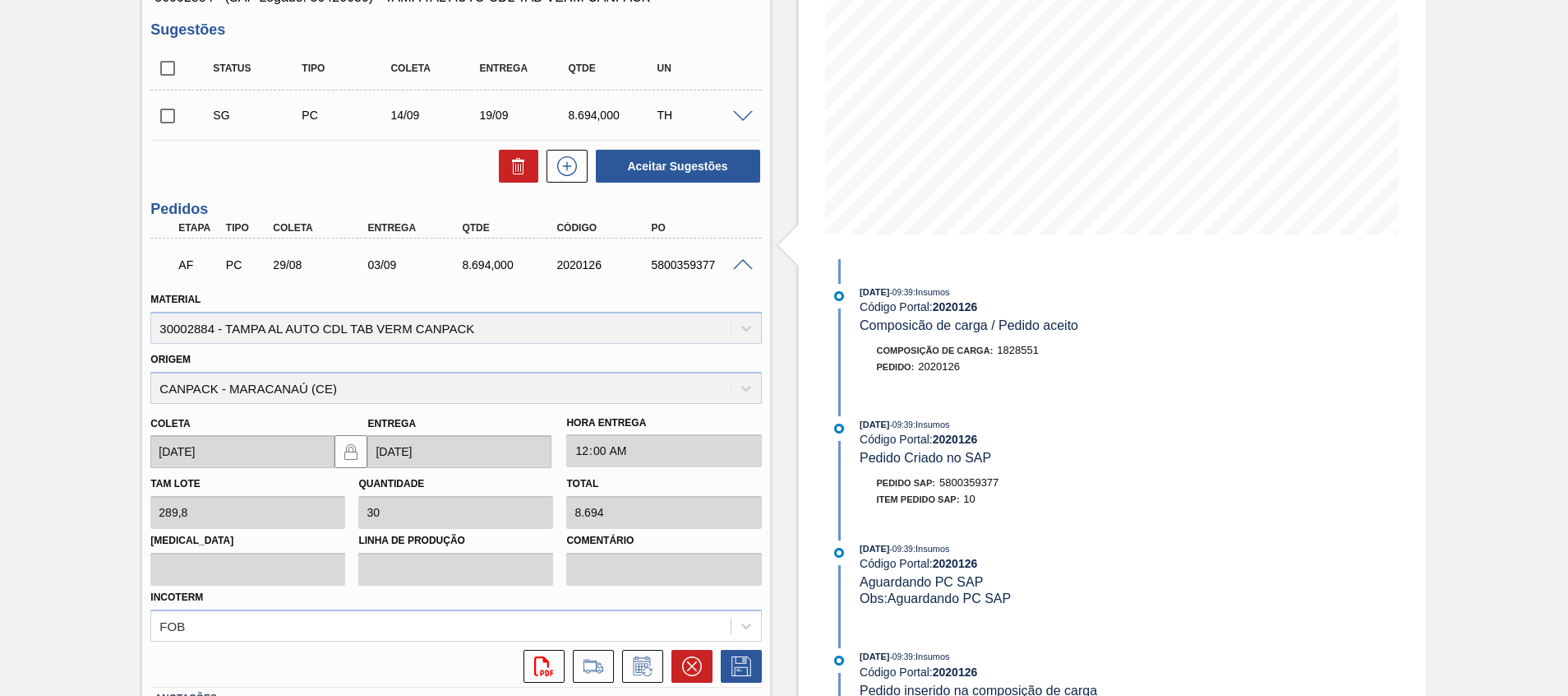
click at [741, 266] on span at bounding box center [743, 265] width 20 height 12
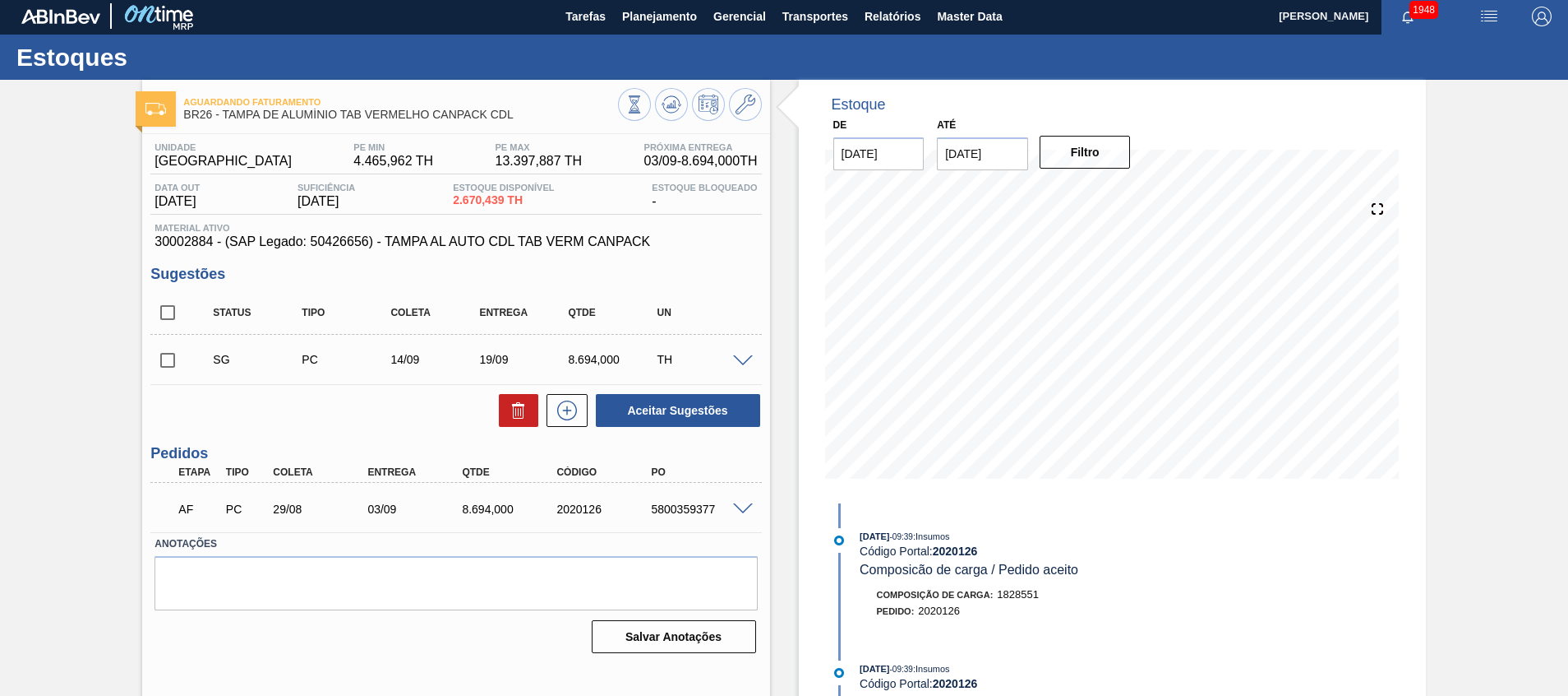
scroll to position [0, 0]
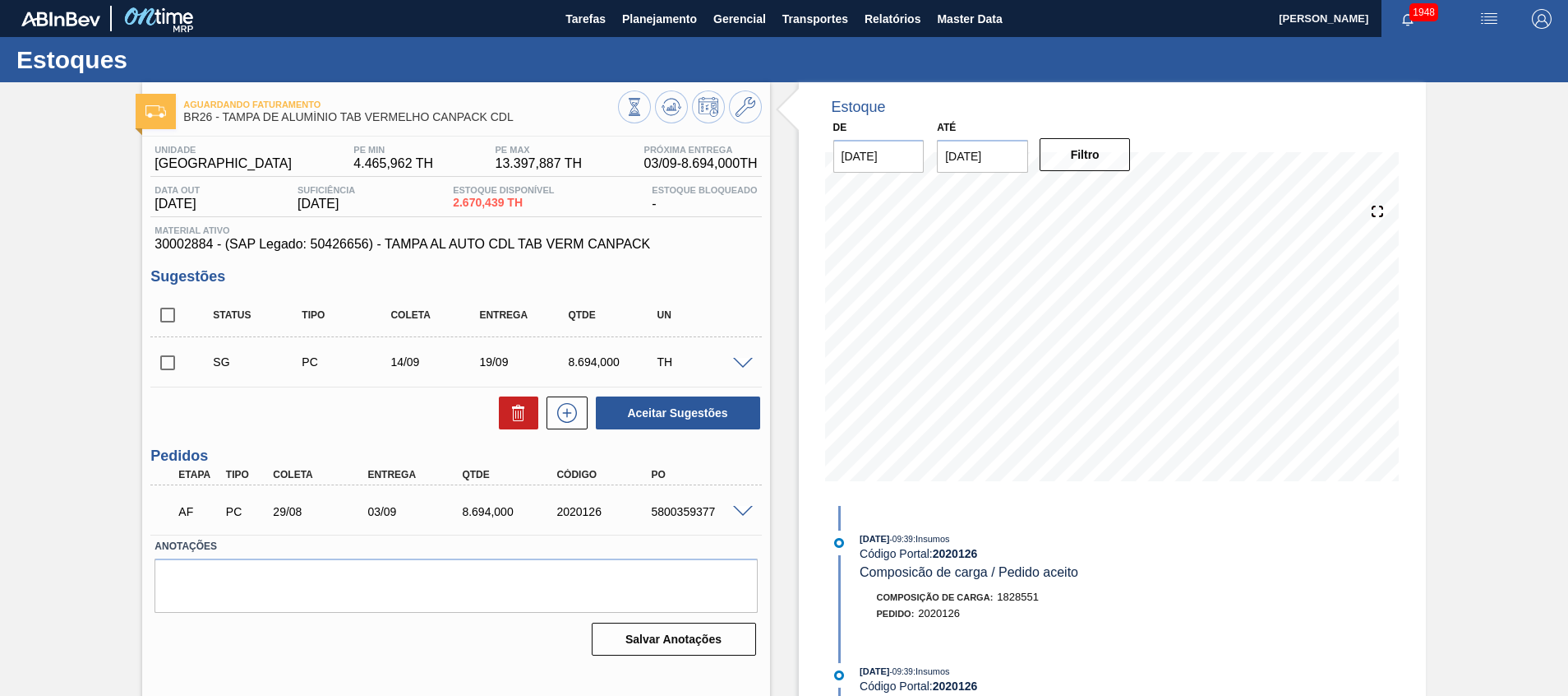
click at [178, 242] on span "30002884 - (SAP Legado: 50426656) - TAMPA AL AUTO CDL TAB VERM CANPACK" at bounding box center [455, 244] width 603 height 15
copy span "30002884"
click at [84, 352] on div "Aguardando Faturamento BR26 - [GEOGRAPHIC_DATA] DE ALUMÍNIO TAB VERMELHO CANPAC…" at bounding box center [784, 395] width 1568 height 625
drag, startPoint x: 498, startPoint y: 205, endPoint x: 460, endPoint y: 206, distance: 38.0
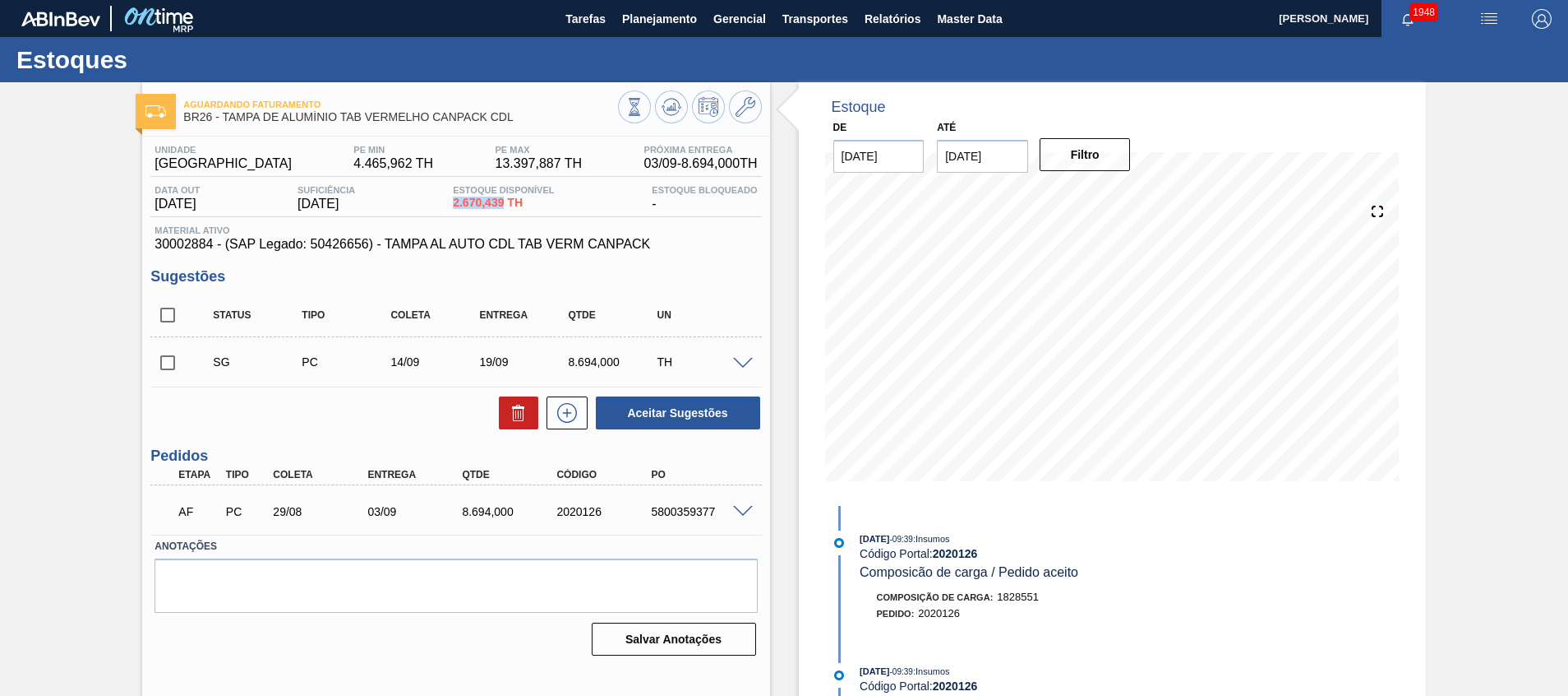
click at [460, 206] on div "Estoque Disponível 2.670,439 TH" at bounding box center [503, 198] width 110 height 27
copy span "2.670,439"
click at [849, 491] on div "05/09 Projeção de Estoque 8,464.819 [DOMAIN_NAME] 2,527.875 Política Objetiva 8…" at bounding box center [1112, 341] width 574 height 329
